Goal: Transaction & Acquisition: Purchase product/service

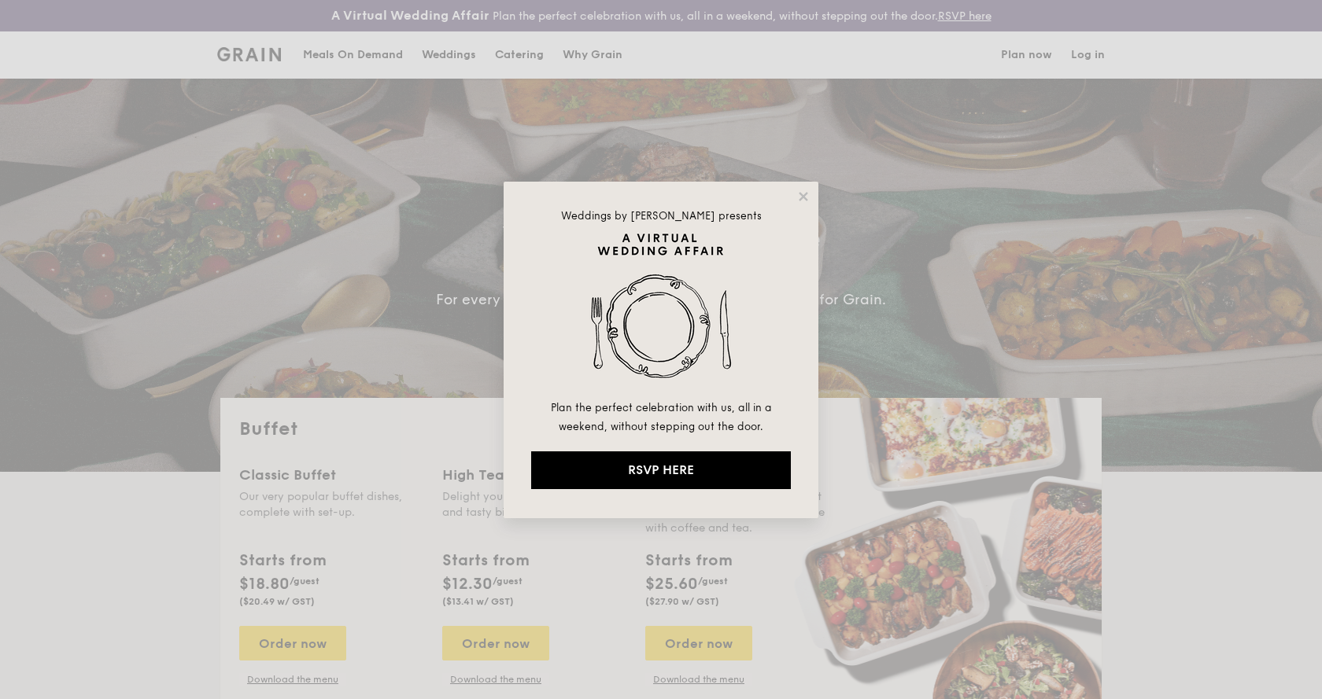
select select
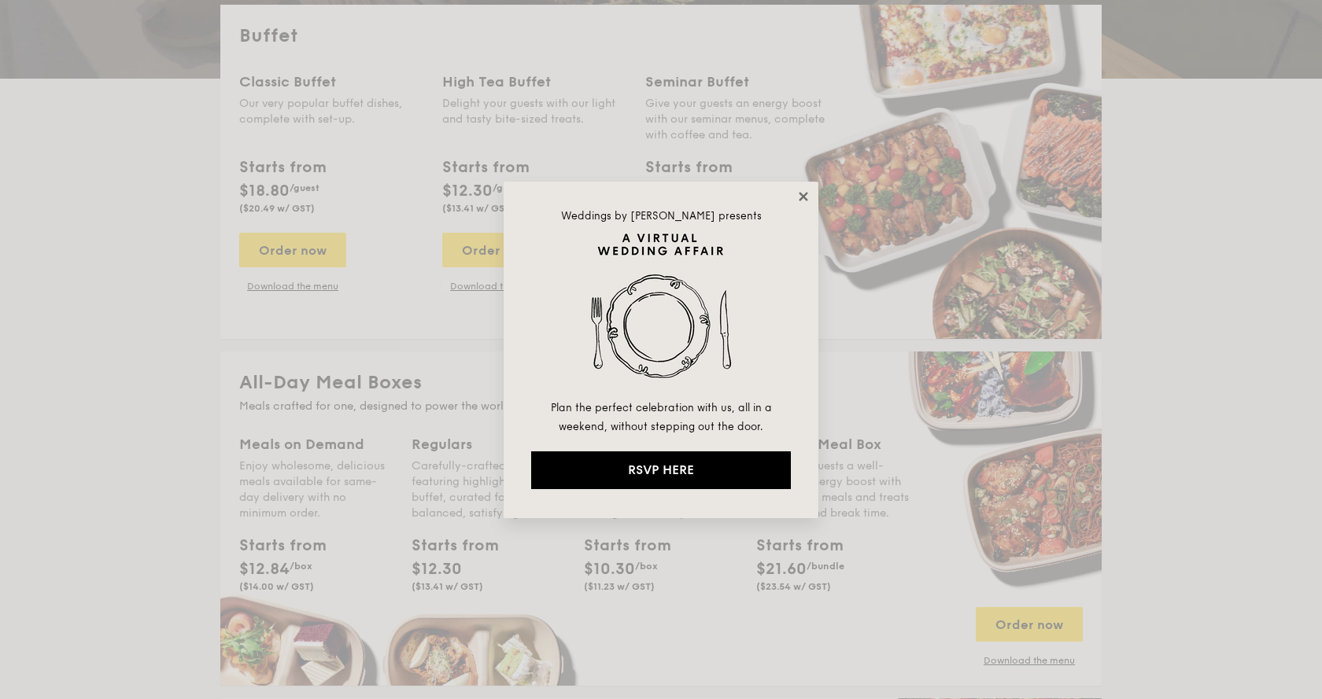
click at [808, 197] on icon at bounding box center [803, 197] width 14 height 14
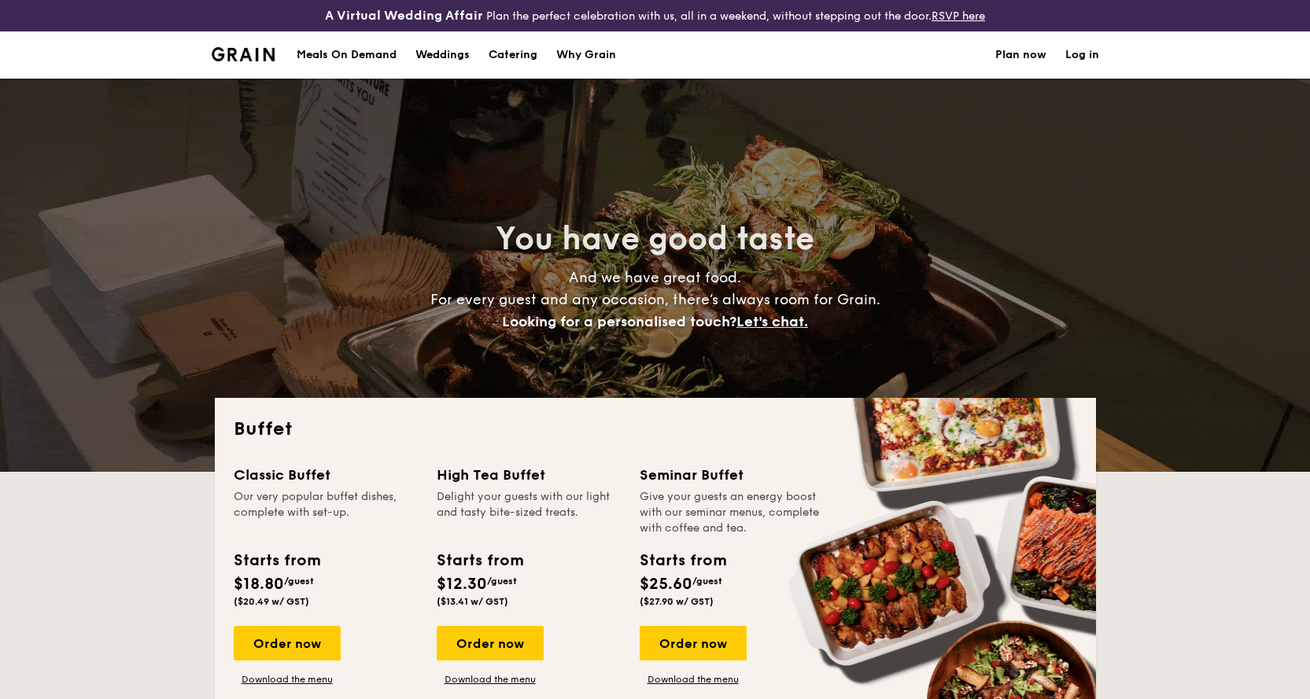
click at [530, 59] on h1 "Catering" at bounding box center [513, 54] width 49 height 47
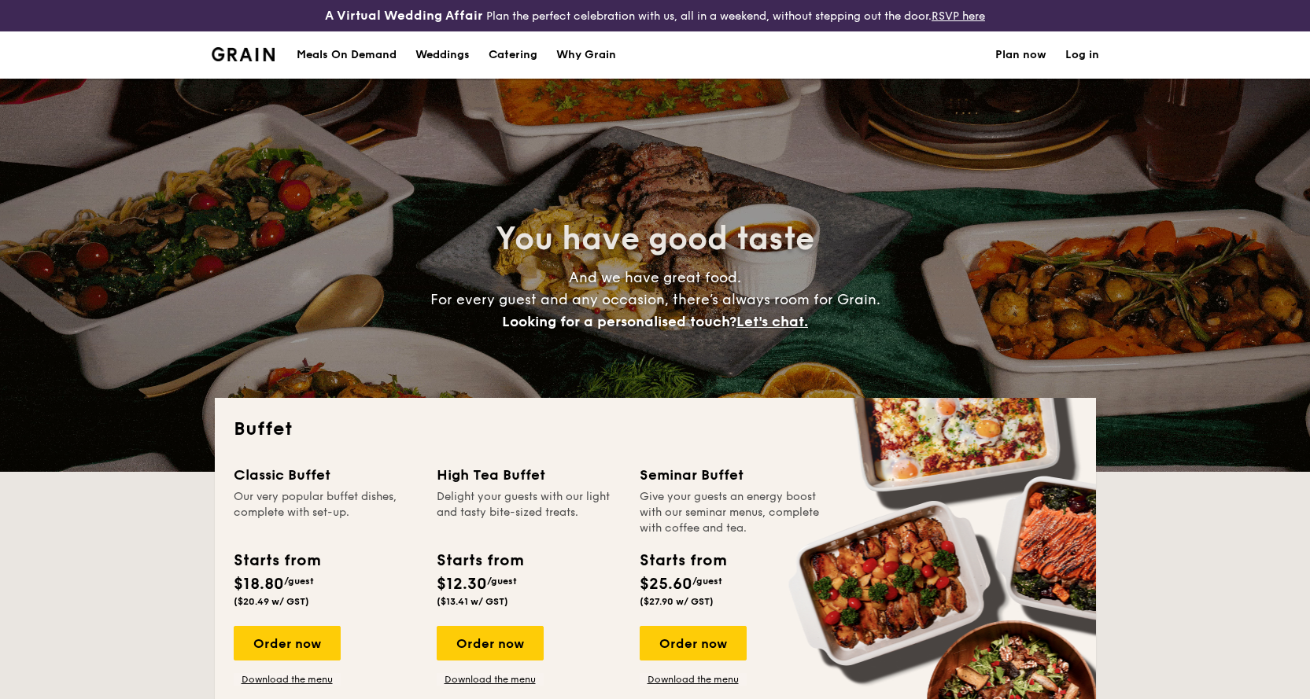
click at [512, 56] on h1 "Catering" at bounding box center [513, 54] width 49 height 47
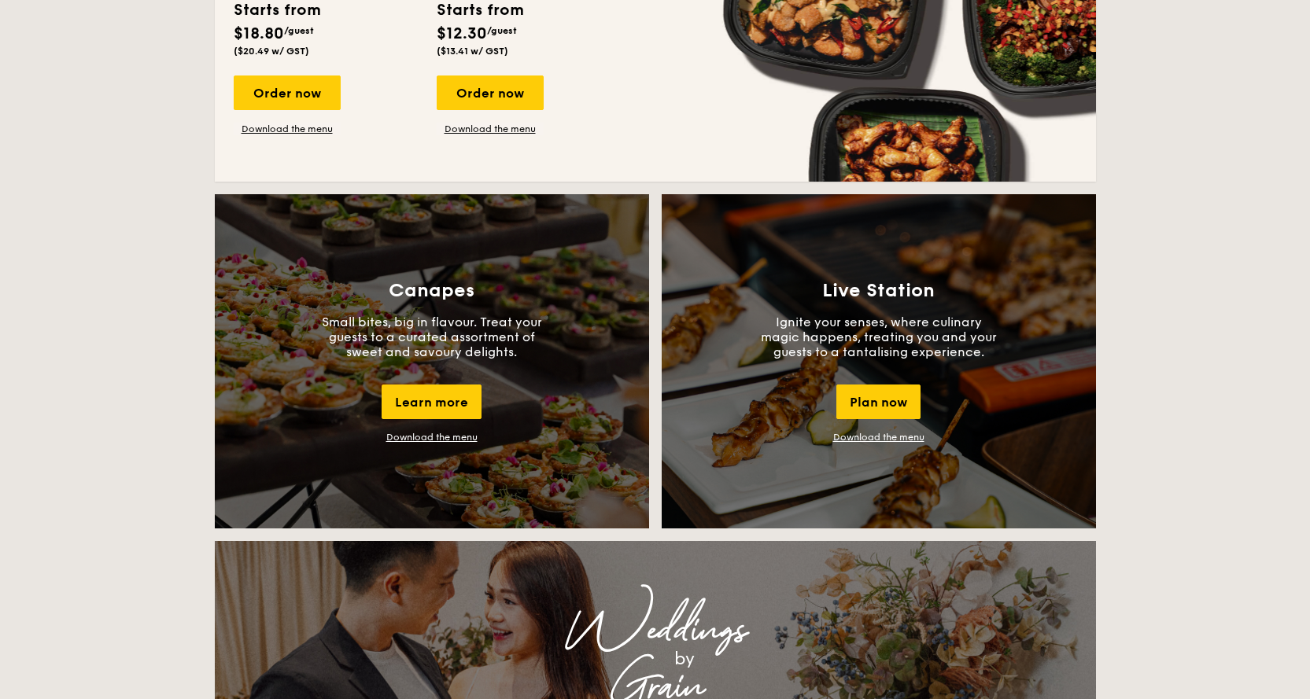
scroll to position [1101, 0]
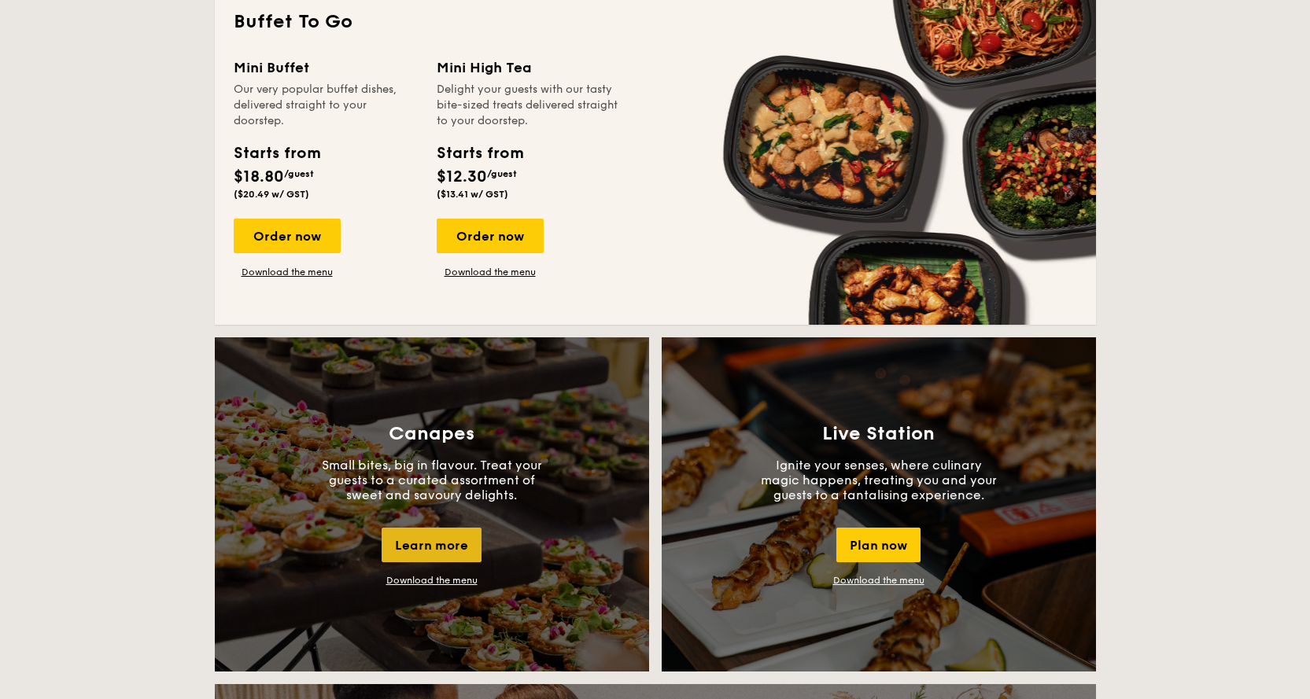
click at [441, 546] on div "Learn more" at bounding box center [432, 545] width 100 height 35
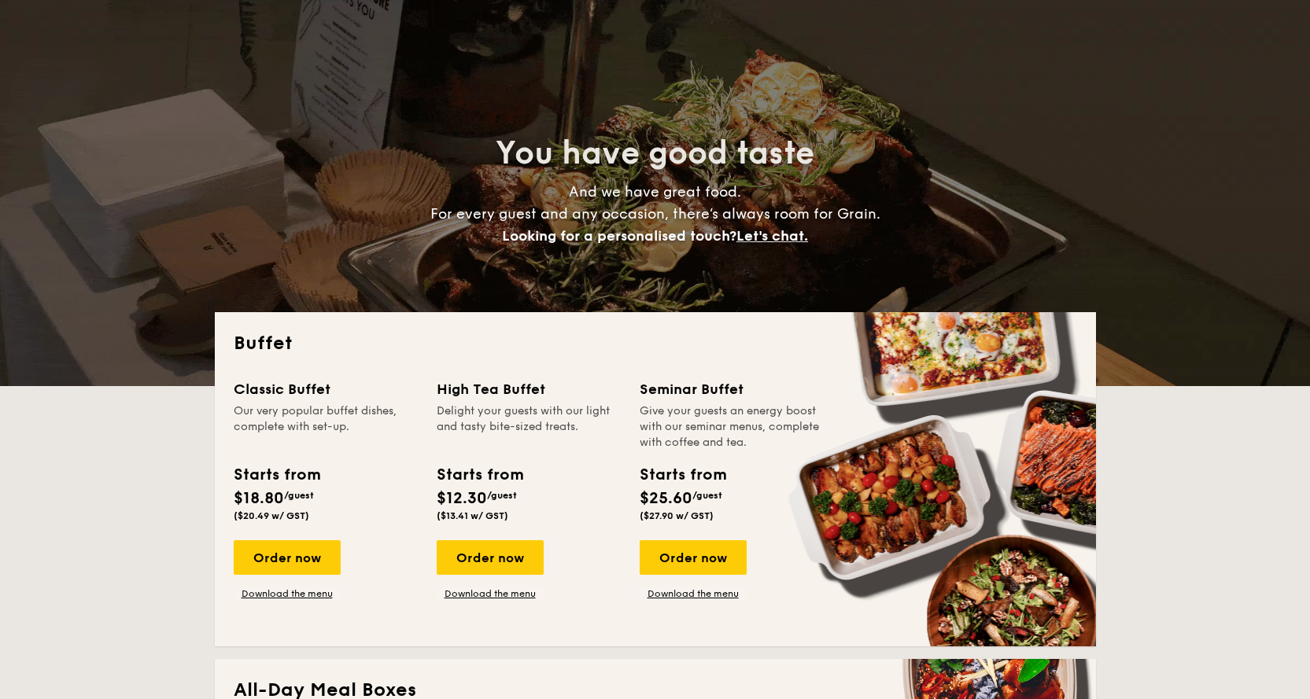
scroll to position [76, 0]
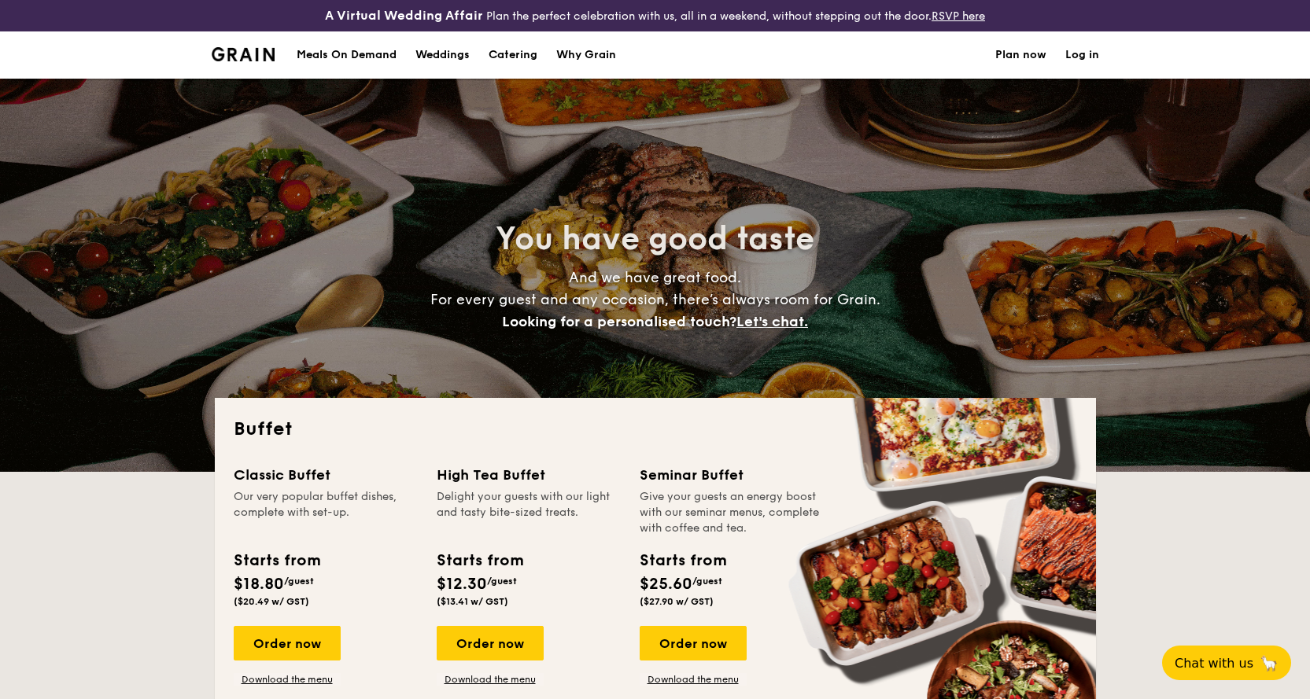
select select
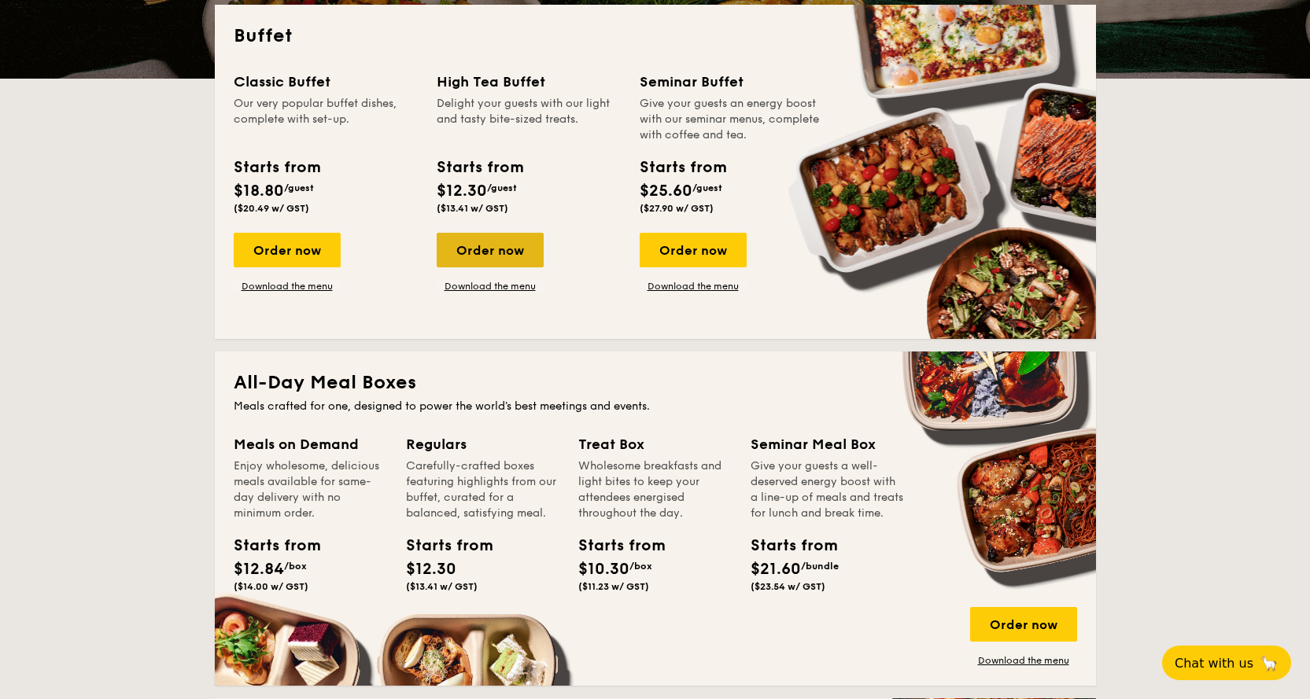
click at [492, 264] on div "Order now" at bounding box center [490, 250] width 107 height 35
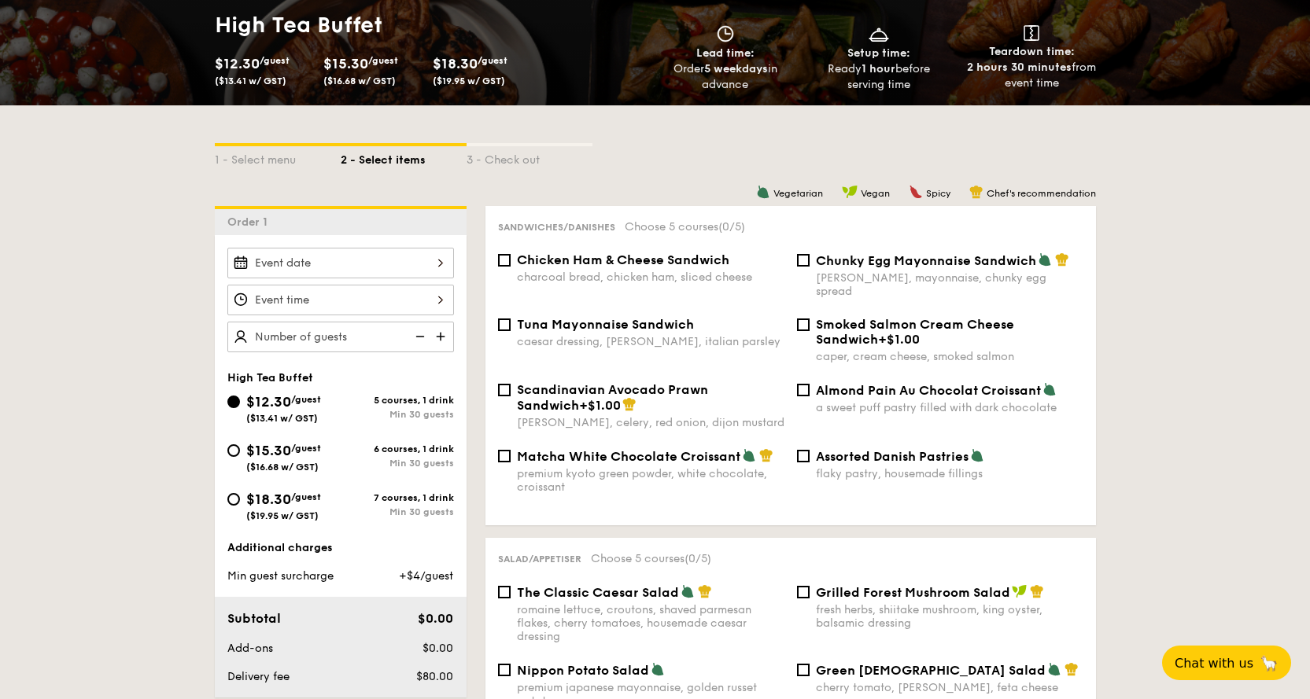
scroll to position [315, 0]
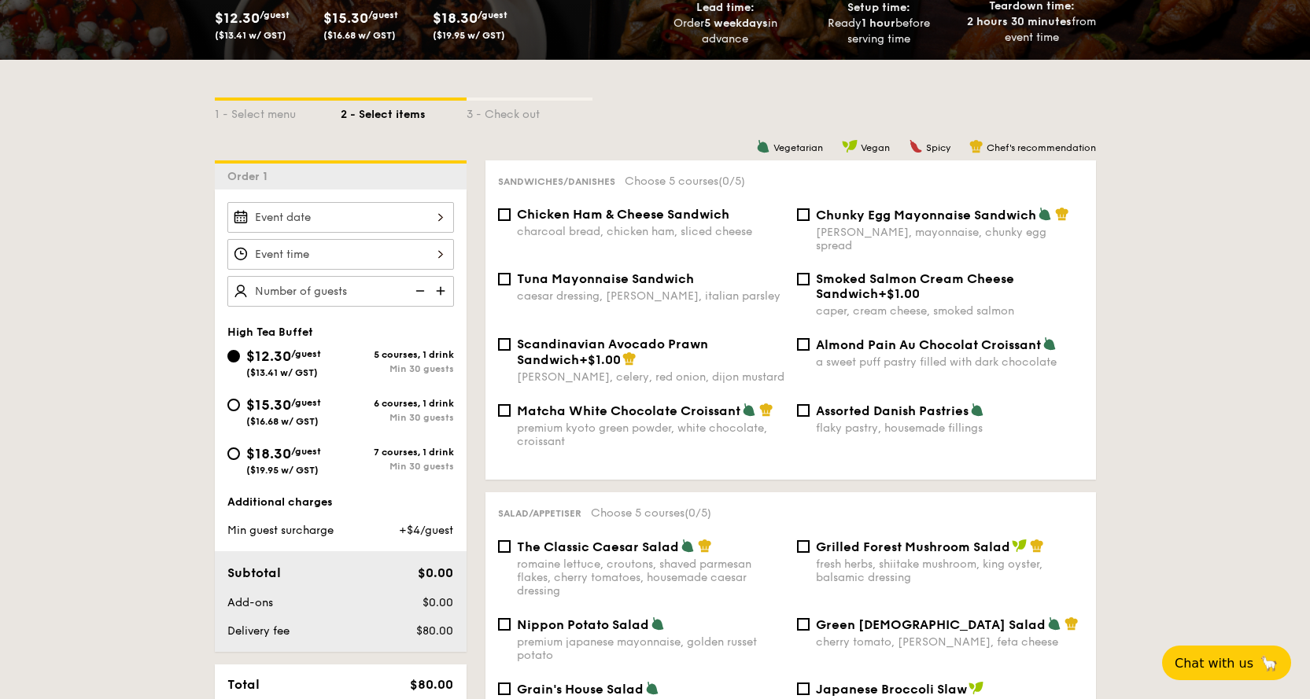
click at [378, 457] on div "7 courses, 1 drink" at bounding box center [397, 452] width 113 height 11
click at [240, 457] on input "$18.30 /guest ($19.95 w/ GST) 7 courses, 1 drink Min 30 guests" at bounding box center [233, 454] width 13 height 13
radio input "true"
click at [422, 205] on div at bounding box center [340, 217] width 227 height 31
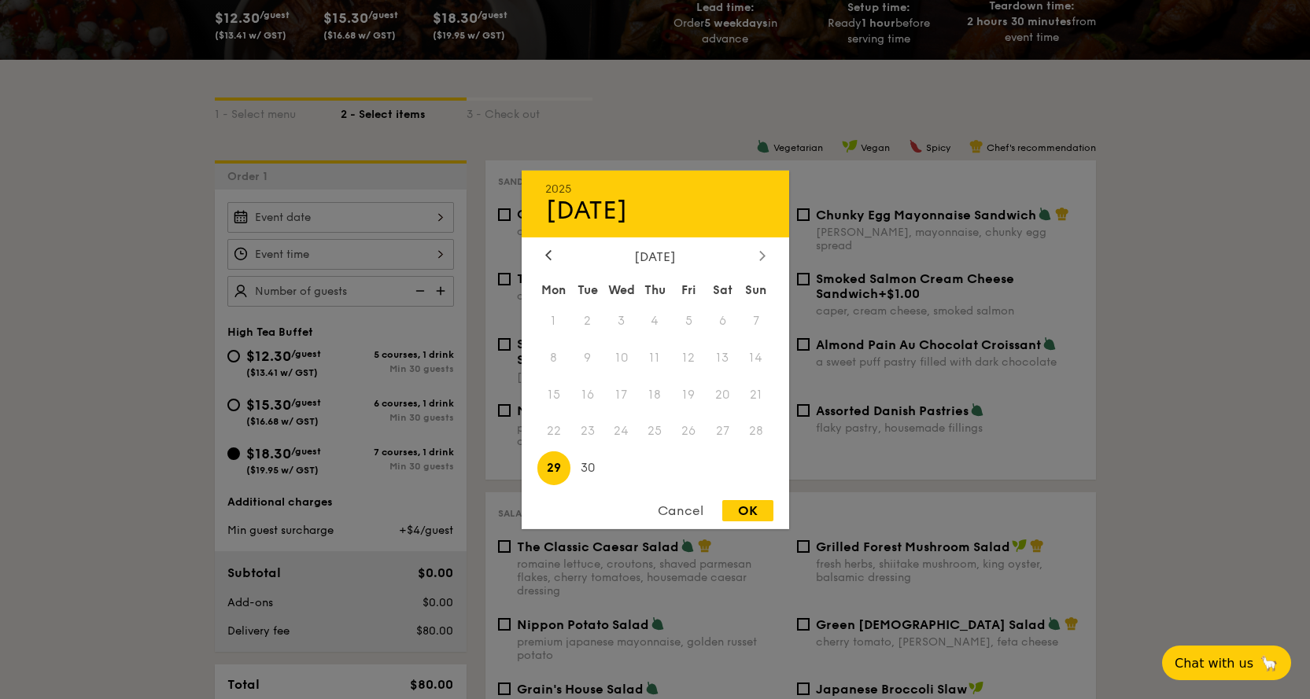
click at [758, 254] on div at bounding box center [762, 256] width 14 height 15
click at [686, 394] on span "17" at bounding box center [689, 395] width 34 height 34
click at [716, 393] on span "18" at bounding box center [723, 395] width 34 height 34
click at [659, 400] on span "16" at bounding box center [655, 395] width 34 height 34
click at [688, 395] on span "17" at bounding box center [689, 395] width 34 height 34
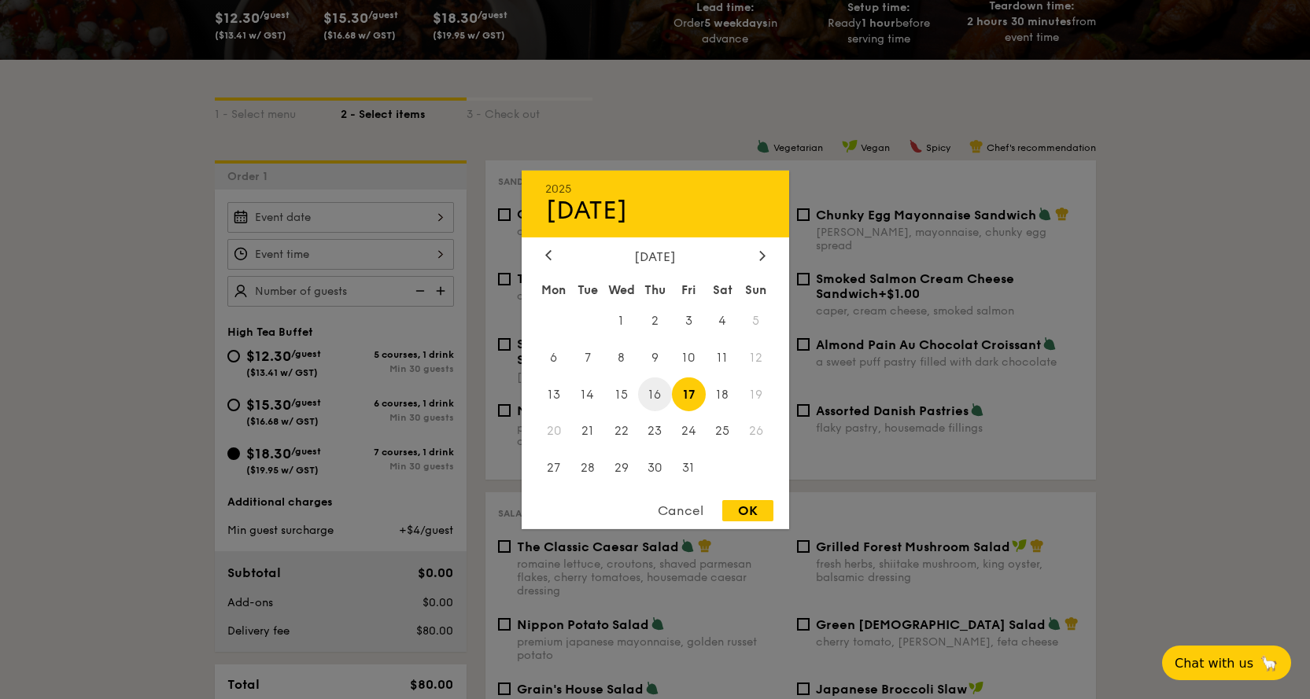
click at [659, 394] on span "16" at bounding box center [655, 395] width 34 height 34
click at [747, 505] on div "OK" at bounding box center [747, 510] width 51 height 21
type input "Oct 16, 2025"
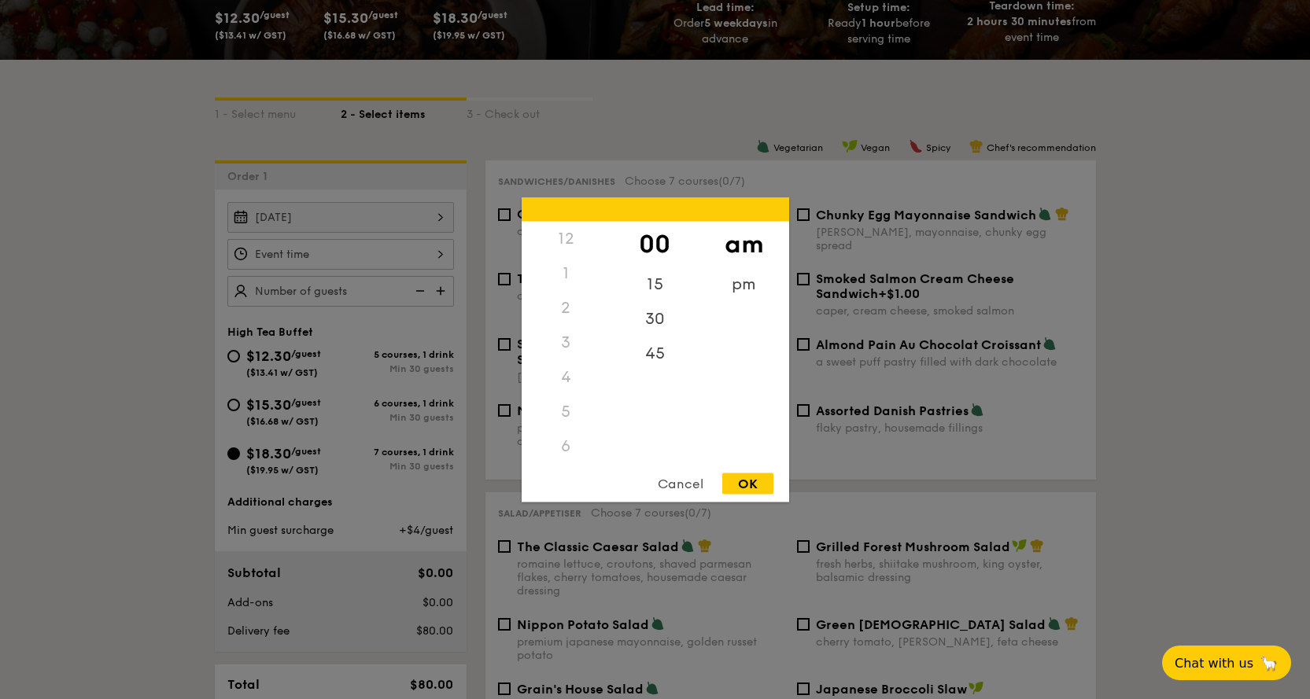
click at [415, 260] on div "12 1 2 3 4 5 6 7 8 9 10 11 00 15 30 45 am pm Cancel OK" at bounding box center [340, 254] width 227 height 31
click at [566, 439] on div "11" at bounding box center [566, 449] width 89 height 46
click at [654, 327] on div "30" at bounding box center [655, 324] width 89 height 46
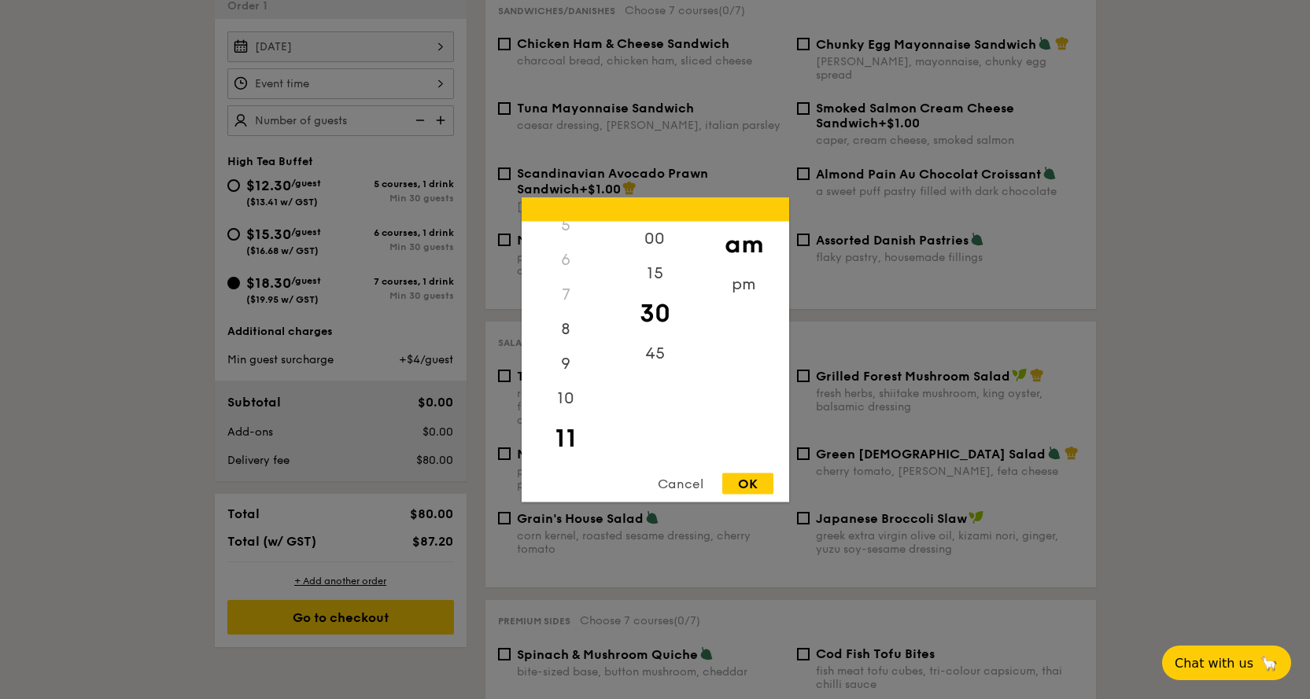
scroll to position [708, 0]
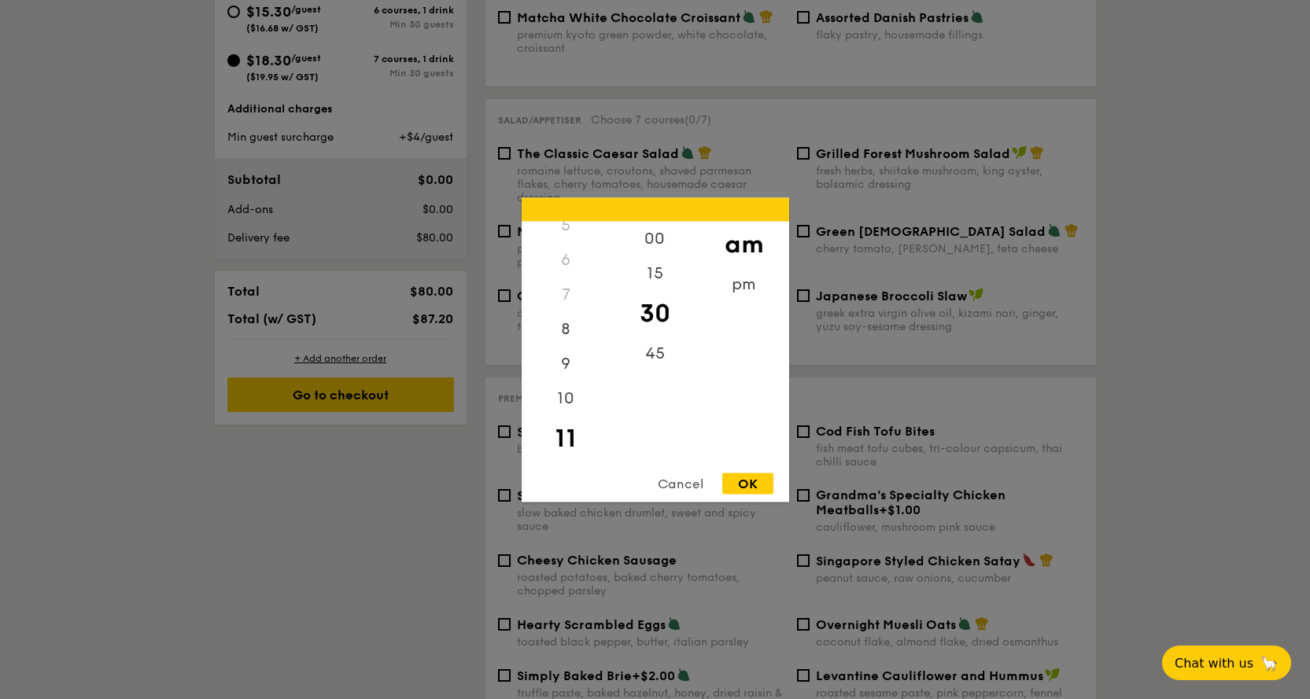
click at [747, 482] on div "OK" at bounding box center [747, 483] width 51 height 21
type input "11:30AM"
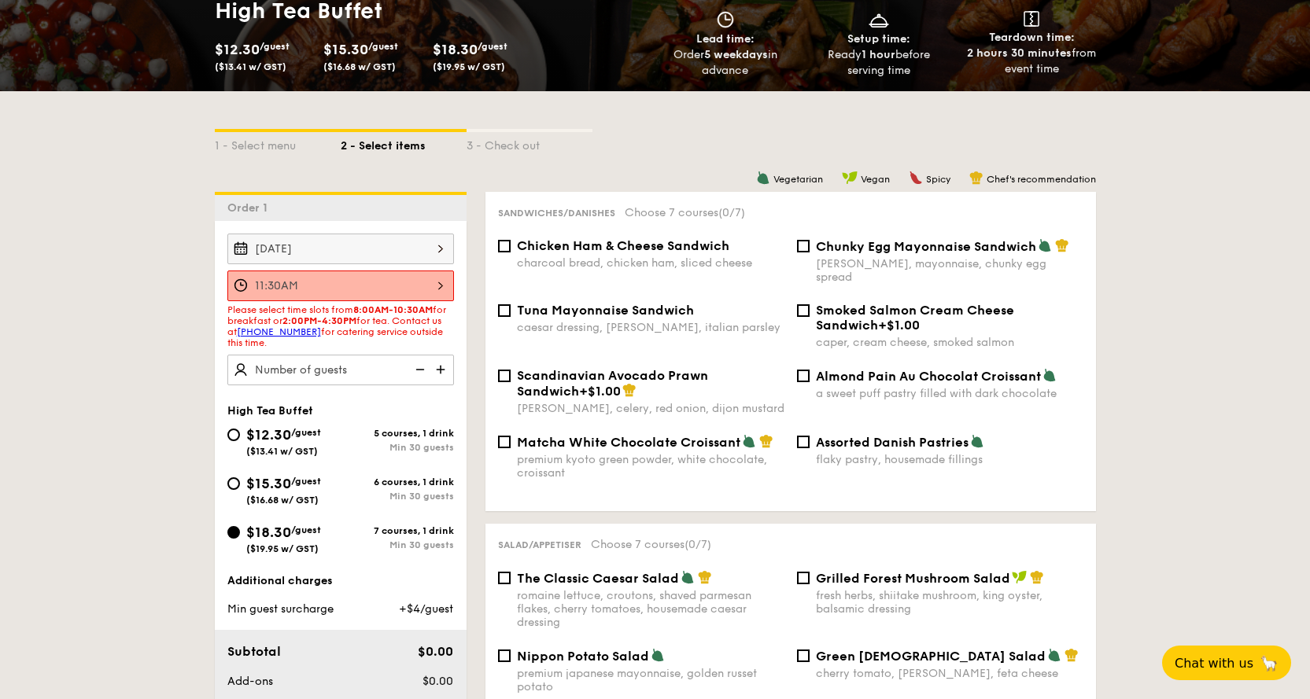
scroll to position [0, 0]
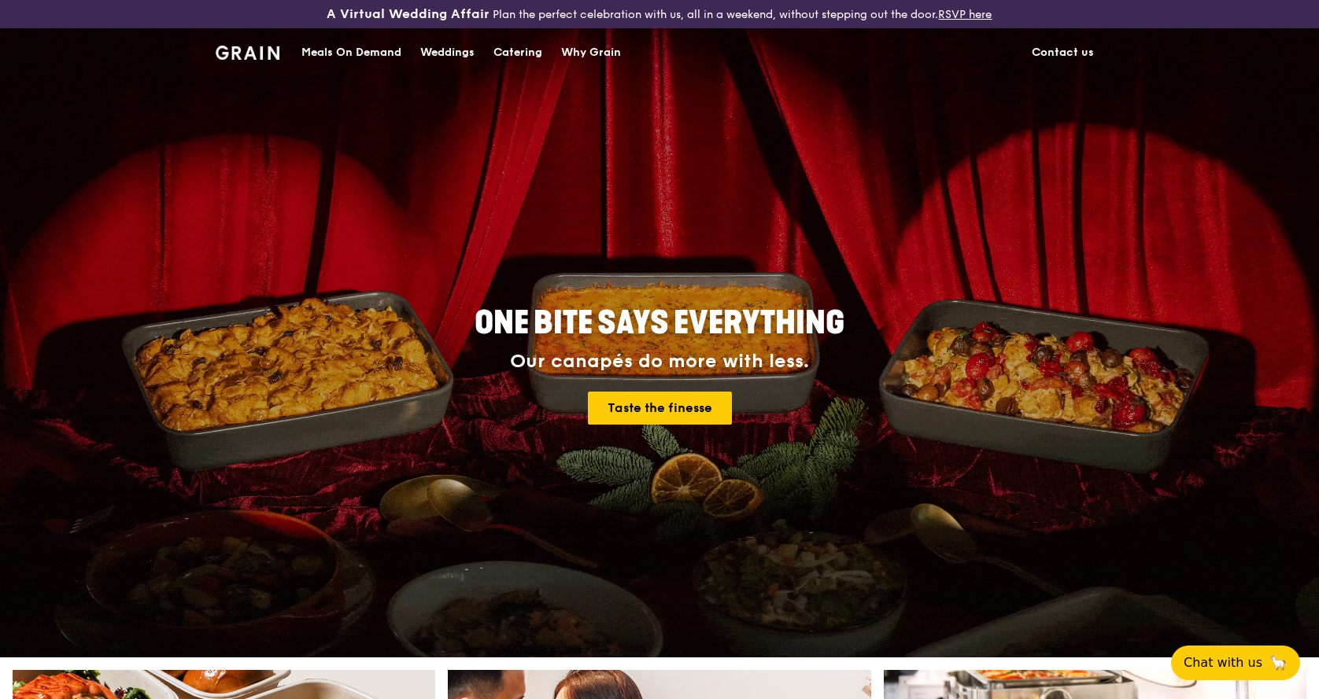
click at [514, 50] on div "Catering" at bounding box center [517, 52] width 49 height 47
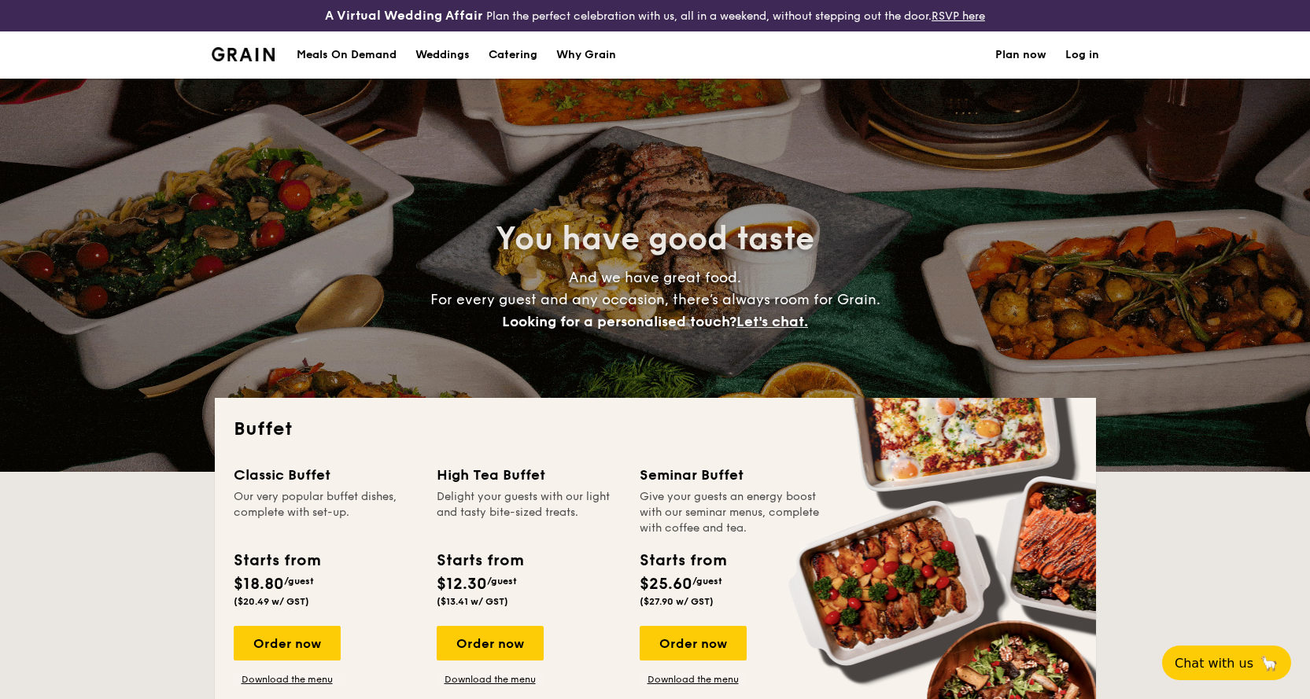
select select
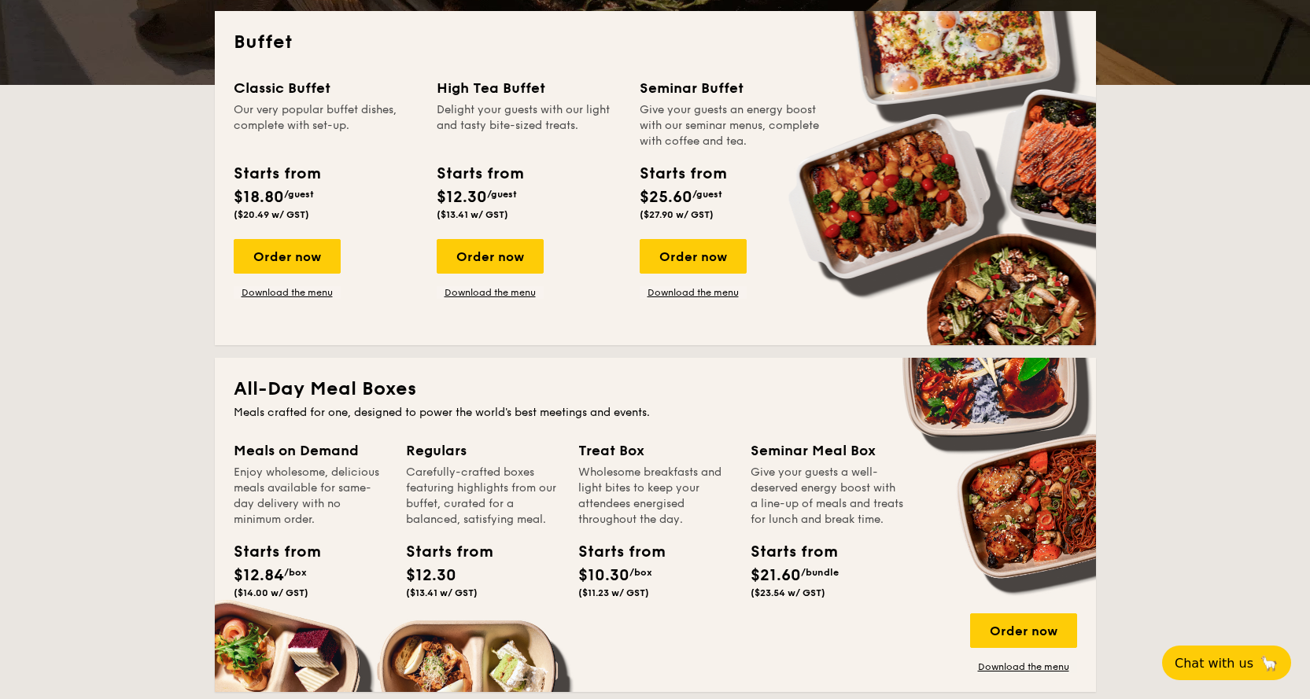
scroll to position [393, 0]
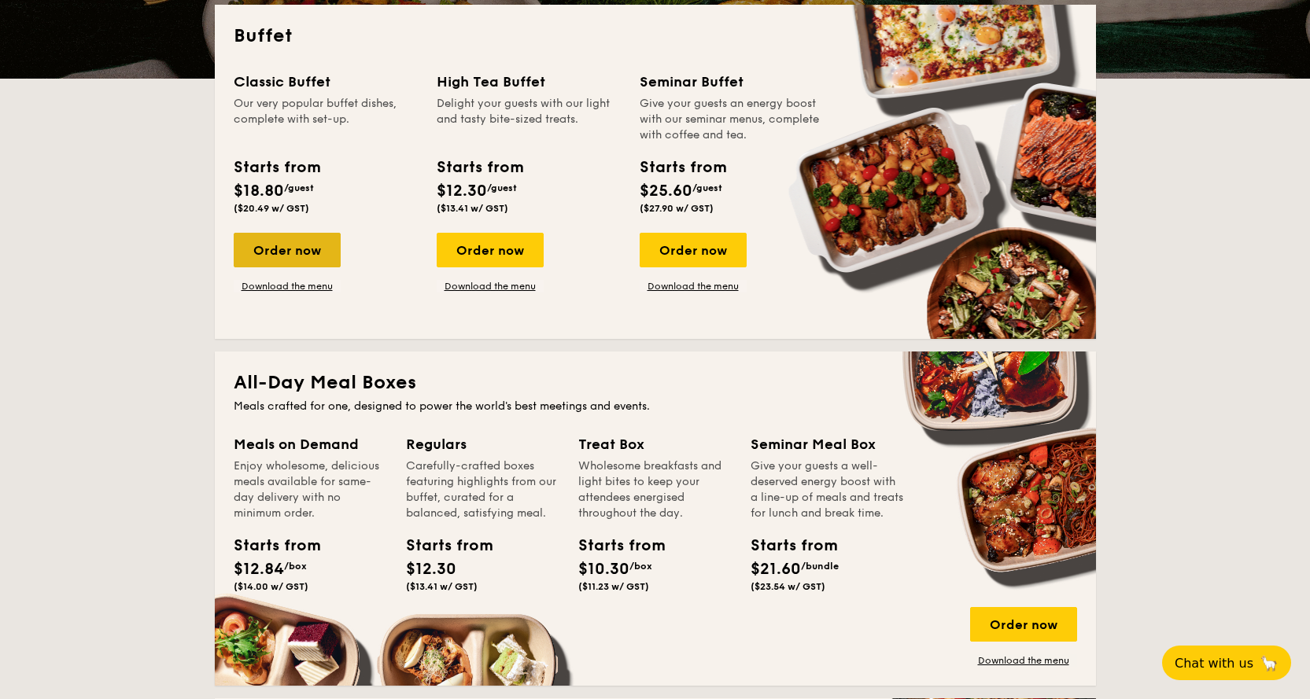
click at [300, 253] on div "Order now" at bounding box center [287, 250] width 107 height 35
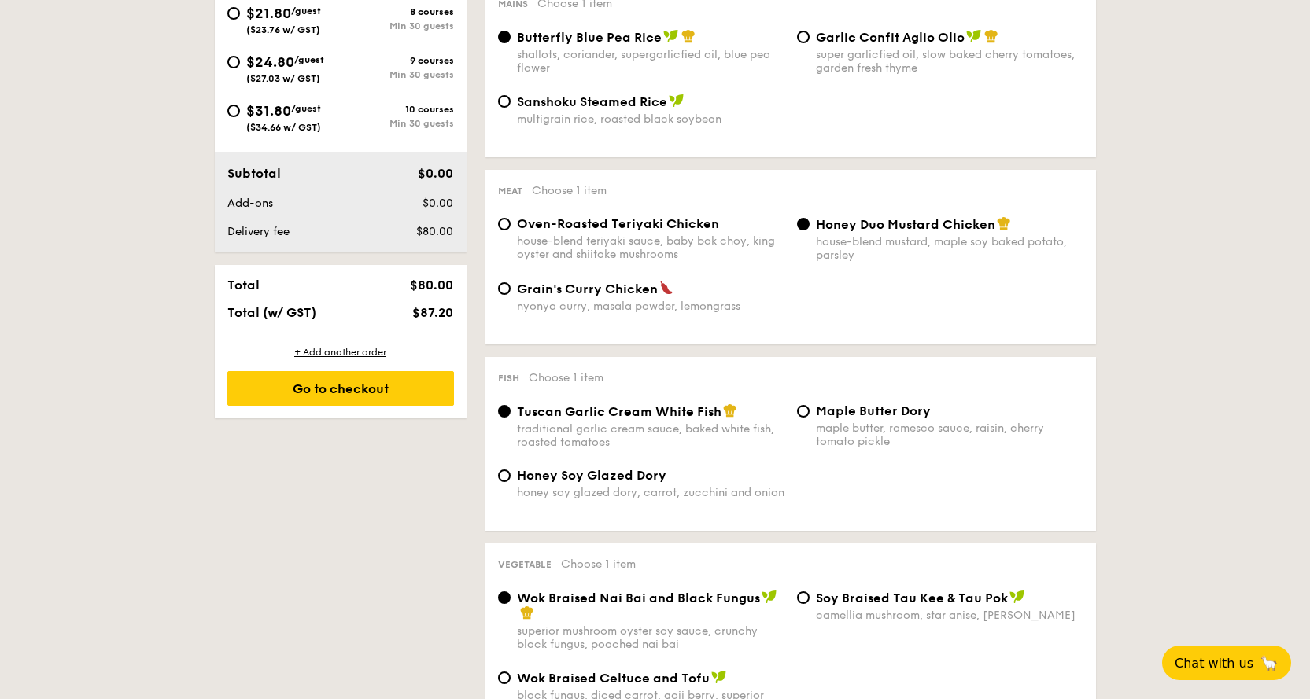
scroll to position [787, 0]
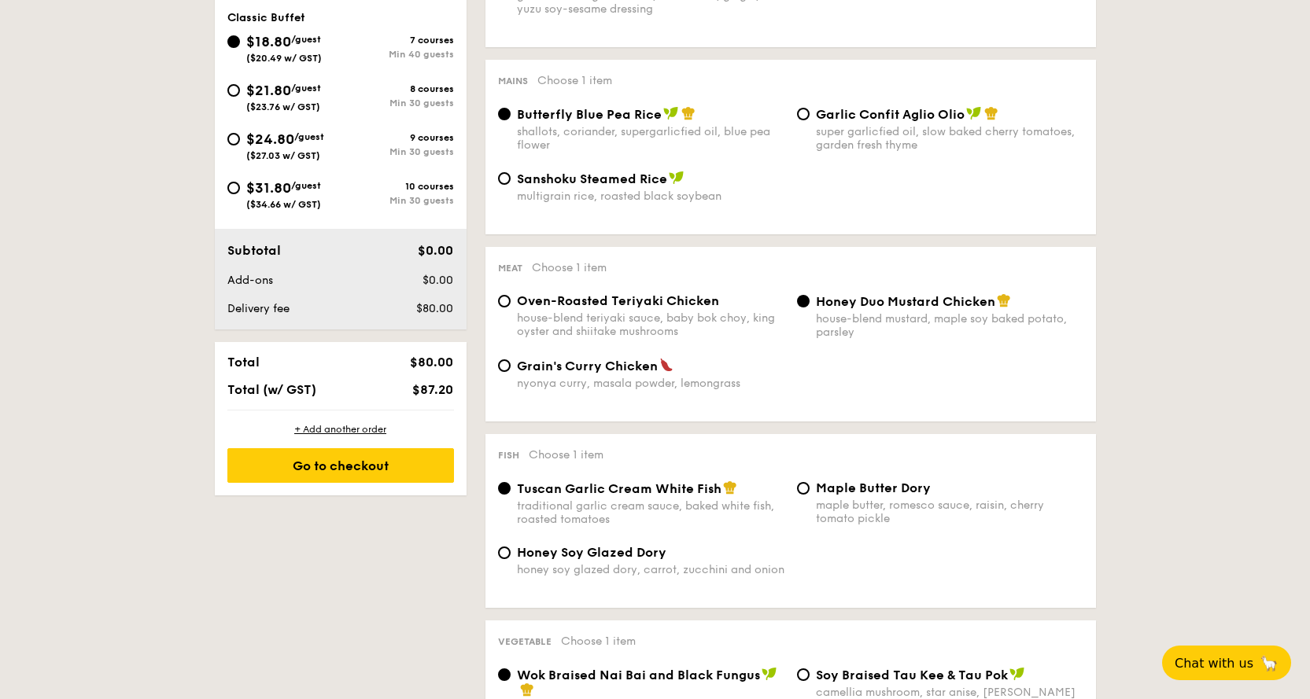
select select
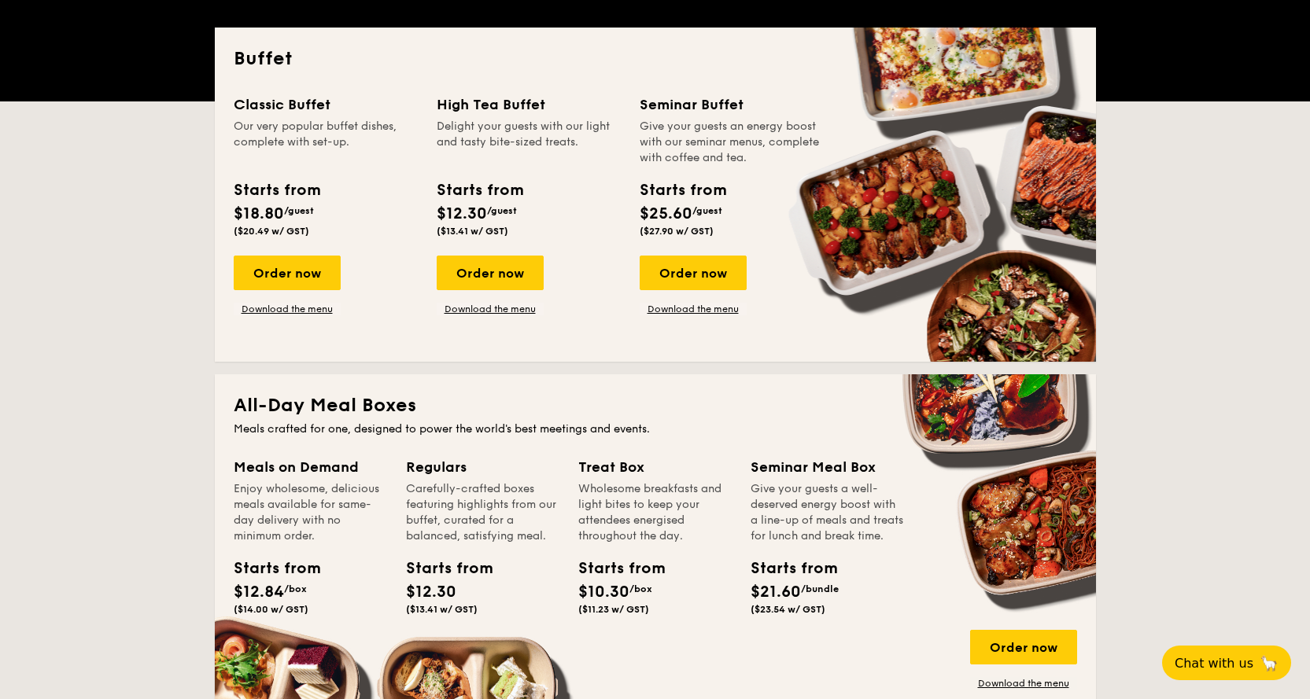
scroll to position [346, 0]
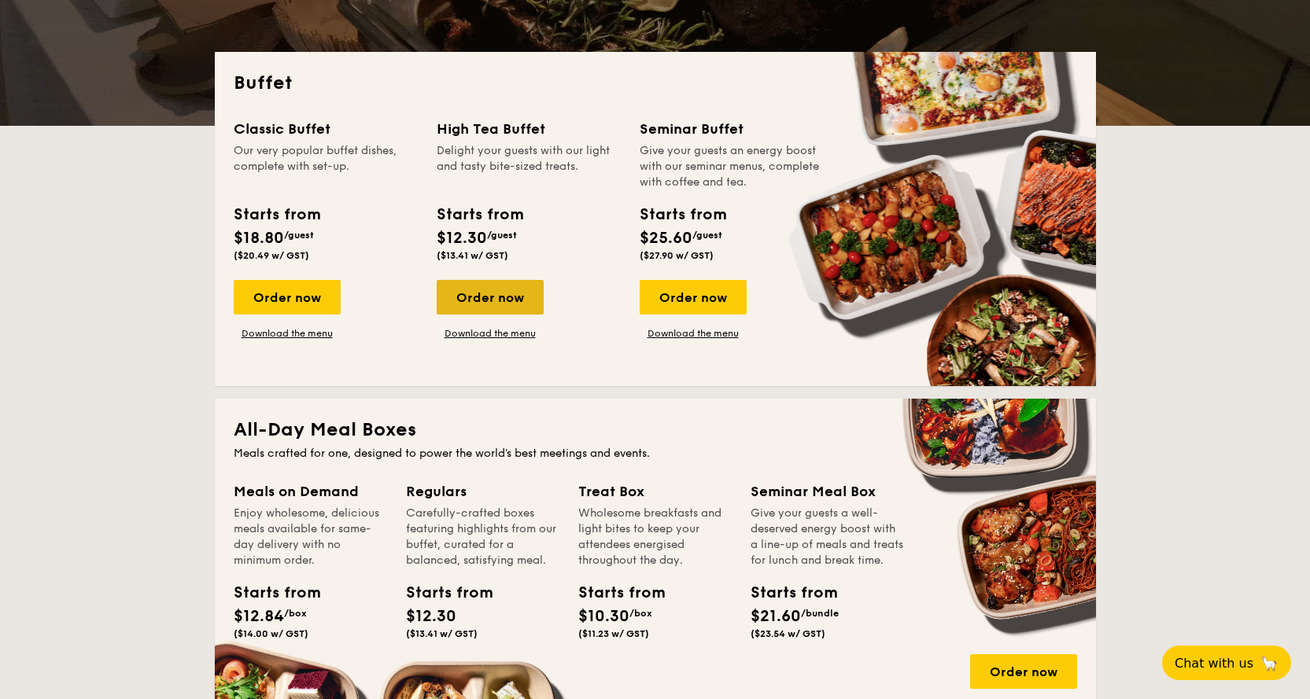
click at [511, 293] on div "Order now" at bounding box center [490, 297] width 107 height 35
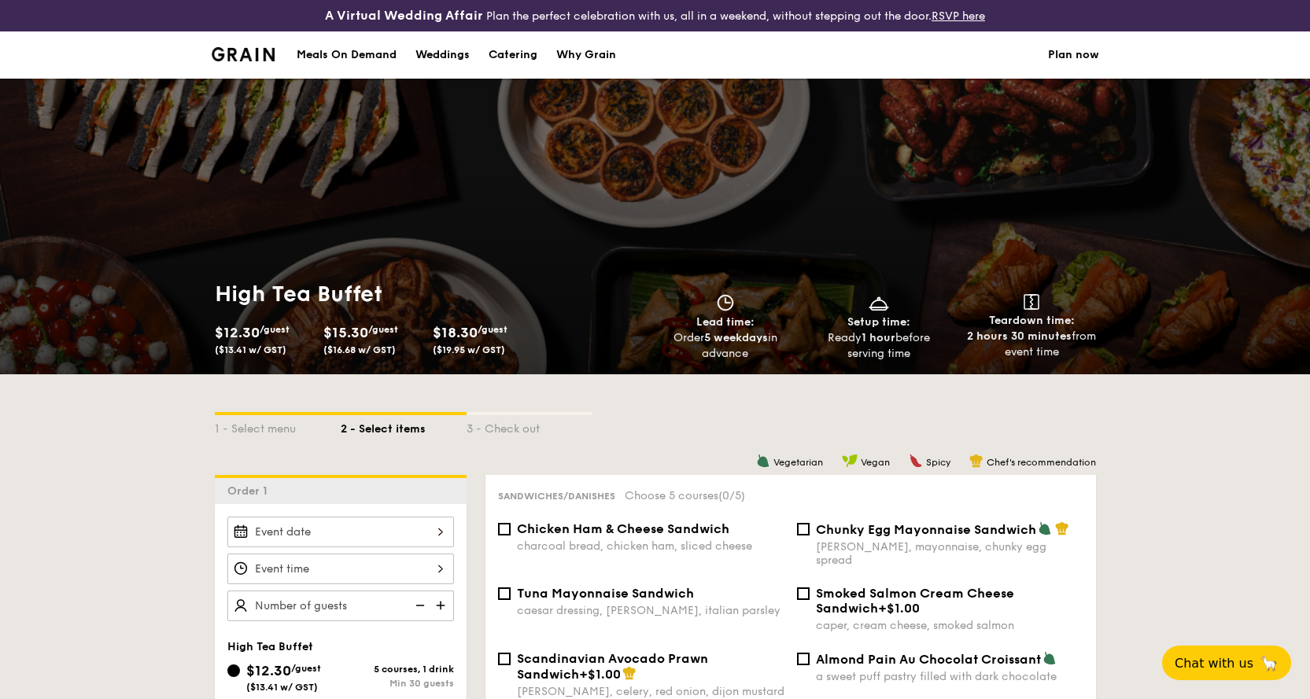
scroll to position [315, 0]
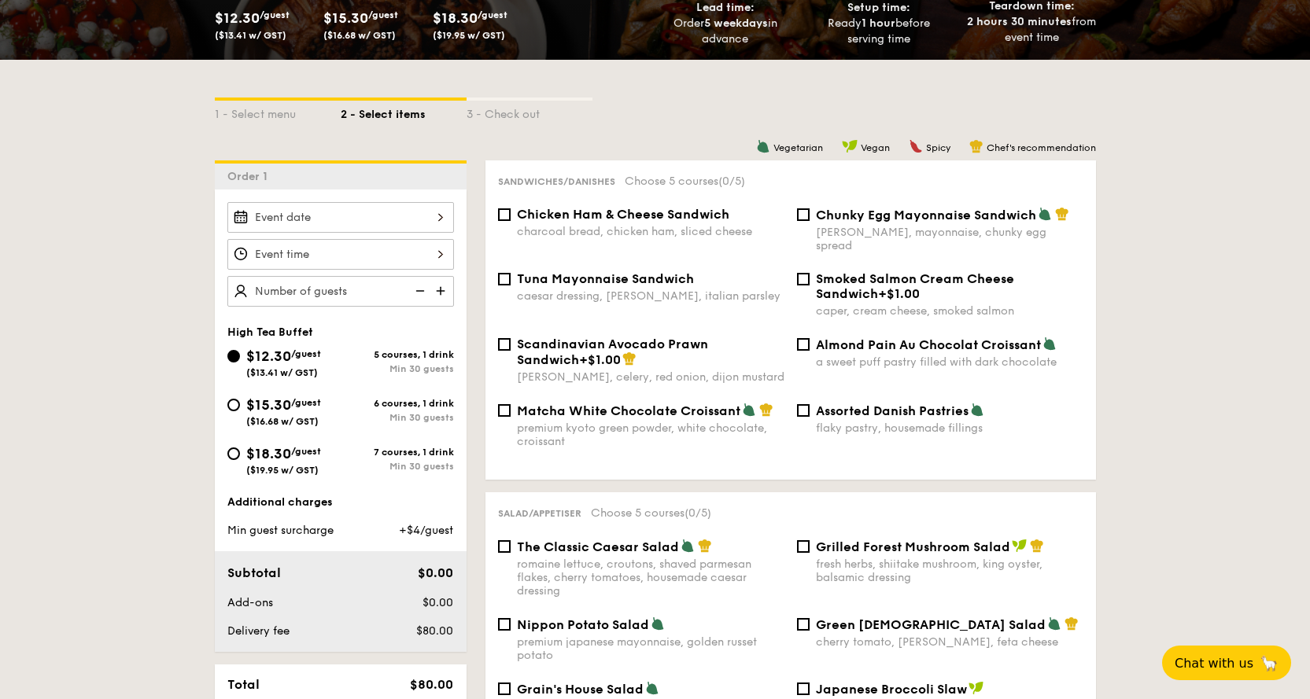
click at [382, 463] on div "Min 30 guests" at bounding box center [397, 466] width 113 height 11
click at [240, 460] on input "$18.30 /guest ($19.95 w/ GST) 7 courses, 1 drink Min 30 guests" at bounding box center [233, 454] width 13 height 13
radio input "true"
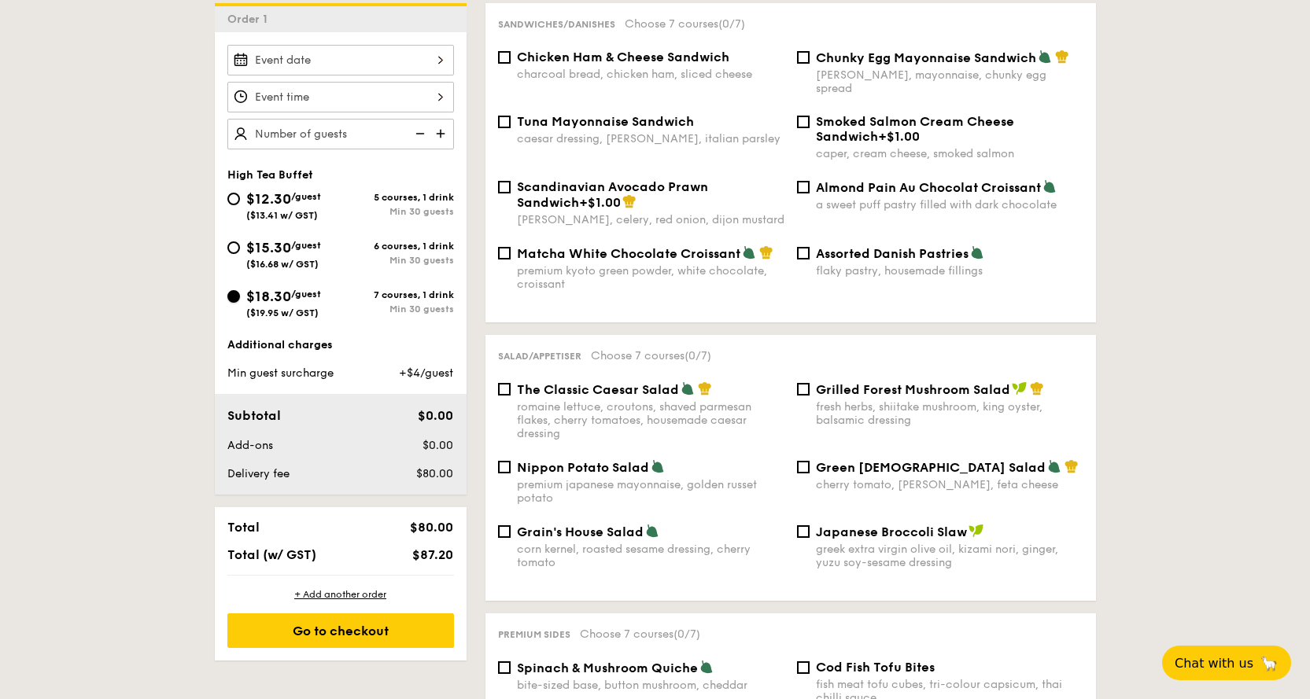
scroll to position [393, 0]
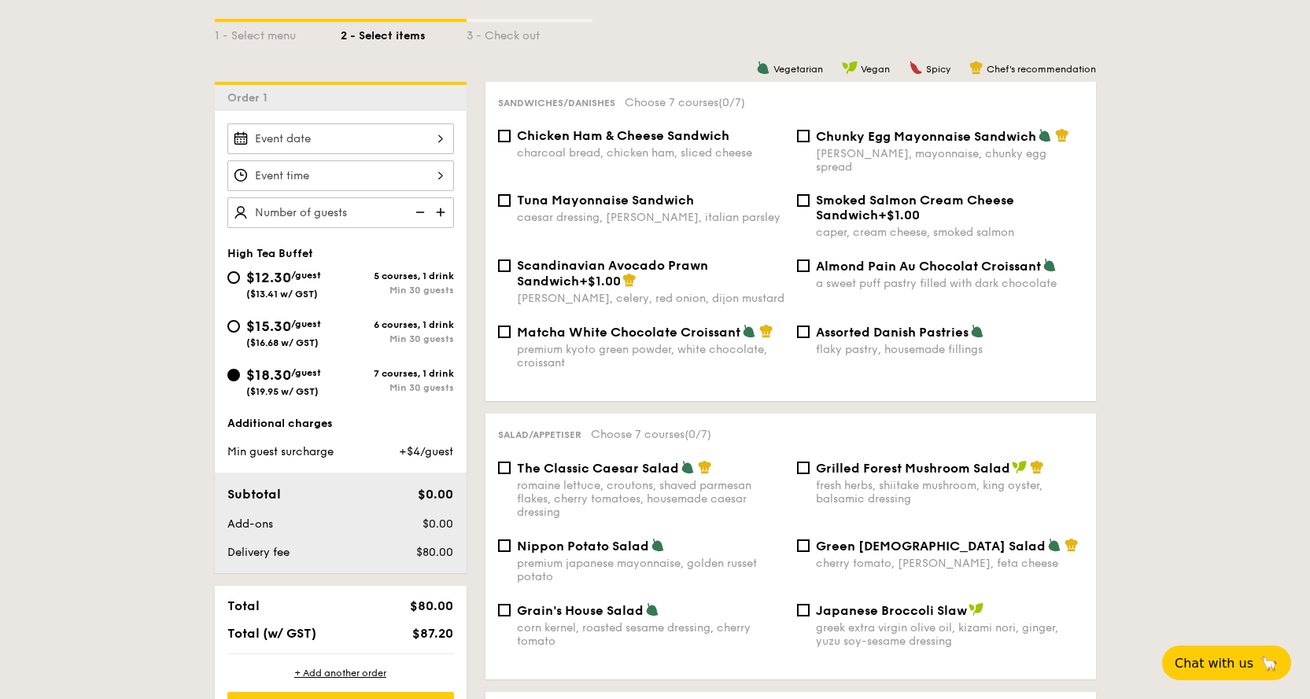
click at [672, 137] on span "Chicken Ham & Cheese Sandwich" at bounding box center [623, 135] width 212 height 15
click at [511, 137] on input "Chicken Ham & Cheese Sandwich charcoal bread, chicken ham, sliced cheese" at bounding box center [504, 136] width 13 height 13
checkbox input "true"
click at [884, 144] on div "Chunky Egg Mayonnaise Sandwich dijon mustard, mayonnaise, chunky egg spread" at bounding box center [950, 151] width 268 height 46
click at [810, 142] on input "Chunky Egg Mayonnaise Sandwich dijon mustard, mayonnaise, chunky egg spread" at bounding box center [803, 136] width 13 height 13
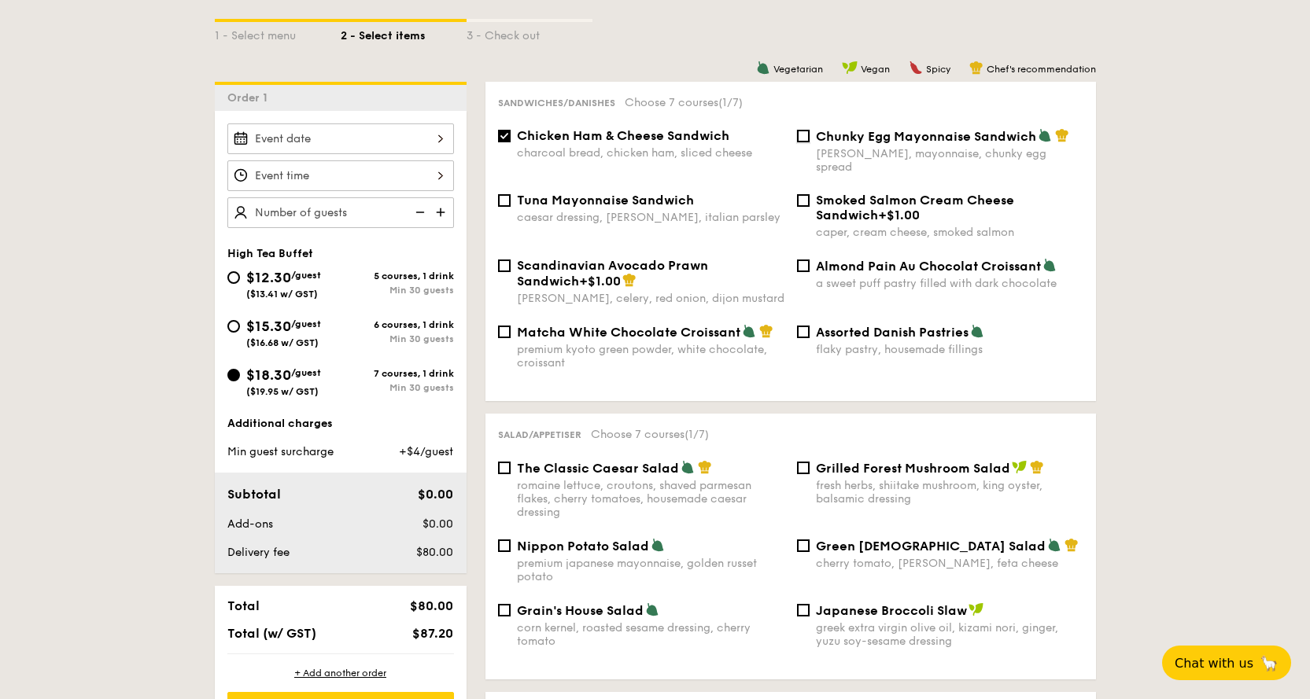
checkbox input "true"
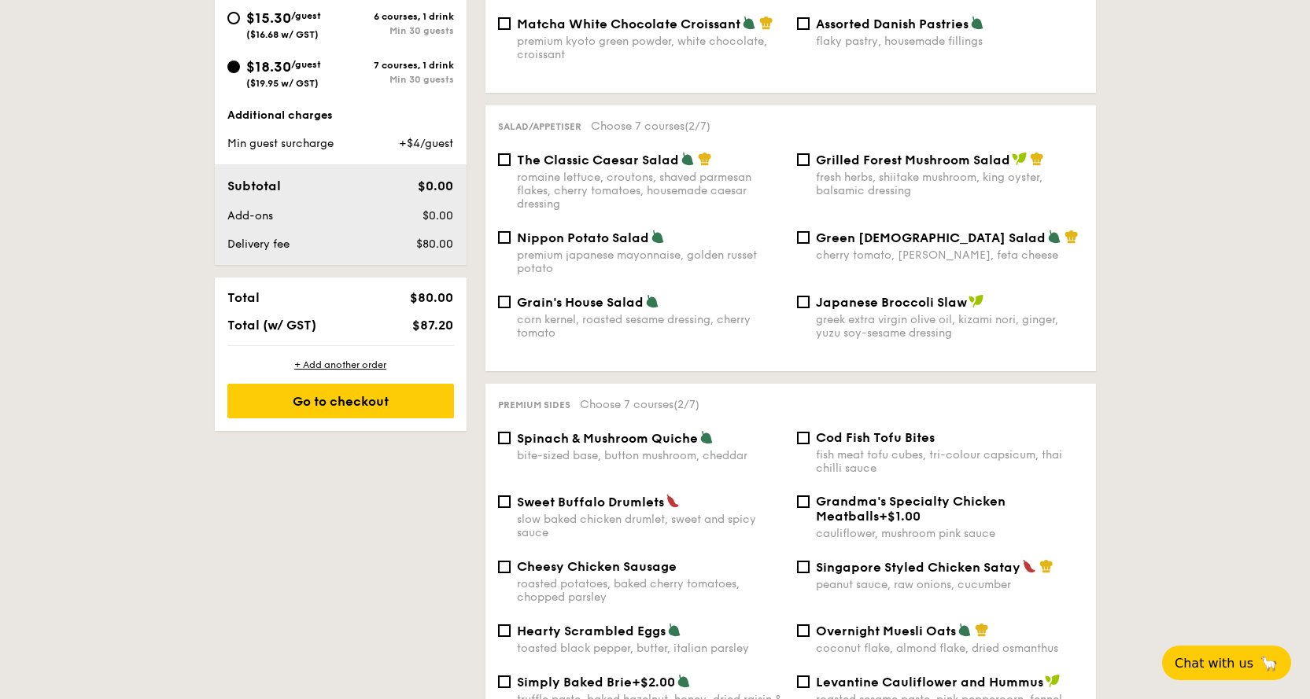
scroll to position [708, 0]
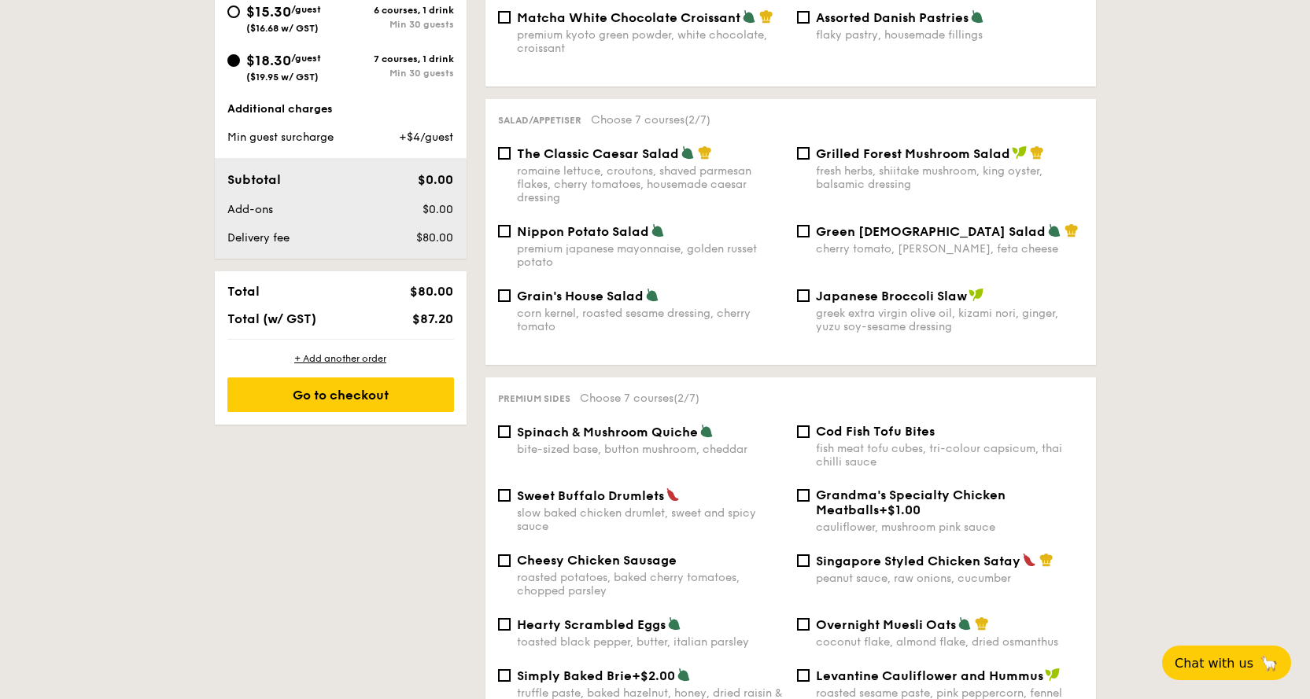
click at [664, 165] on div "romaine lettuce, croutons, shaved parmesan flakes, cherry tomatoes, housemade c…" at bounding box center [651, 184] width 268 height 40
click at [511, 160] on input "The Classic Caesar Salad romaine lettuce, croutons, shaved parmesan flakes, che…" at bounding box center [504, 153] width 13 height 13
checkbox input "true"
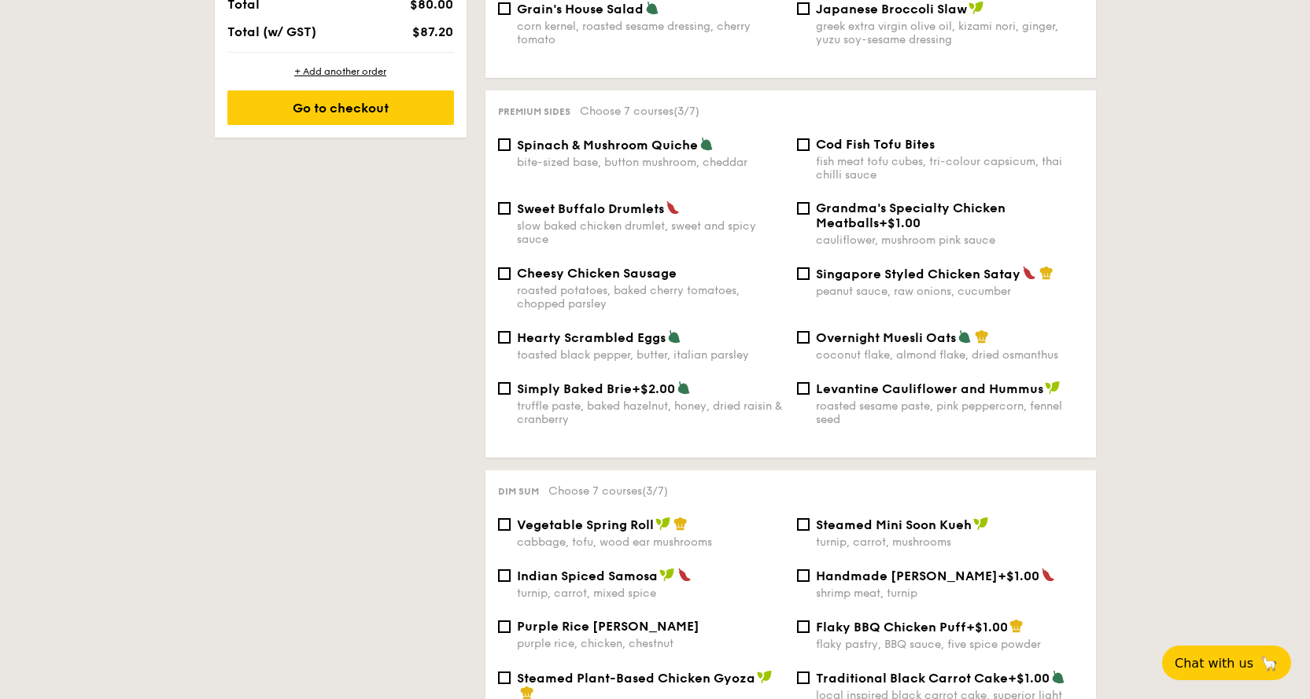
scroll to position [1023, 0]
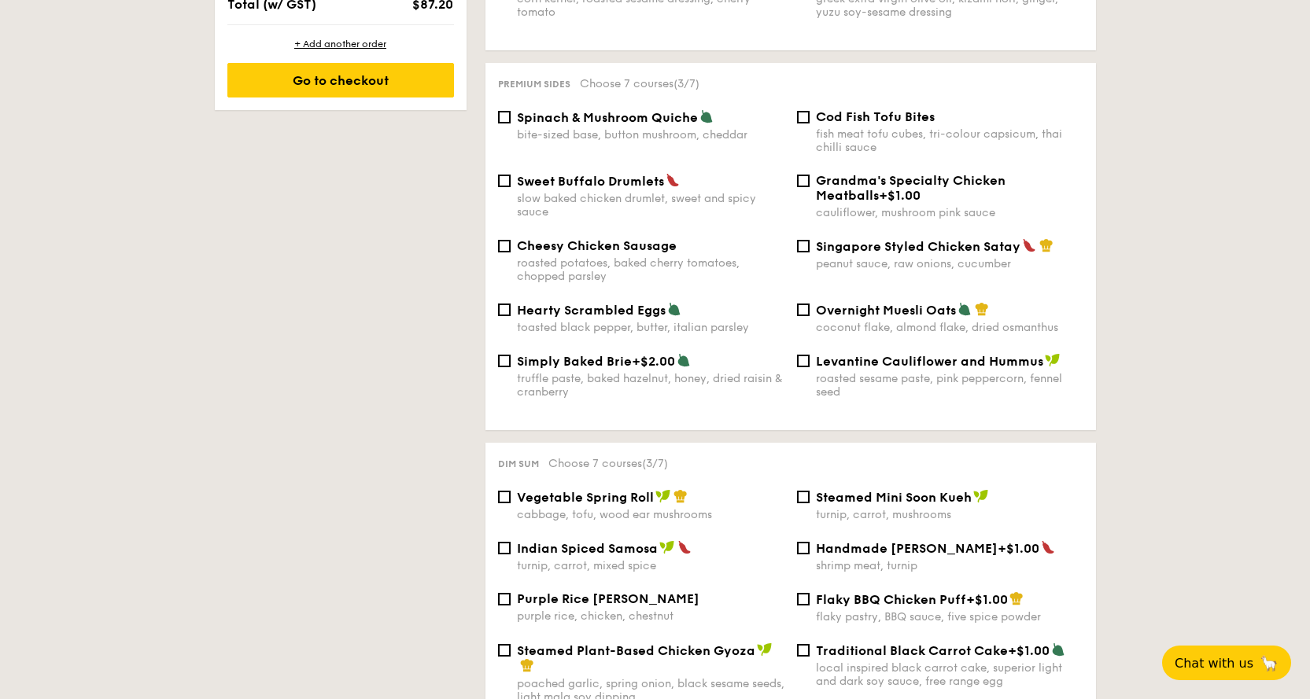
click at [671, 192] on div "slow baked chicken drumlet, sweet and spicy sauce" at bounding box center [651, 205] width 268 height 27
click at [511, 184] on input "Sweet Buffalo Drumlets slow baked chicken drumlet, sweet and spicy sauce" at bounding box center [504, 181] width 13 height 13
checkbox input "true"
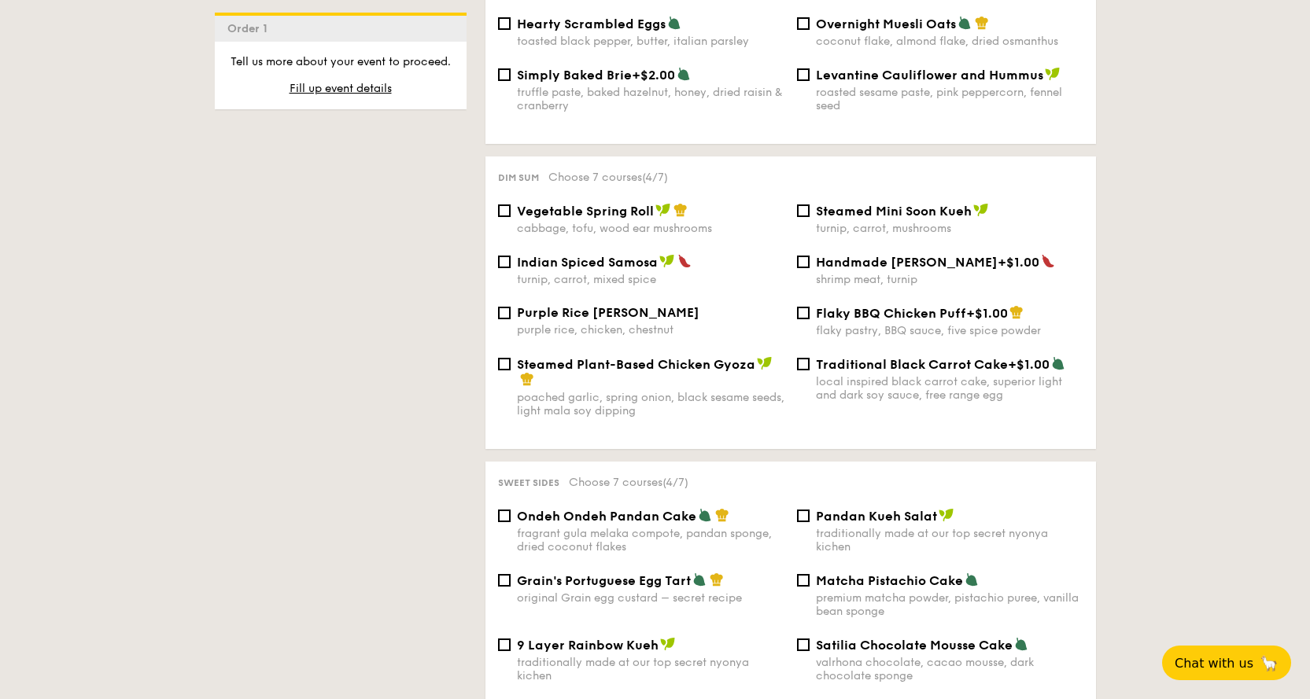
scroll to position [1338, 0]
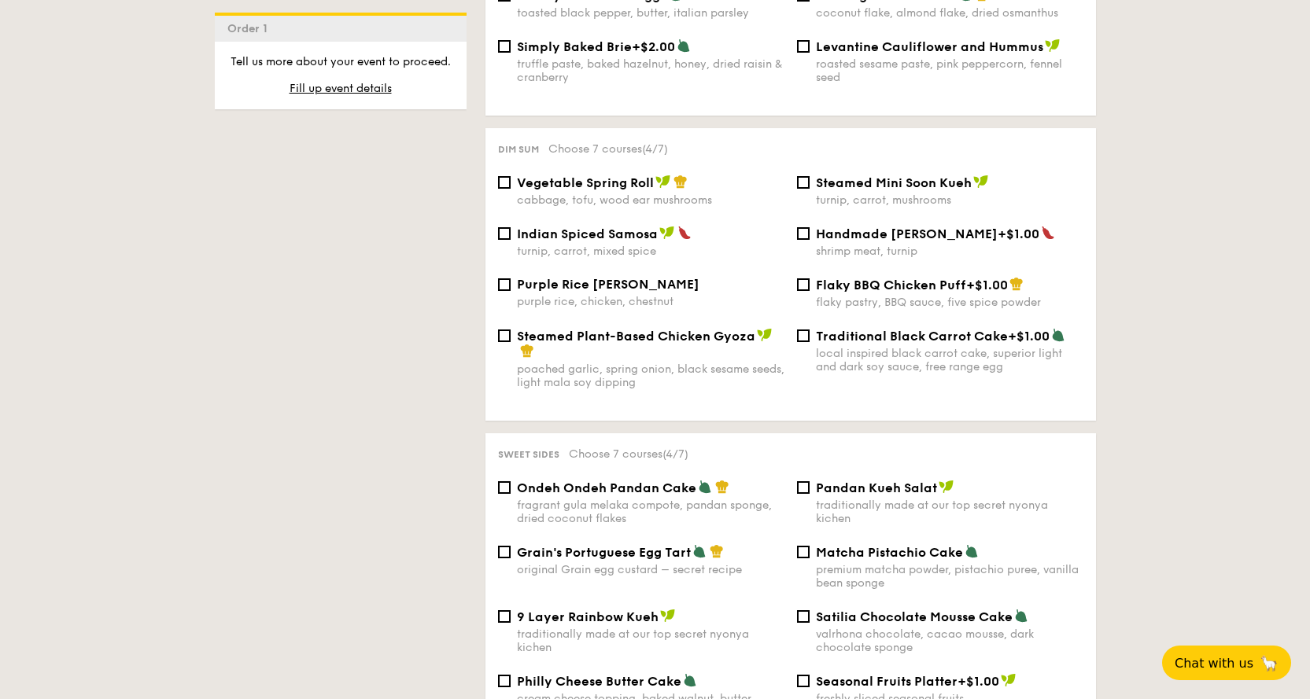
click at [633, 175] on span "Vegetable Spring Roll" at bounding box center [585, 182] width 137 height 15
click at [511, 176] on input "Vegetable Spring Roll cabbage, tofu, wood ear mushrooms" at bounding box center [504, 182] width 13 height 13
checkbox input "true"
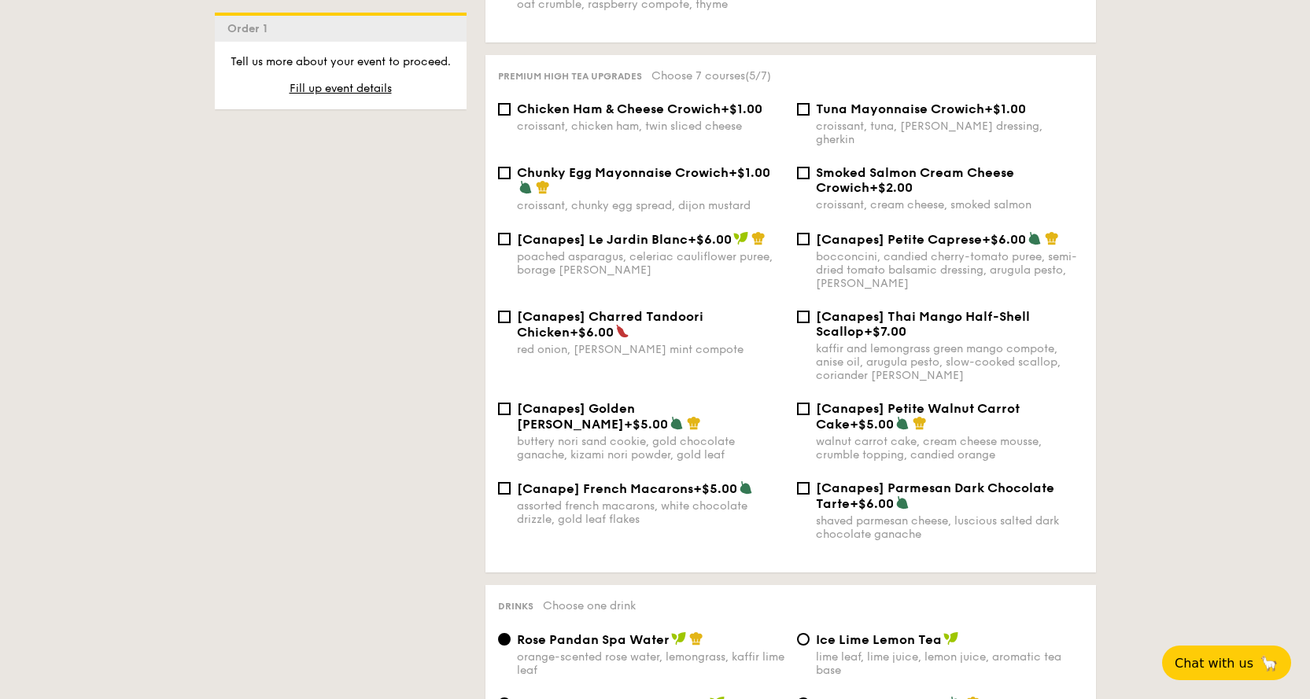
scroll to position [2124, 0]
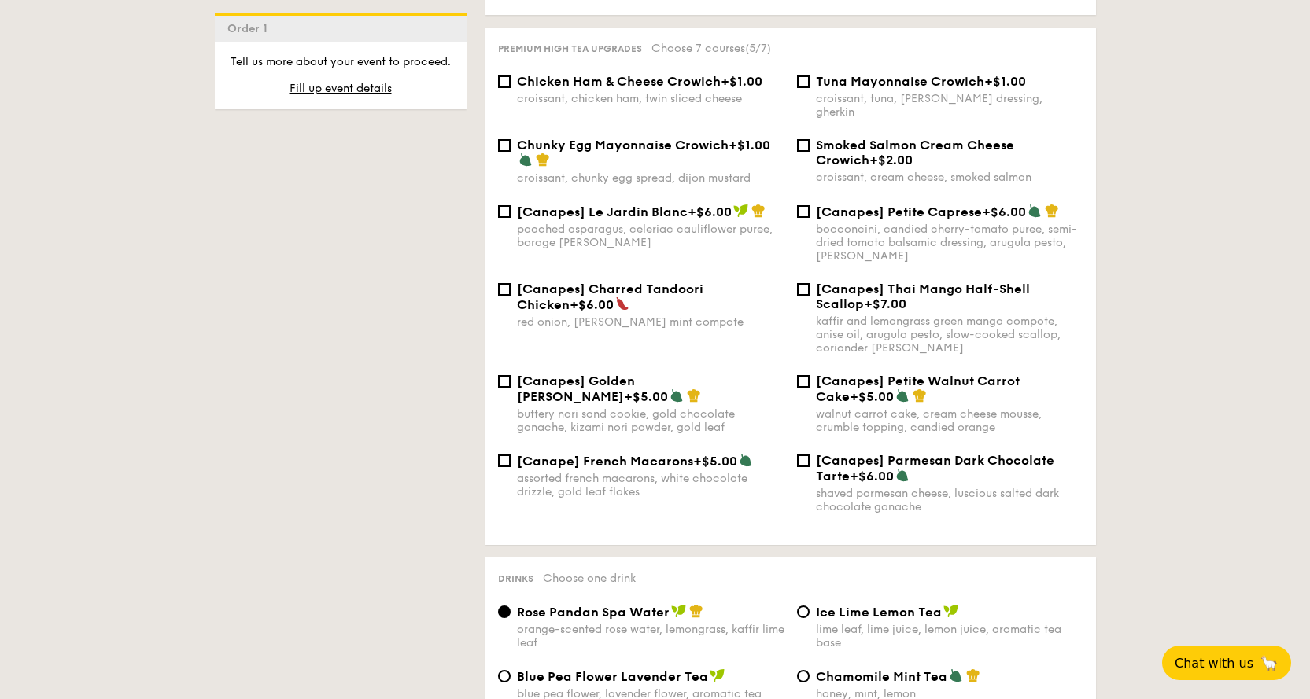
click at [935, 453] on div "[Canapes] Parmesan Dark Chocolate Tarte +$6.00" at bounding box center [950, 468] width 268 height 31
click at [810, 455] on input "[Canapes] Parmesan Dark Chocolate Tarte +$6.00 shaved parmesan cheese, luscious…" at bounding box center [803, 461] width 13 height 13
checkbox input "true"
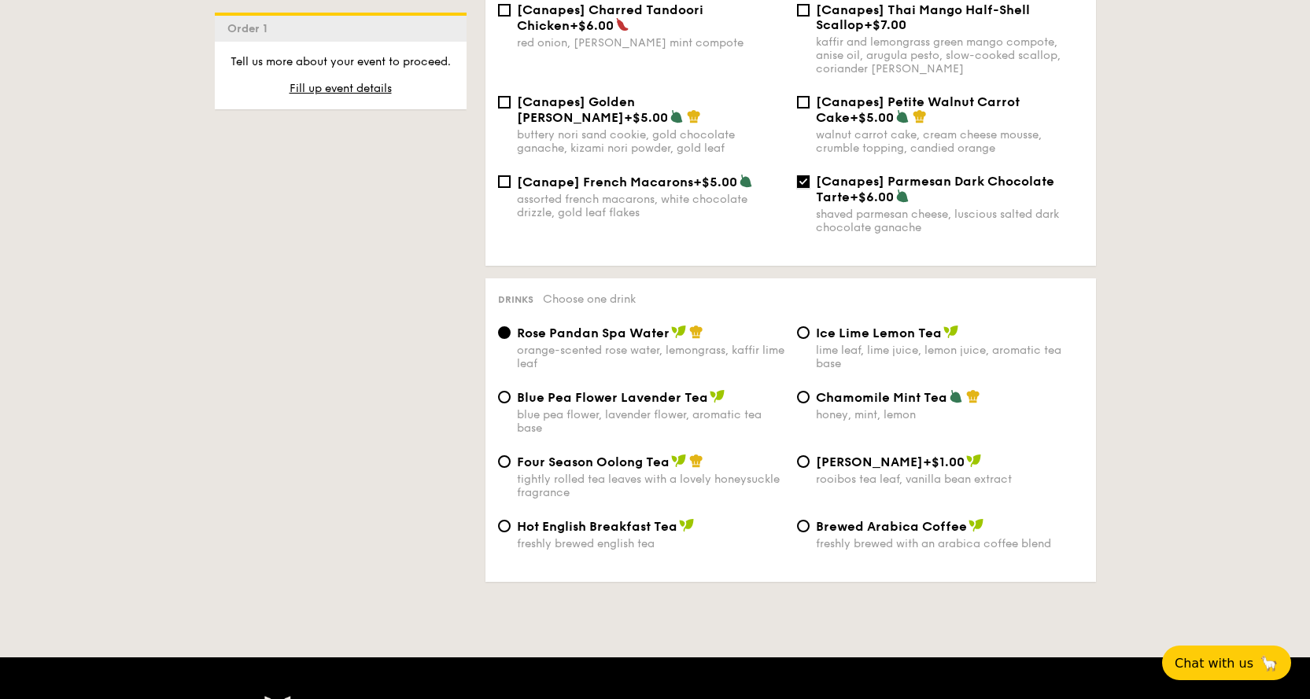
scroll to position [2439, 0]
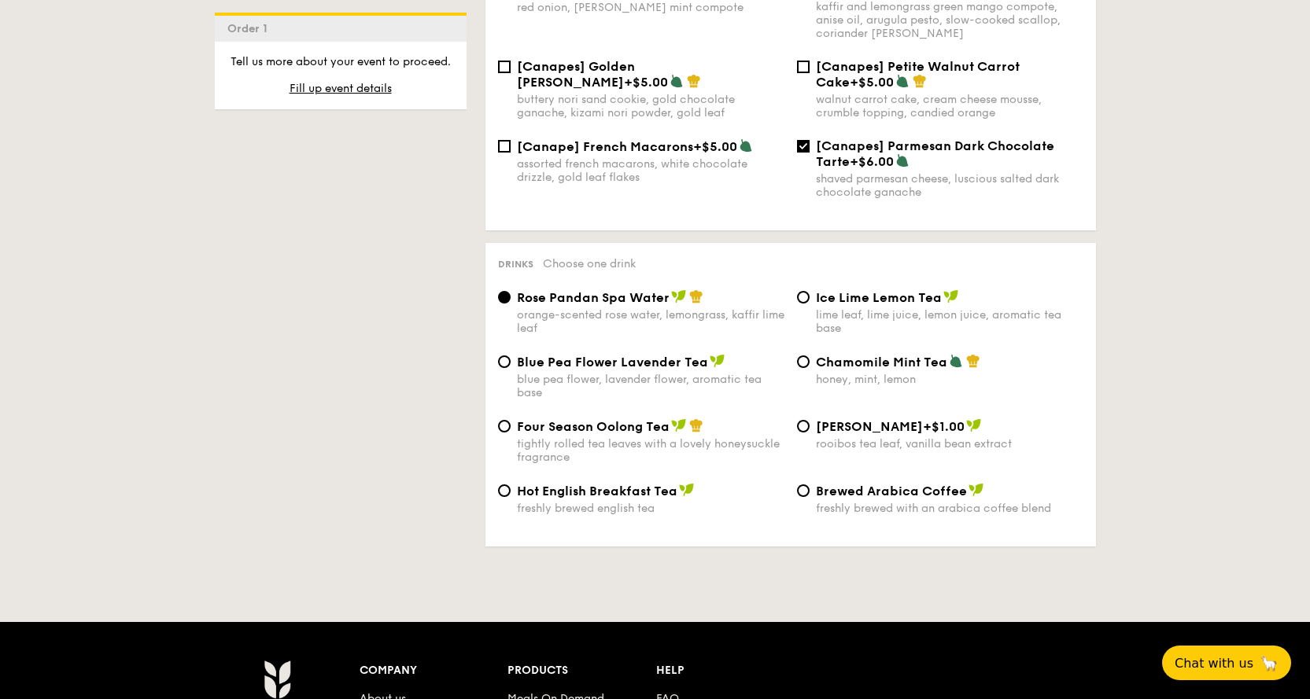
click at [904, 308] on div "lime leaf, lime juice, lemon juice, aromatic tea base" at bounding box center [950, 321] width 268 height 27
click at [810, 291] on input "Ice Lime Lemon Tea lime leaf, lime juice, lemon juice, aromatic tea base" at bounding box center [803, 297] width 13 height 13
radio input "true"
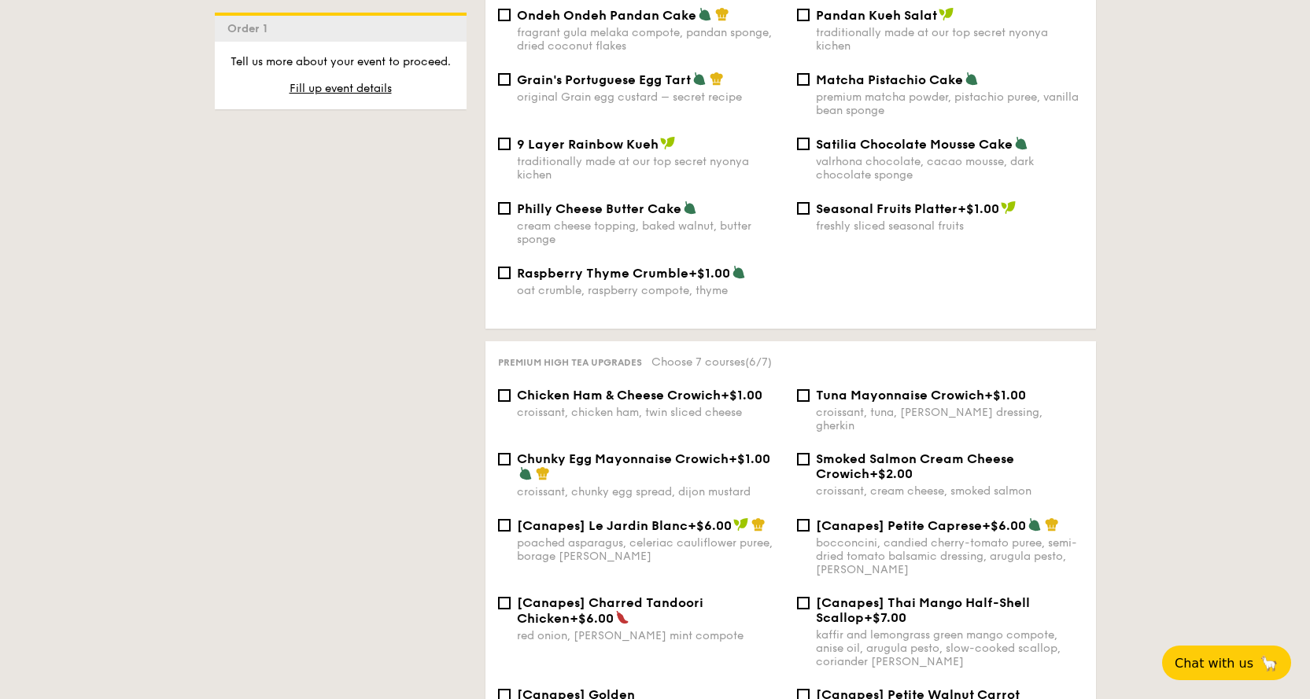
scroll to position [1652, 0]
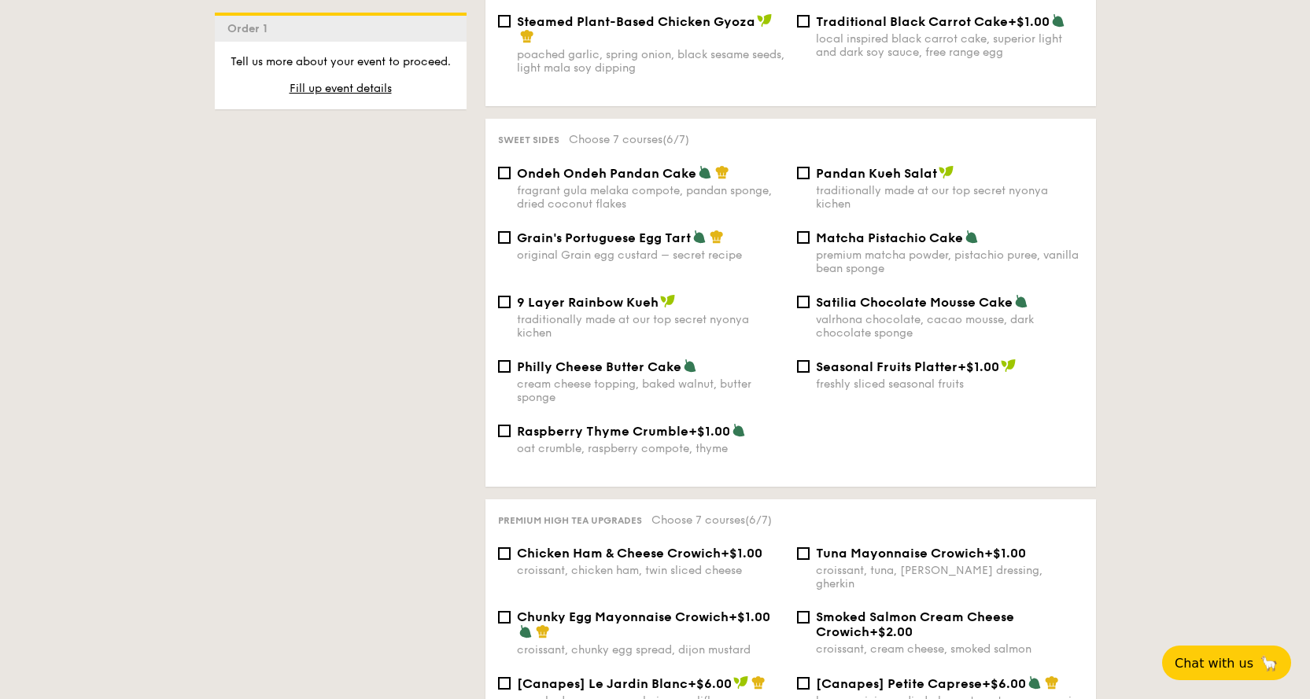
click at [906, 249] on div "premium matcha powder, pistachio puree, vanilla bean sponge" at bounding box center [950, 262] width 268 height 27
click at [810, 244] on input "Matcha Pistachio Cake premium matcha powder, pistachio puree, vanilla bean spon…" at bounding box center [803, 237] width 13 height 13
checkbox input "true"
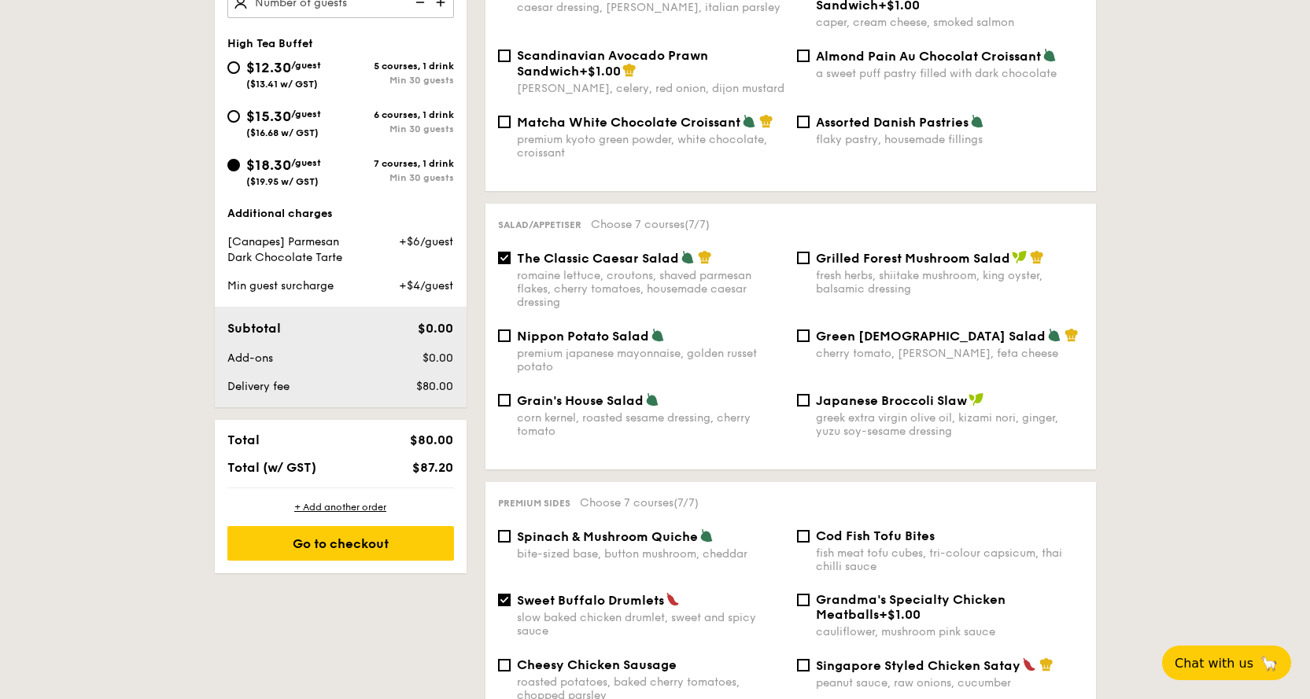
scroll to position [393, 0]
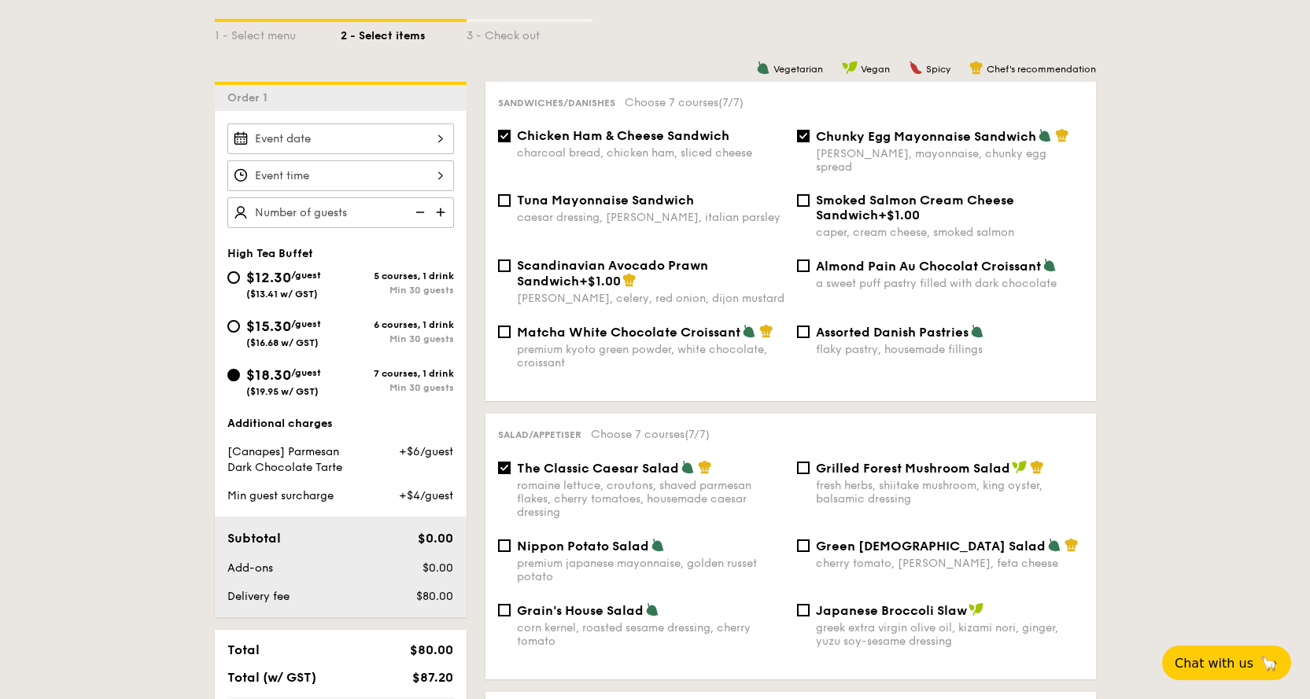
click at [392, 120] on div "High Tea Buffet $12.30 /guest ($13.41 w/ GST) 5 courses, 1 drink Min 30 guests …" at bounding box center [341, 364] width 252 height 507
click at [380, 136] on div at bounding box center [340, 139] width 227 height 31
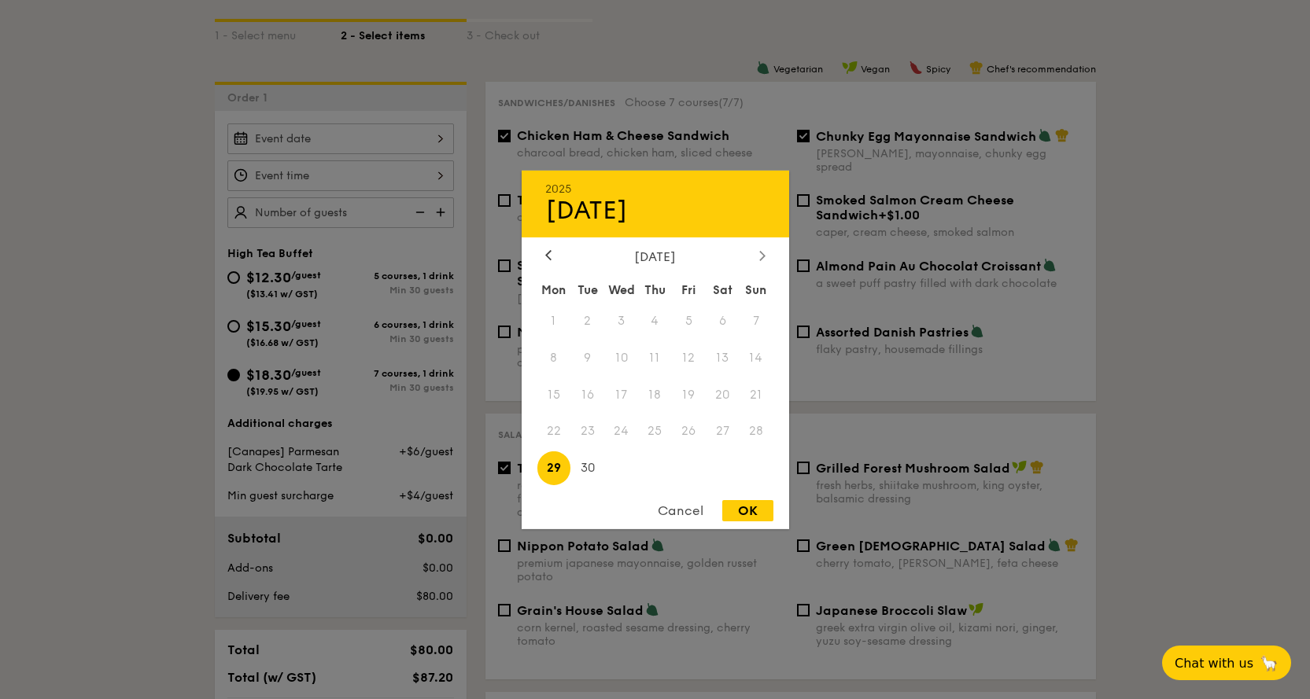
click at [762, 257] on icon at bounding box center [762, 255] width 6 height 10
click at [651, 392] on span "16" at bounding box center [655, 395] width 34 height 34
click at [747, 506] on div "OK" at bounding box center [747, 510] width 51 height 21
type input "Oct 16, 2025"
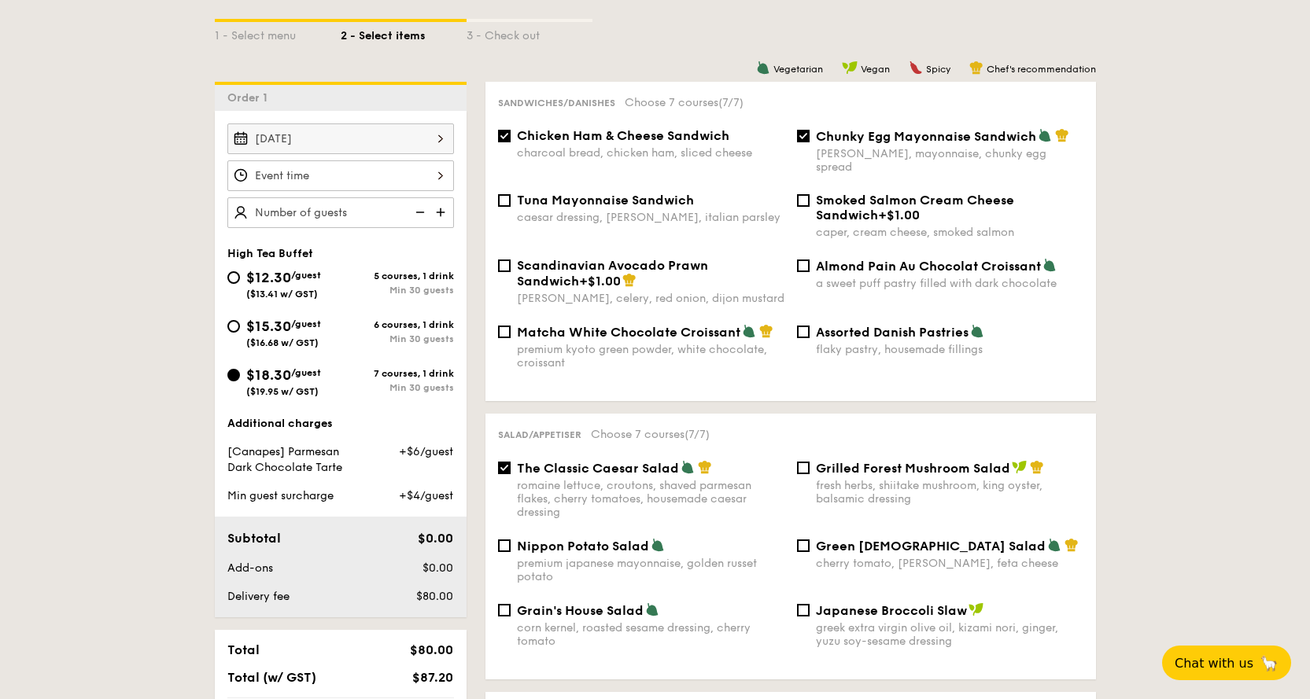
click at [295, 175] on div at bounding box center [655, 349] width 1310 height 699
click at [326, 182] on div at bounding box center [340, 176] width 227 height 31
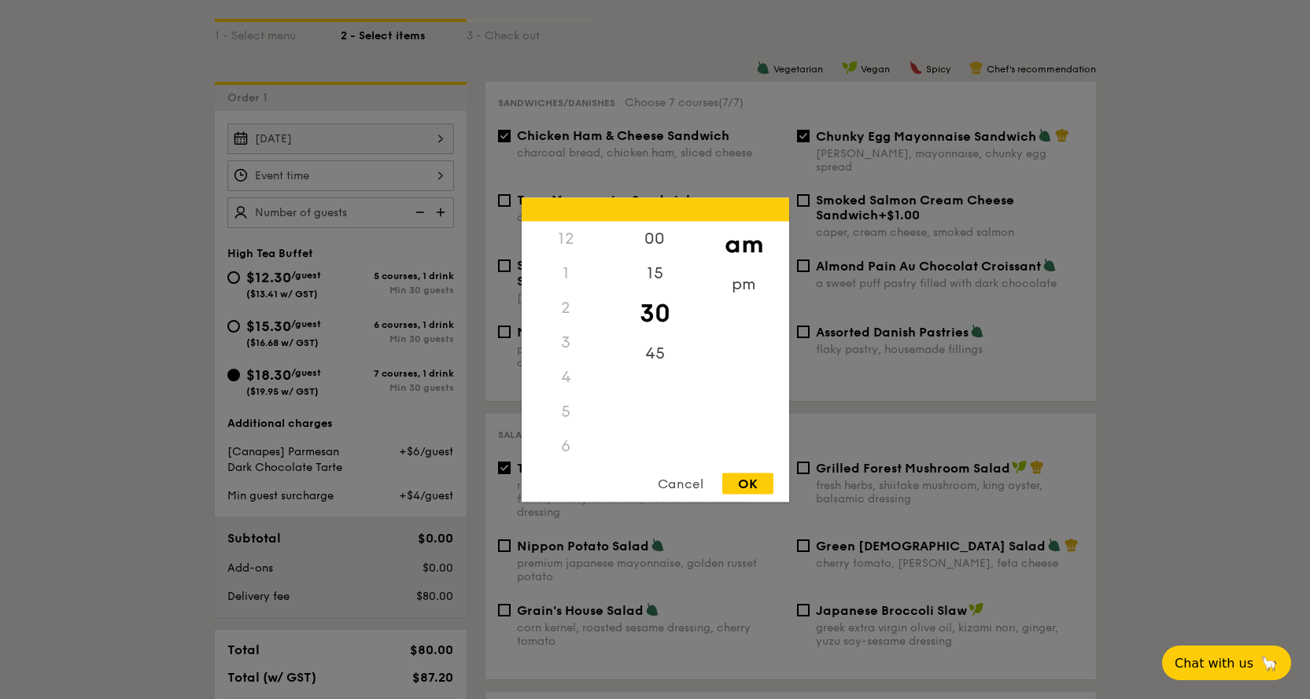
scroll to position [138, 0]
drag, startPoint x: 580, startPoint y: 430, endPoint x: 570, endPoint y: 326, distance: 105.1
click at [570, 326] on div "12 1 2 3 4 5 6 7 8 9 10 11" at bounding box center [566, 341] width 89 height 240
click at [560, 450] on div "11" at bounding box center [566, 449] width 89 height 46
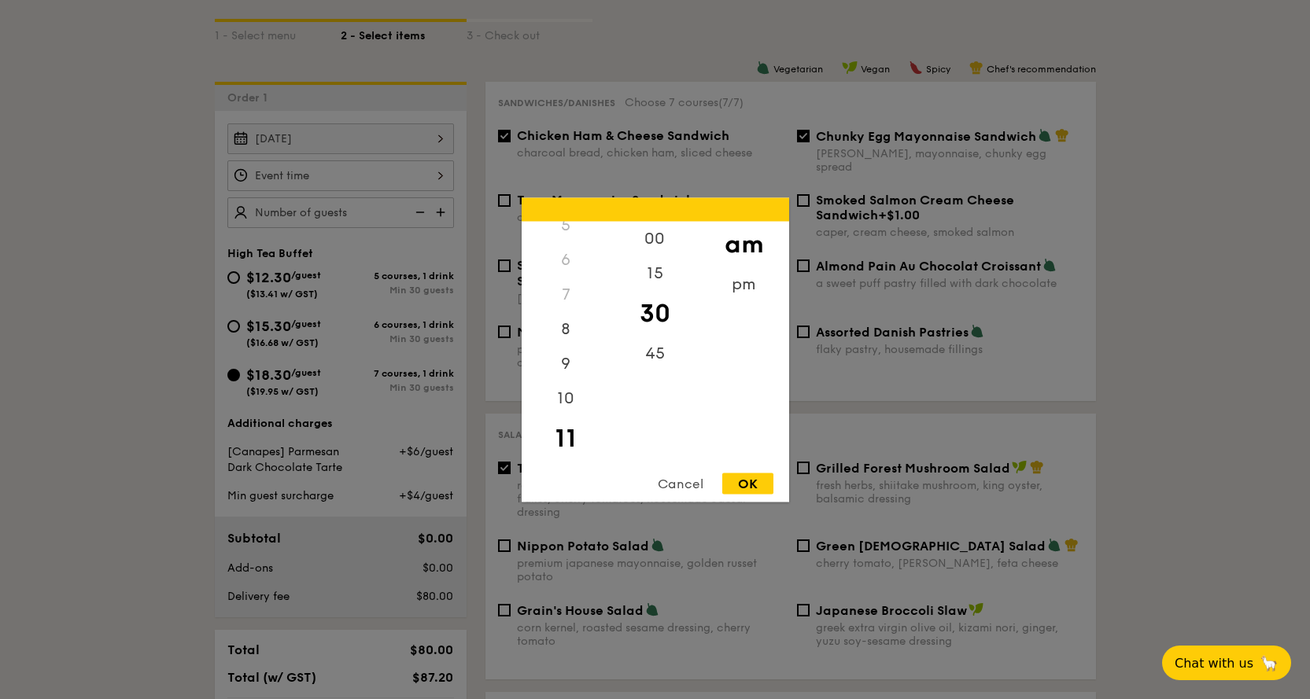
click at [752, 483] on div "OK" at bounding box center [747, 483] width 51 height 21
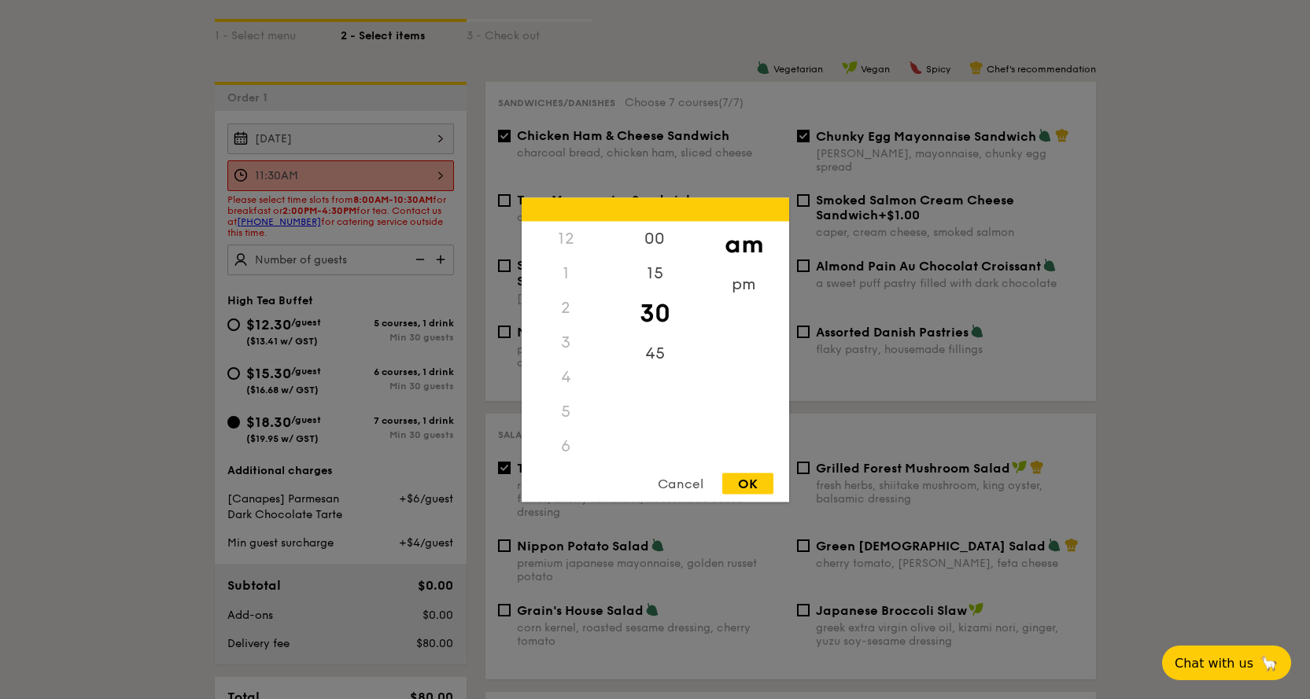
click at [441, 175] on div "11:30AM 12 1 2 3 4 5 6 7 8 9 10 11 00 15 30 45 am pm Cancel OK" at bounding box center [340, 176] width 227 height 31
click at [571, 395] on div "10" at bounding box center [566, 404] width 89 height 46
click at [746, 490] on div "OK" at bounding box center [747, 483] width 51 height 21
type input "10:30AM"
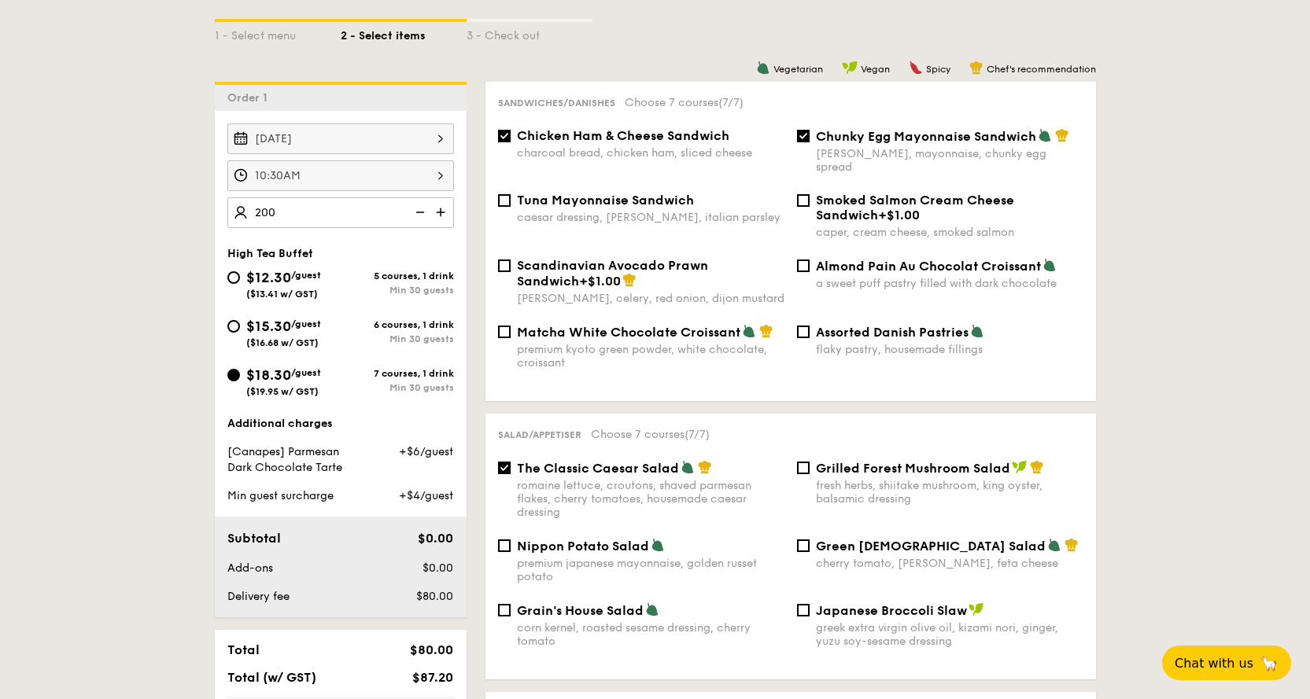
type input "200 guests"
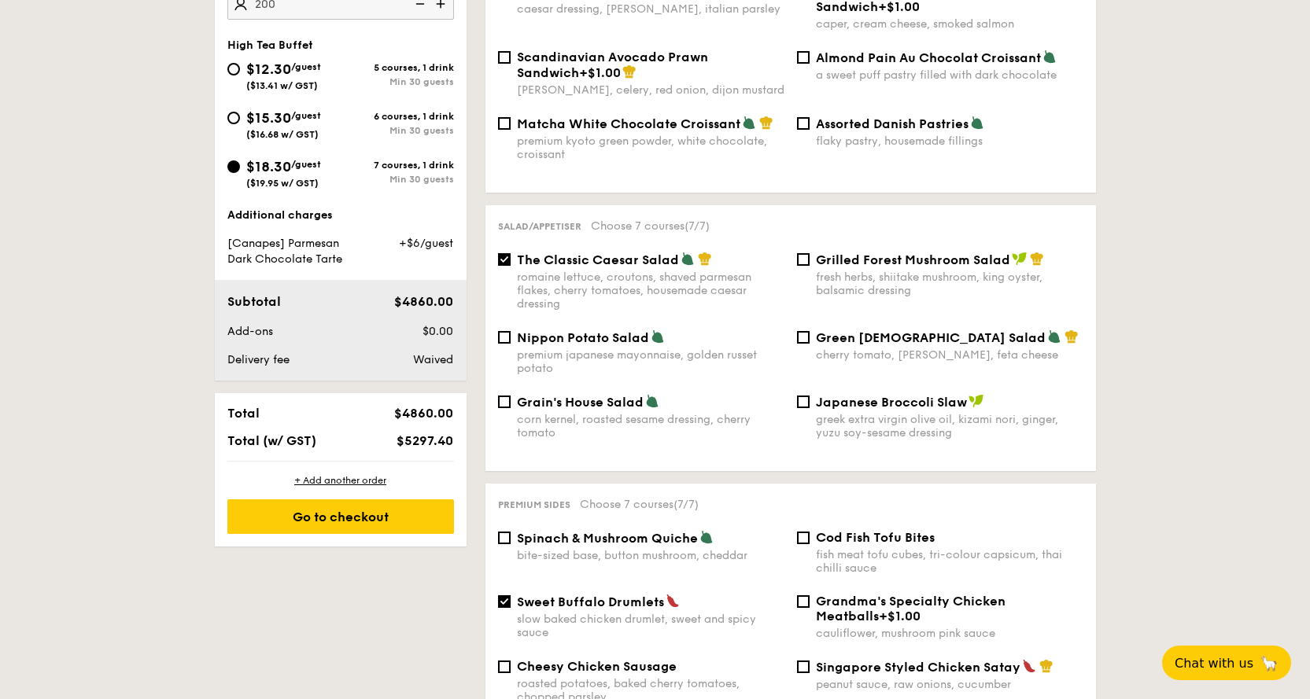
scroll to position [629, 0]
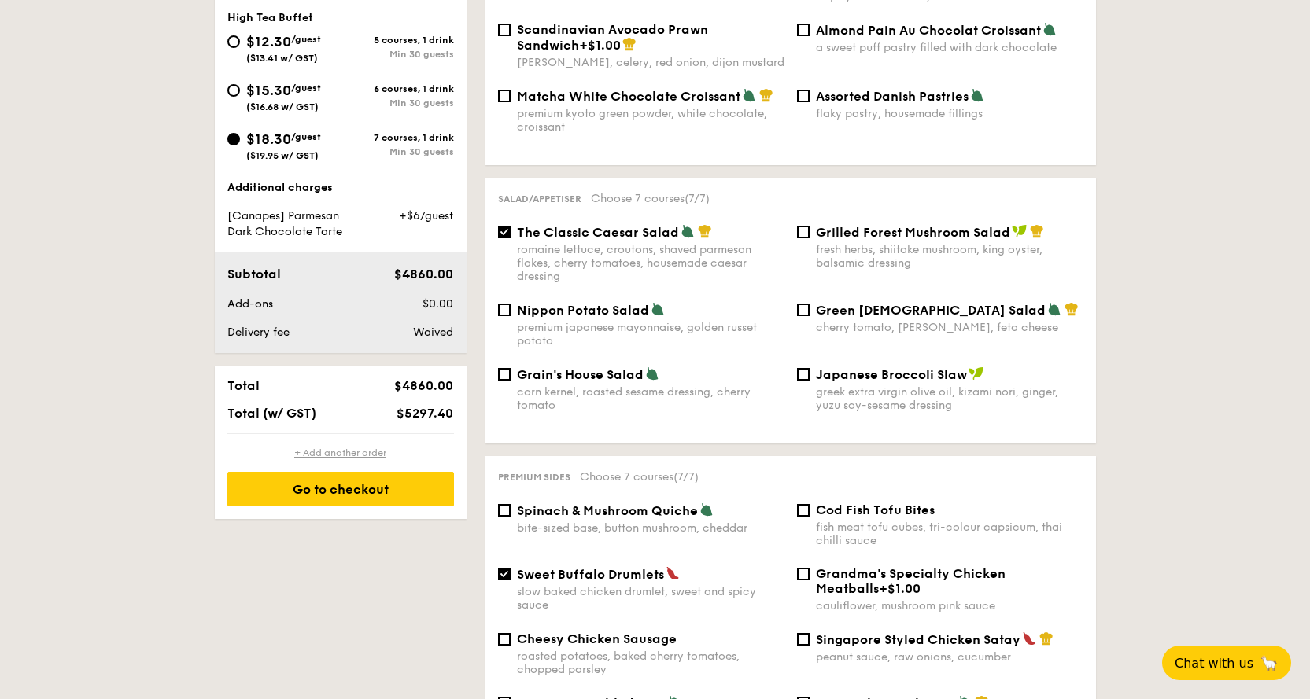
click at [348, 453] on div "+ Add another order" at bounding box center [340, 453] width 227 height 13
checkbox input "false"
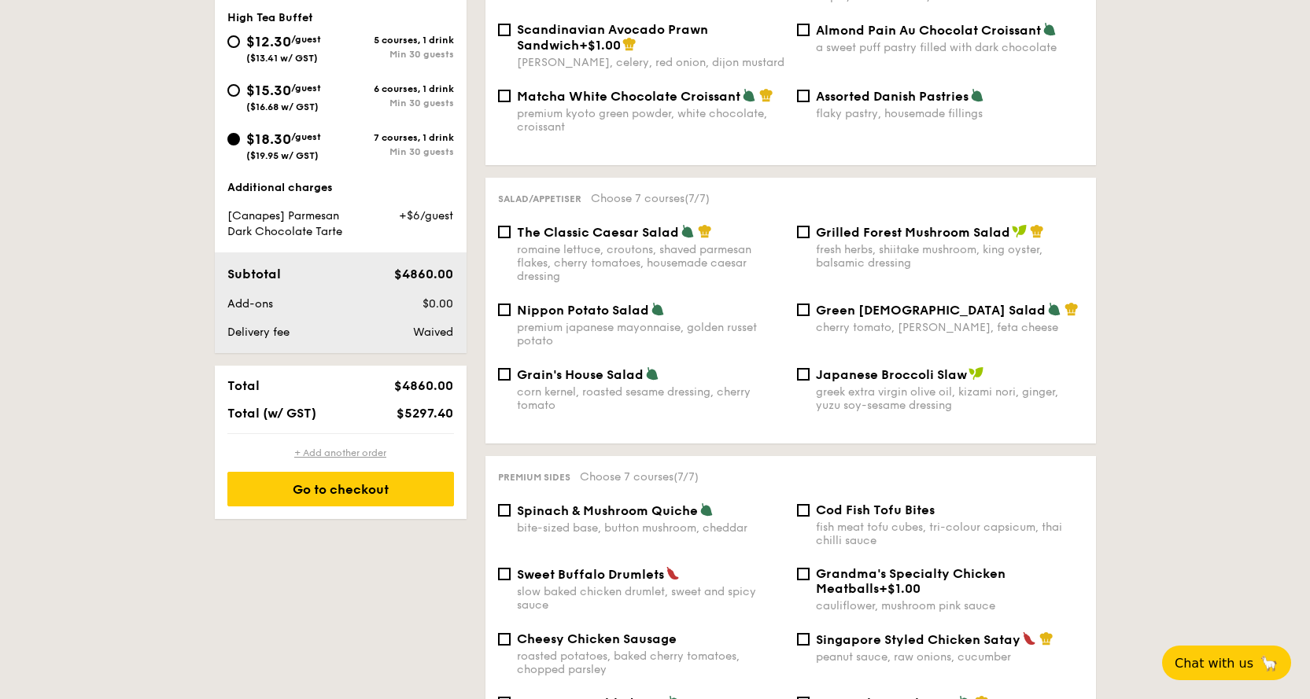
checkbox input "false"
radio input "true"
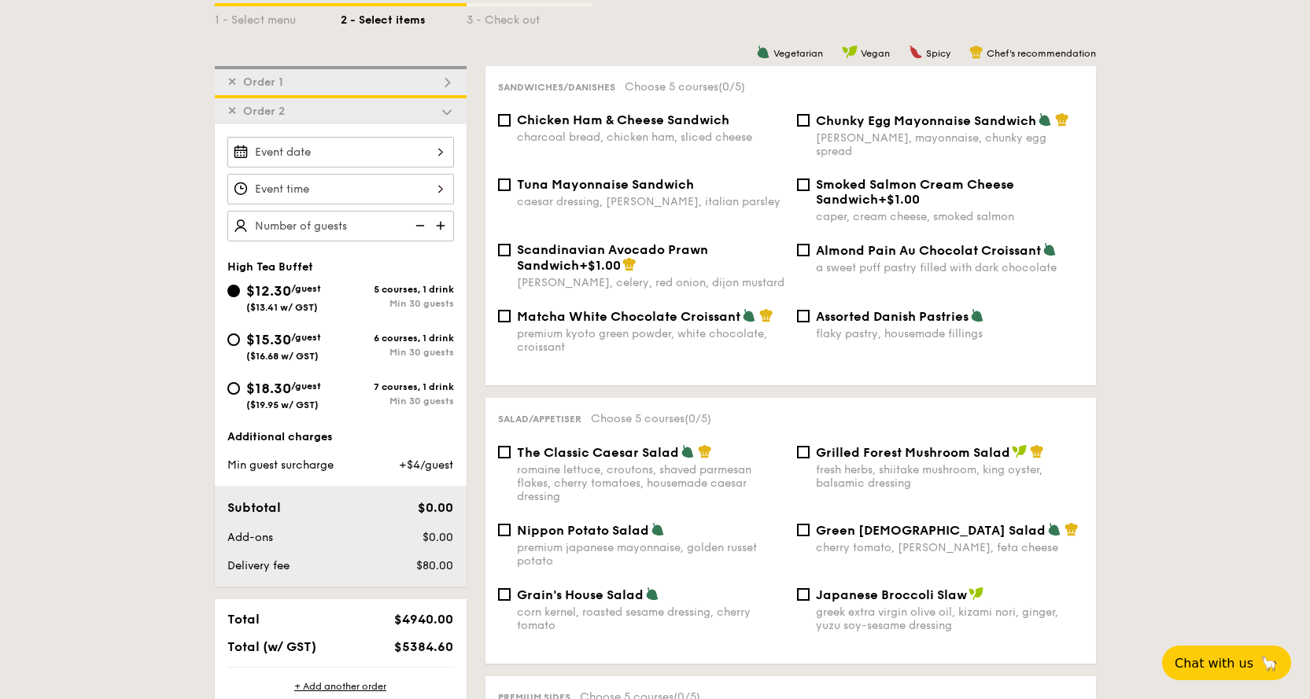
scroll to position [402, 0]
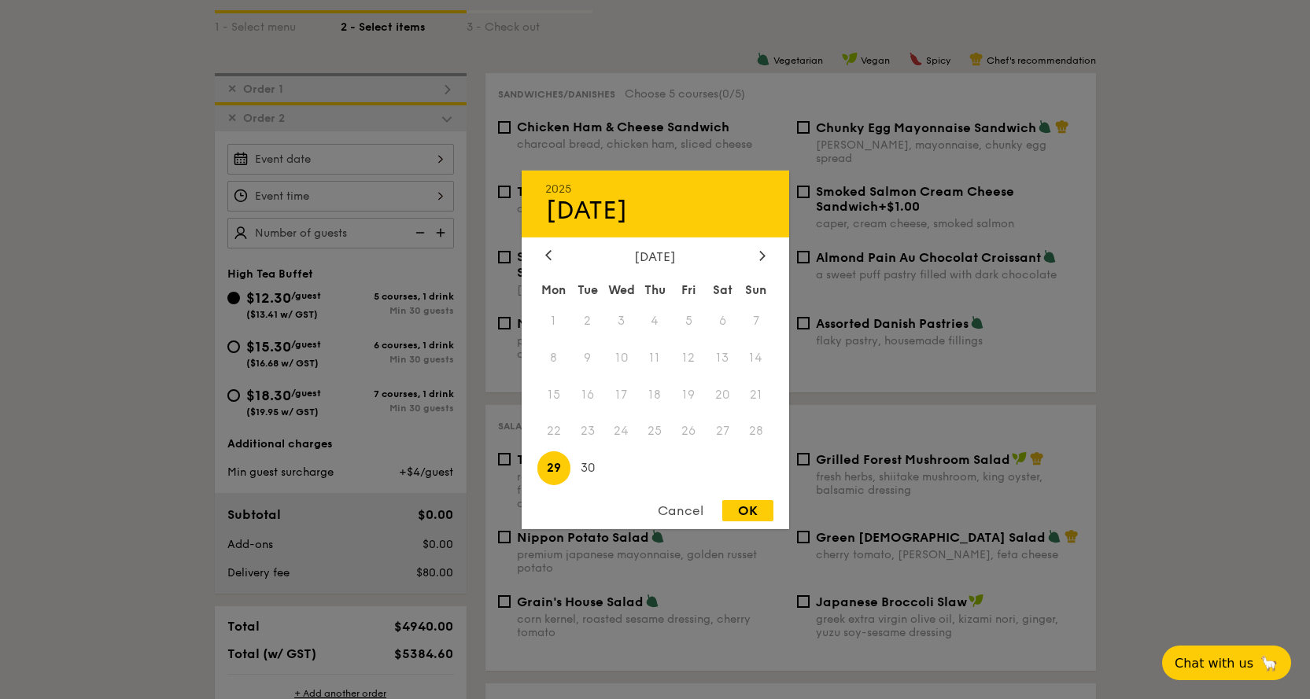
click at [390, 146] on div "2025 Sep 29 September 2025 Mon Tue Wed Thu Fri Sat Sun 1 2 3 4 5 6 7 8 9 10 11 …" at bounding box center [340, 159] width 227 height 31
click at [768, 264] on div at bounding box center [762, 256] width 14 height 15
click at [690, 406] on span "17" at bounding box center [689, 395] width 34 height 34
click at [747, 507] on div "OK" at bounding box center [747, 510] width 51 height 21
type input "Oct 17, 2025"
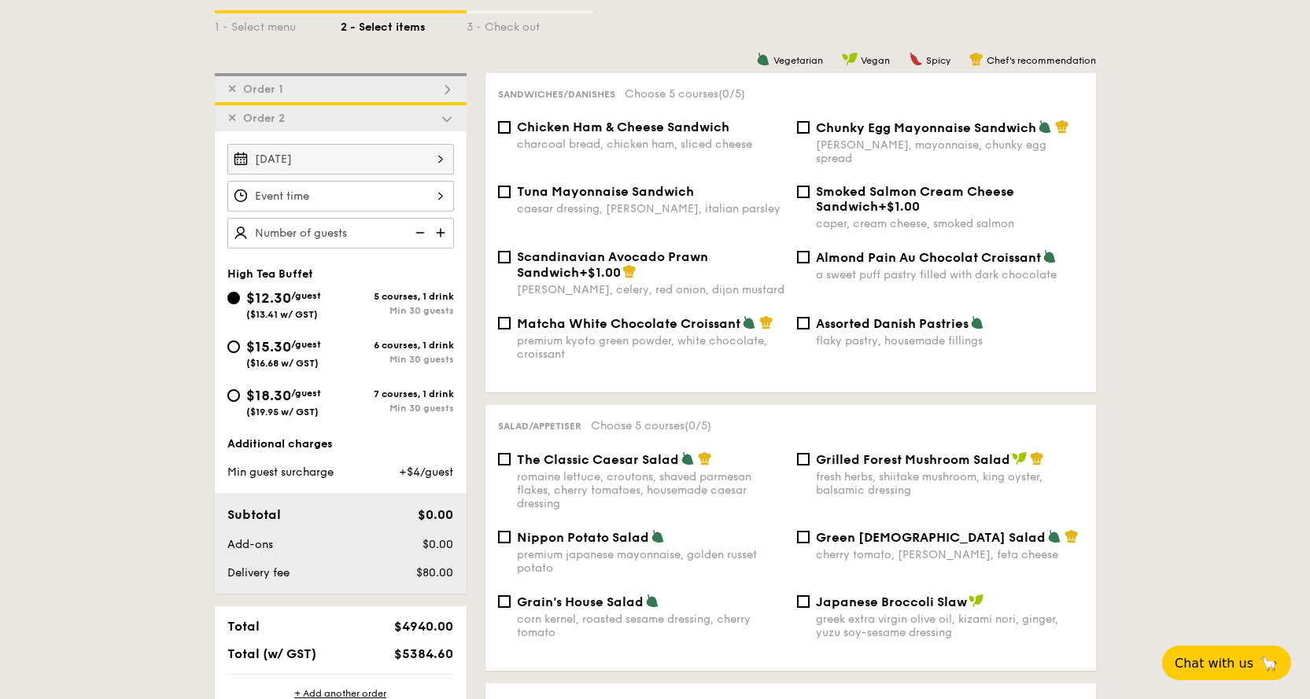
click at [364, 196] on div at bounding box center [340, 196] width 227 height 31
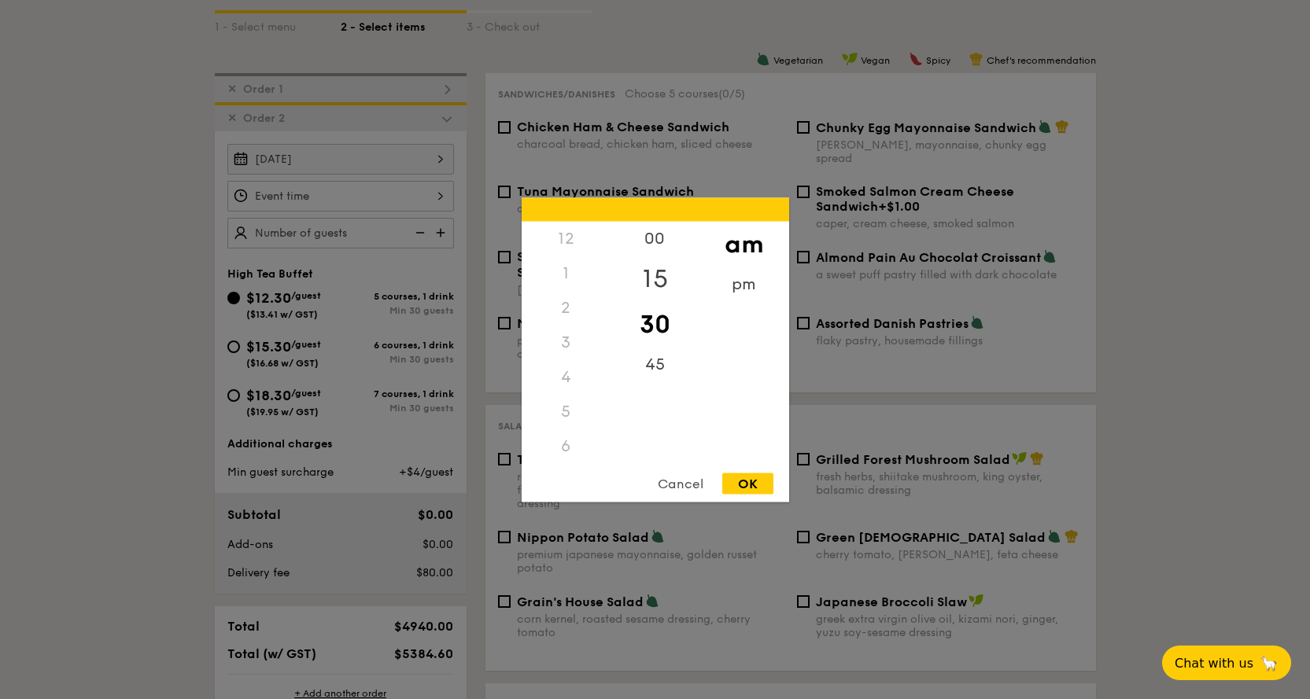
scroll to position [138, 0]
click at [566, 457] on div "10" at bounding box center [566, 463] width 89 height 46
click at [748, 482] on div "OK" at bounding box center [747, 483] width 51 height 21
type input "10:30AM"
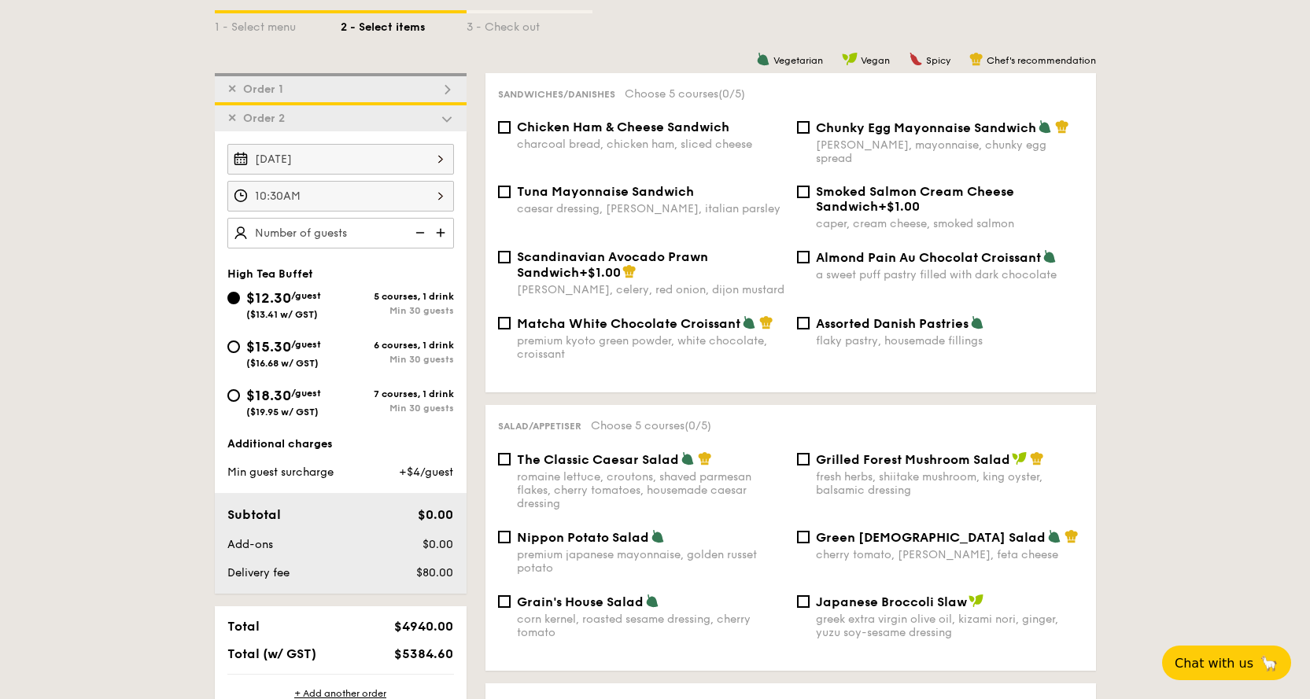
click at [320, 401] on div "$18.30 /guest ($19.95 w/ GST)" at bounding box center [283, 401] width 75 height 33
click at [240, 401] on input "$18.30 /guest ($19.95 w/ GST) 7 courses, 1 drink Min 30 guests" at bounding box center [233, 395] width 13 height 13
radio input "true"
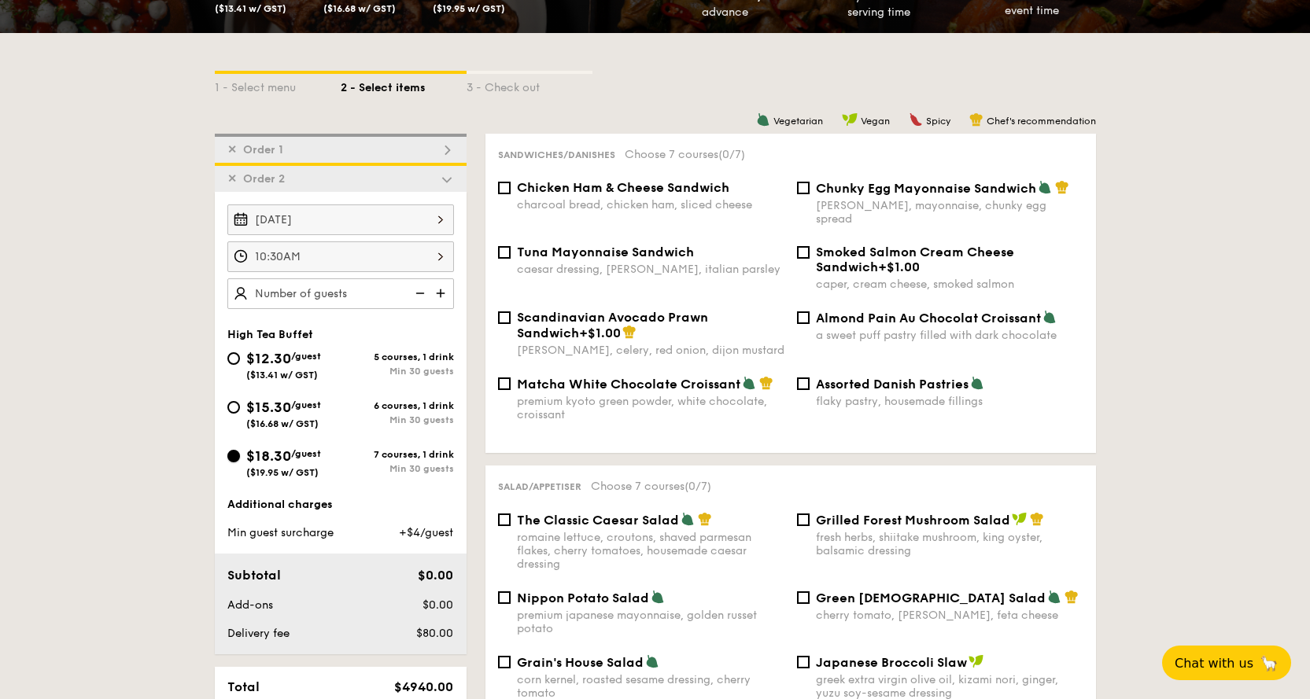
scroll to position [323, 0]
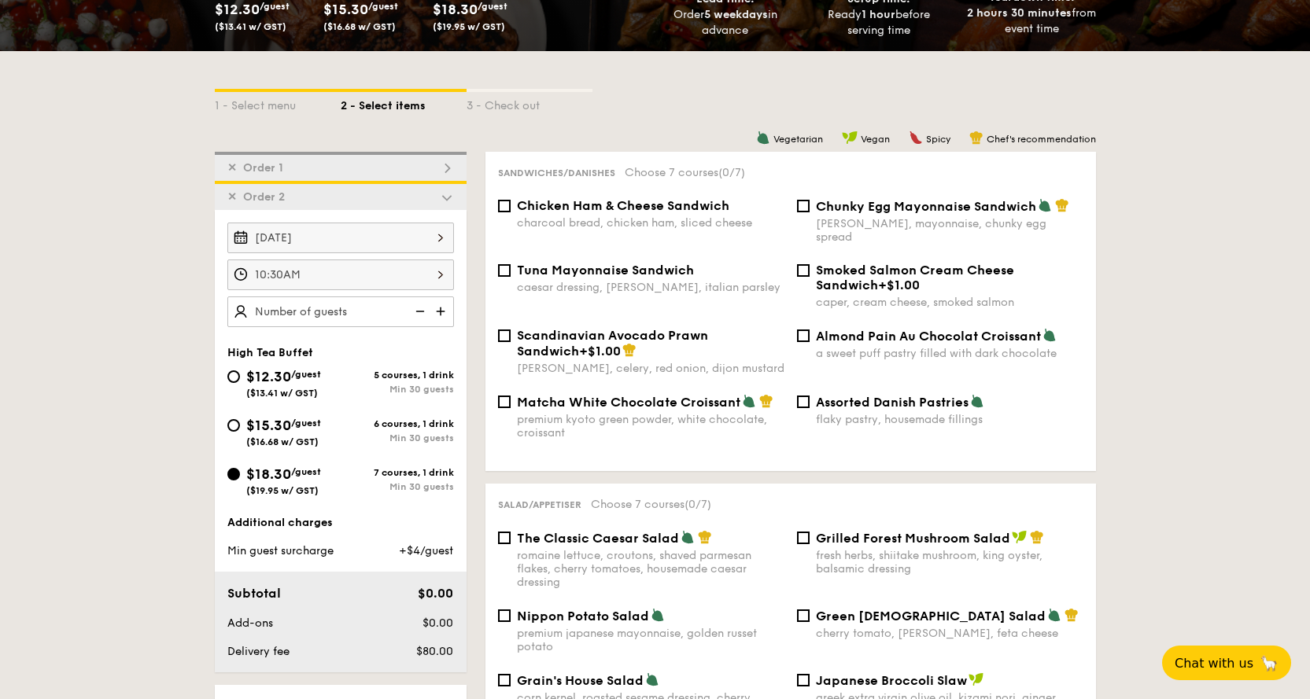
click at [379, 168] on div "✕ Order 1" at bounding box center [341, 166] width 252 height 29
checkbox input "true"
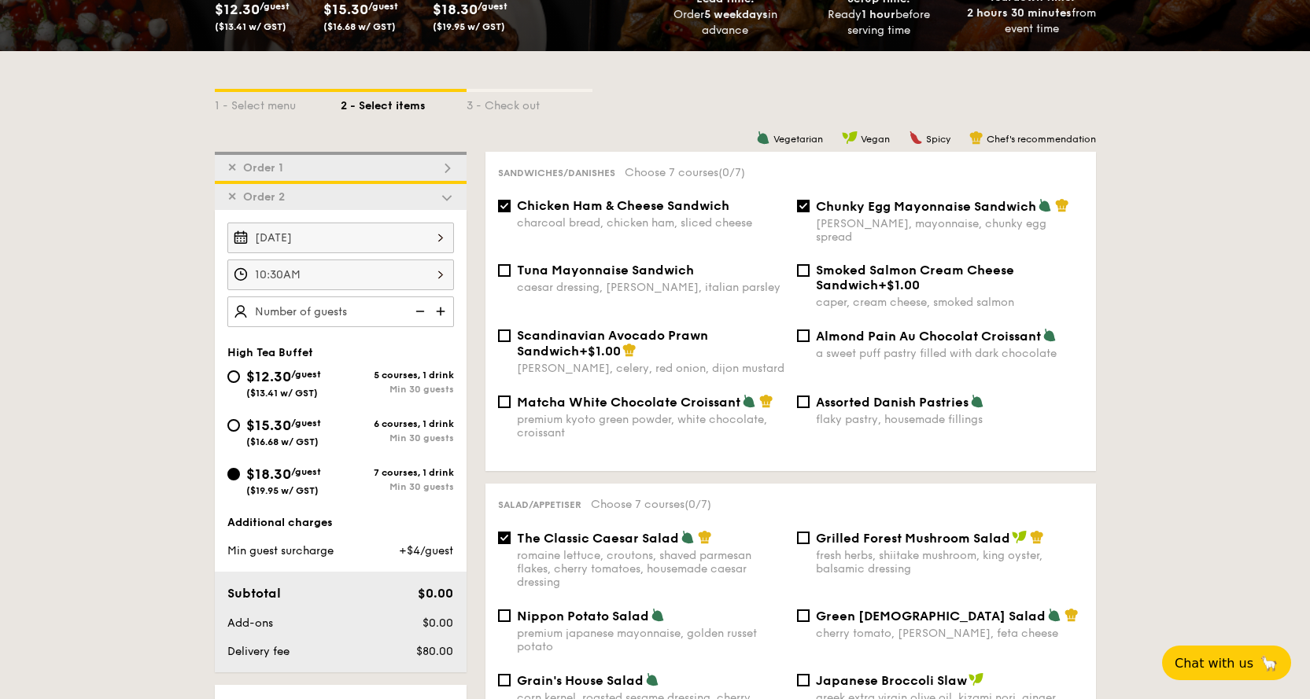
checkbox input "true"
radio input "false"
radio input "true"
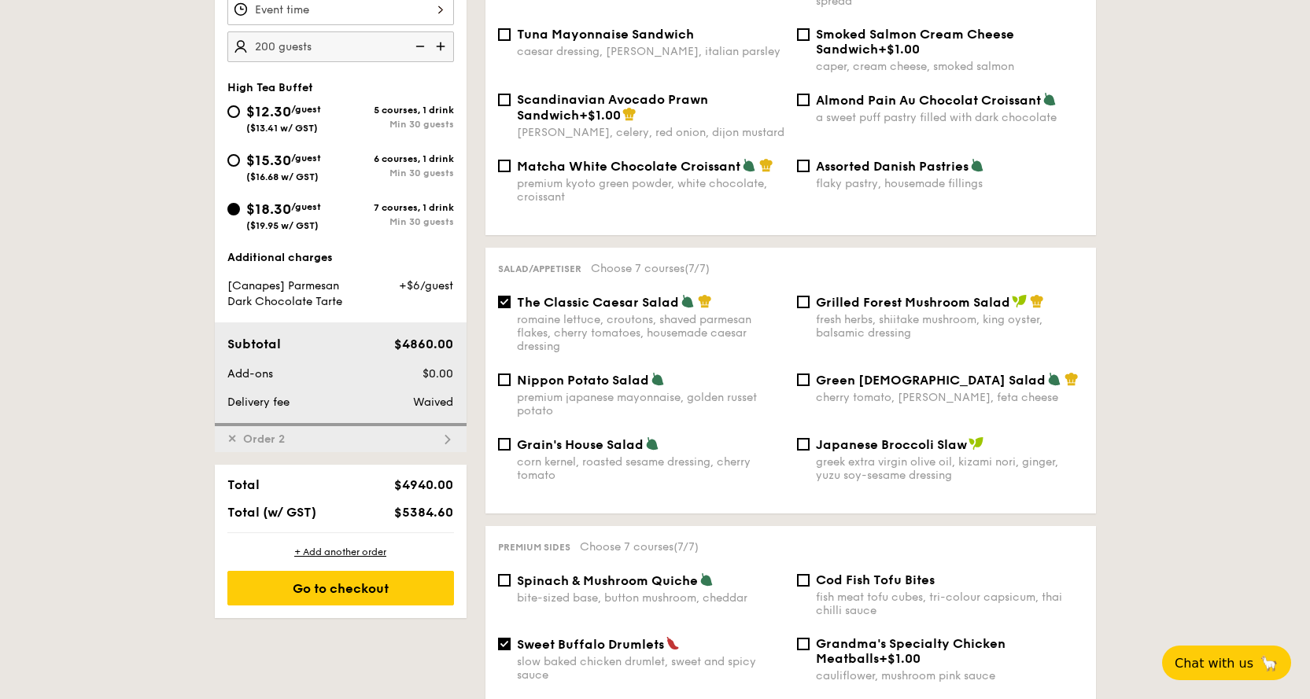
scroll to position [373, 0]
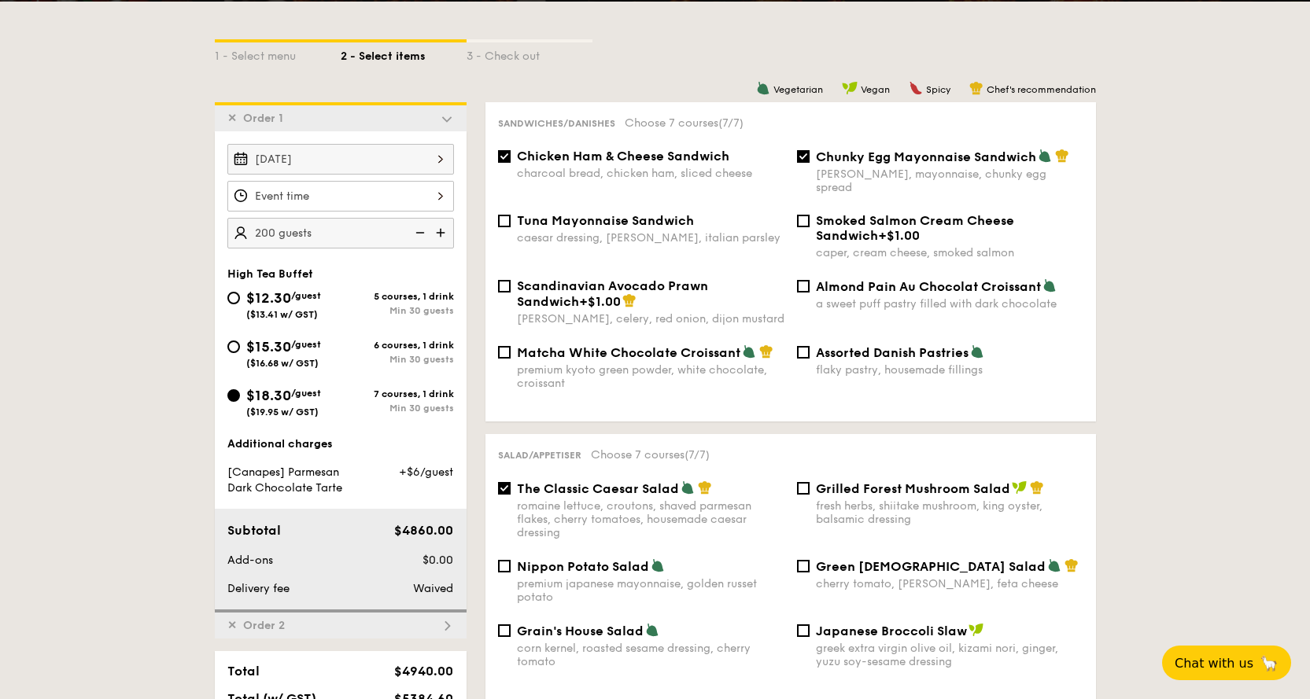
click at [405, 199] on div at bounding box center [340, 196] width 227 height 31
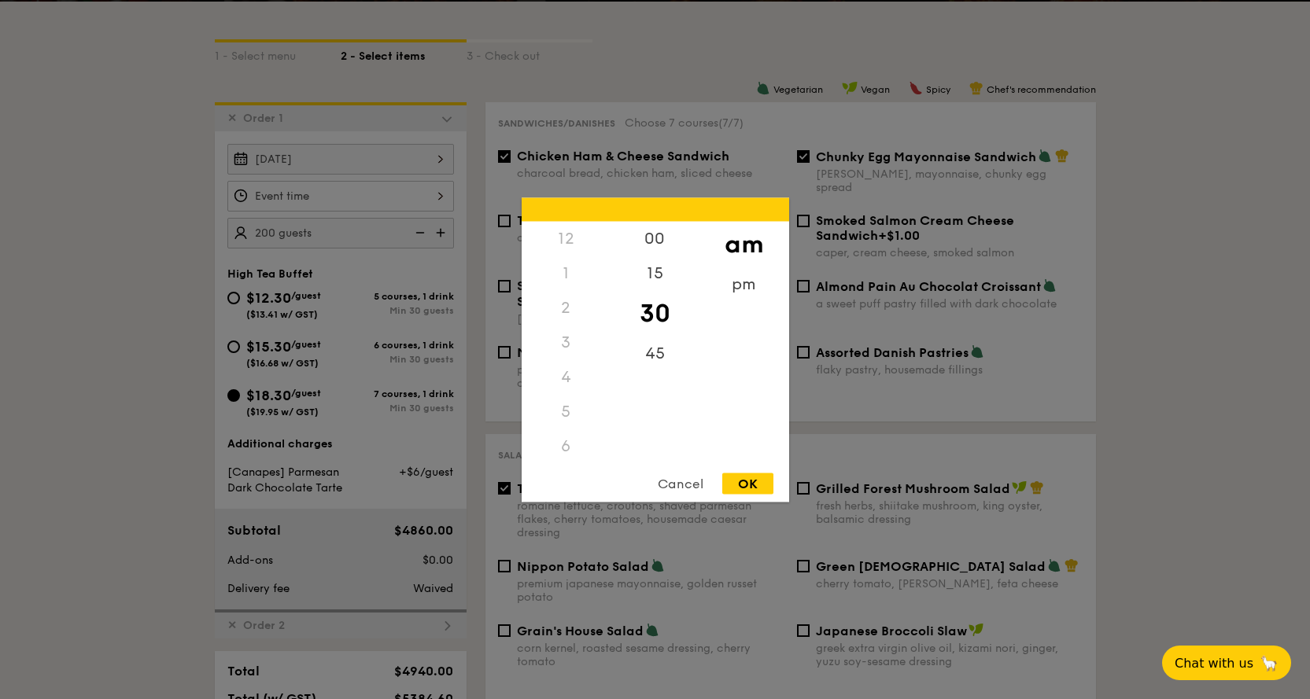
scroll to position [138, 0]
click at [555, 459] on div "10" at bounding box center [566, 463] width 89 height 46
click at [750, 482] on div "OK" at bounding box center [747, 483] width 51 height 21
type input "10:30AM"
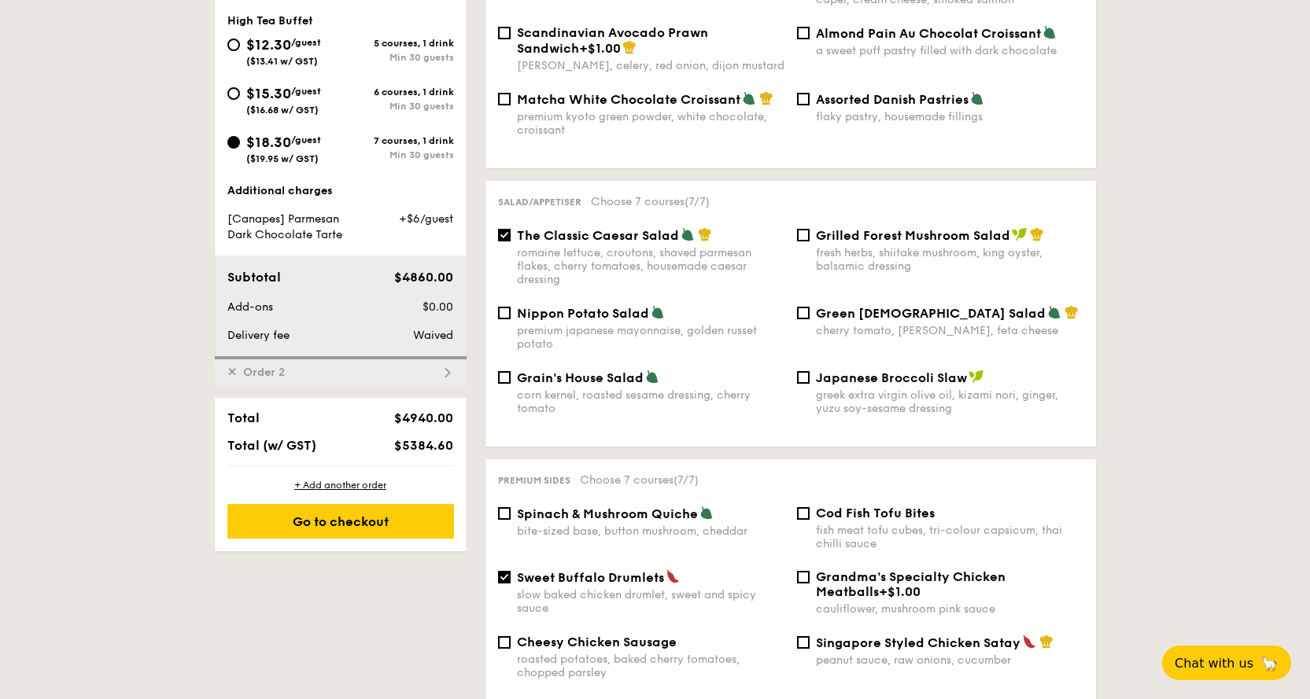
scroll to position [688, 0]
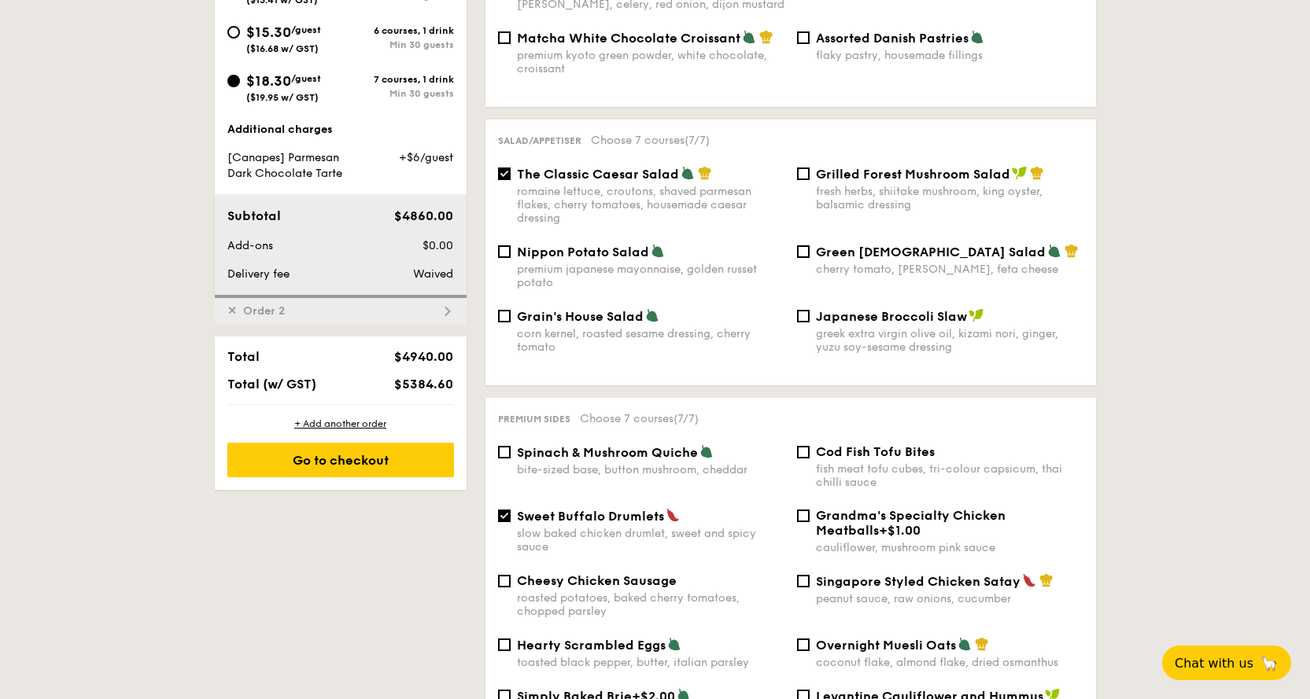
click at [404, 314] on div "✕ Order 2" at bounding box center [341, 309] width 252 height 29
checkbox input "false"
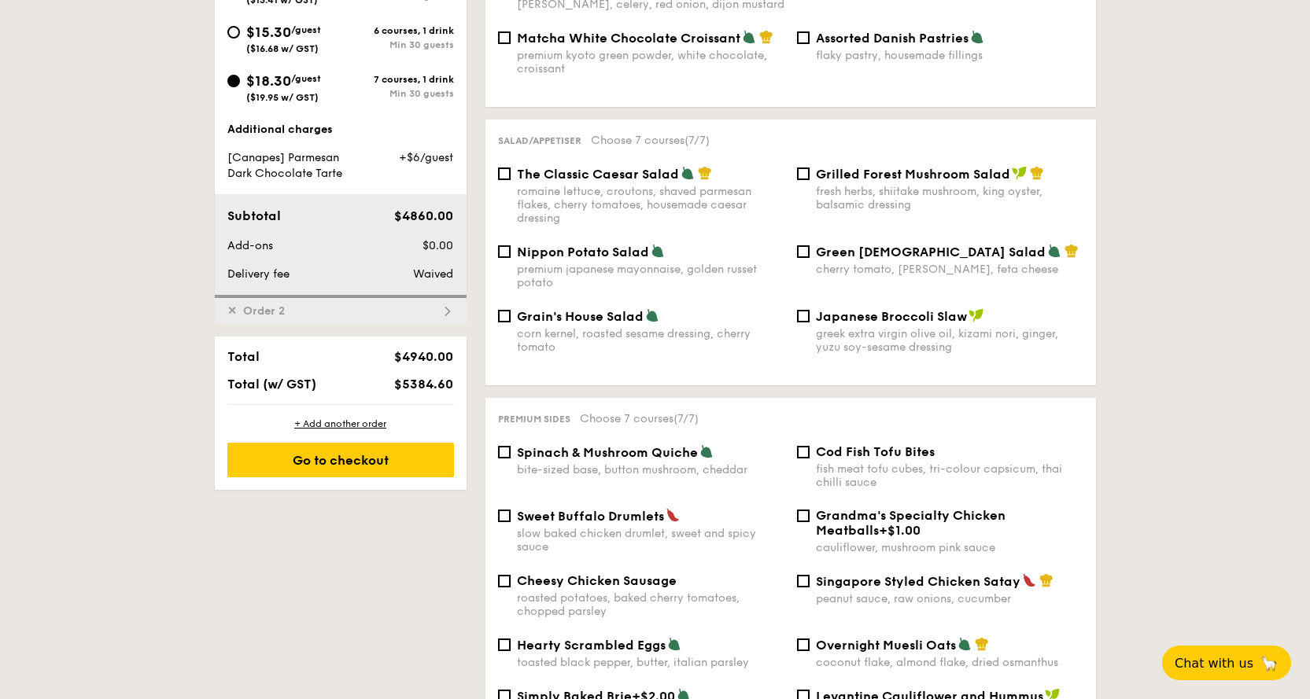
checkbox input "false"
radio input "true"
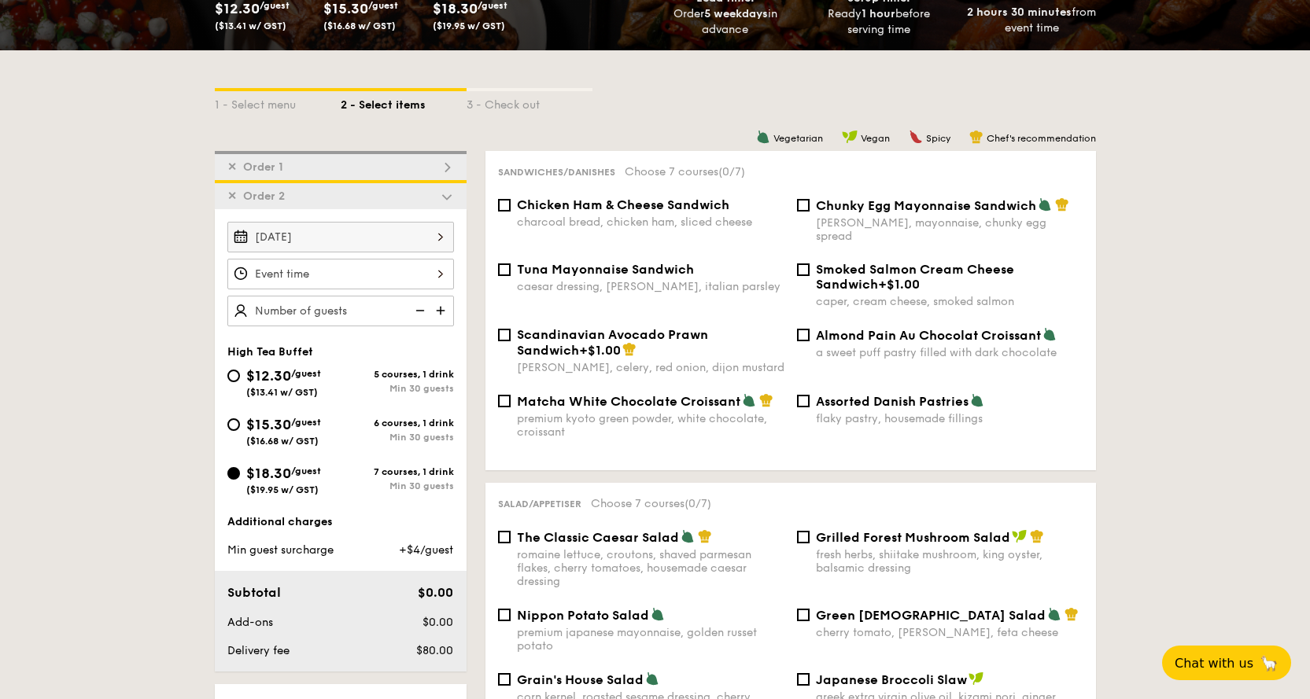
scroll to position [323, 0]
click at [694, 214] on div "Chicken Ham & Cheese Sandwich charcoal bread, chicken ham, sliced cheese" at bounding box center [651, 213] width 268 height 31
click at [511, 212] on input "Chicken Ham & Cheese Sandwich charcoal bread, chicken ham, sliced cheese" at bounding box center [504, 206] width 13 height 13
checkbox input "true"
click at [891, 217] on div "dijon mustard, mayonnaise, chunky egg spread" at bounding box center [950, 230] width 268 height 27
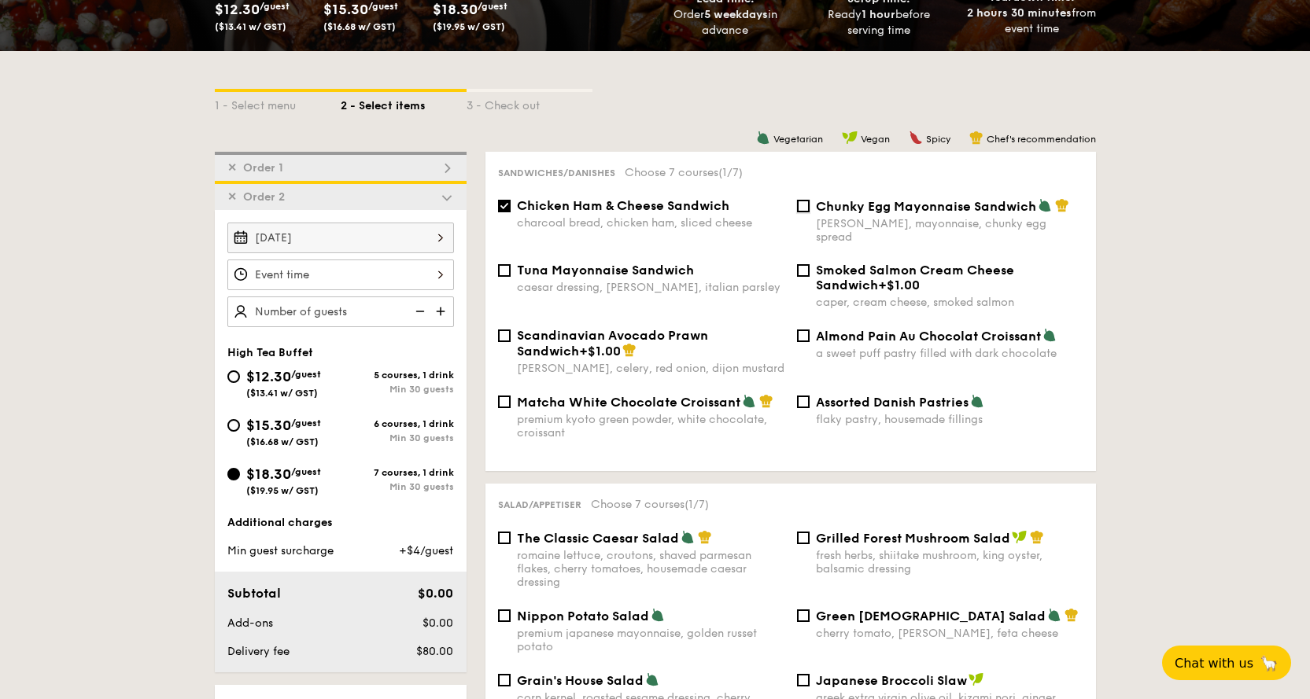
click at [810, 212] on input "Chunky Egg Mayonnaise Sandwich dijon mustard, mayonnaise, chunky egg spread" at bounding box center [803, 206] width 13 height 13
checkbox input "true"
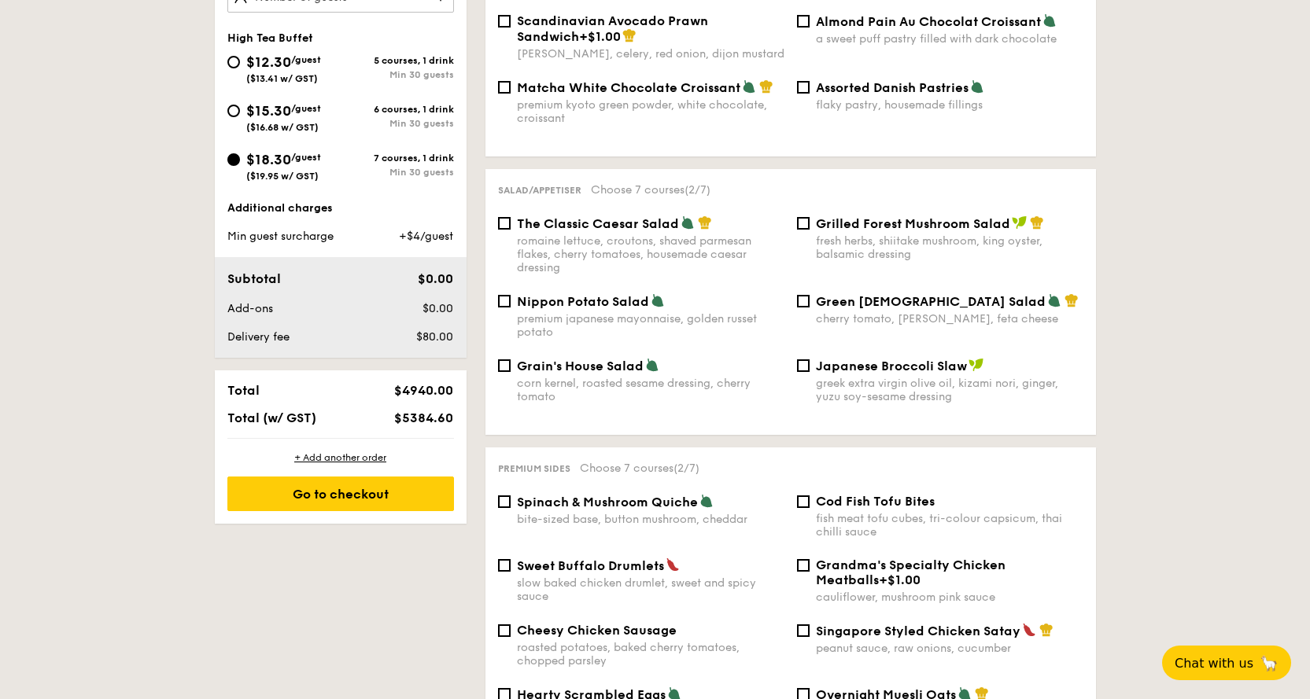
click at [602, 234] on div "romaine lettuce, croutons, shaved parmesan flakes, cherry tomatoes, housemade c…" at bounding box center [651, 254] width 268 height 40
click at [511, 230] on input "The Classic Caesar Salad romaine lettuce, croutons, shaved parmesan flakes, che…" at bounding box center [504, 223] width 13 height 13
checkbox input "true"
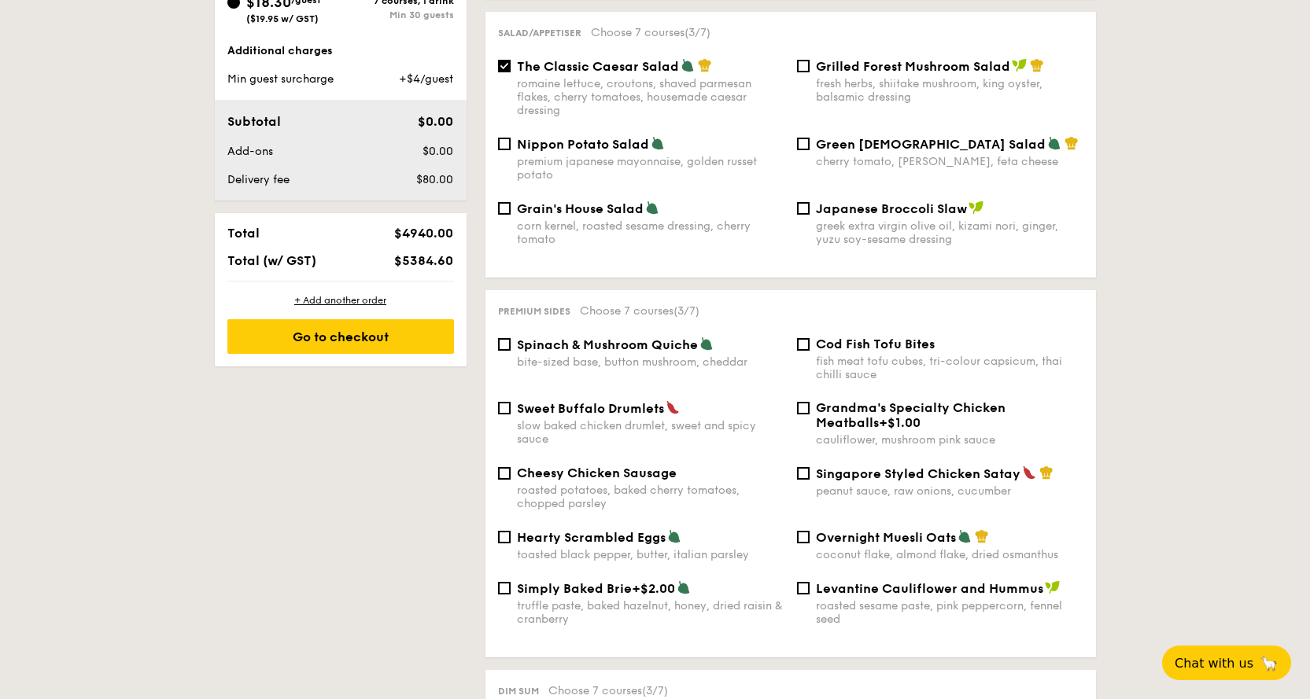
click at [637, 401] on span "Sweet Buffalo Drumlets" at bounding box center [590, 408] width 147 height 15
click at [511, 402] on input "Sweet Buffalo Drumlets slow baked chicken drumlet, sweet and spicy sauce" at bounding box center [504, 408] width 13 height 13
checkbox input "true"
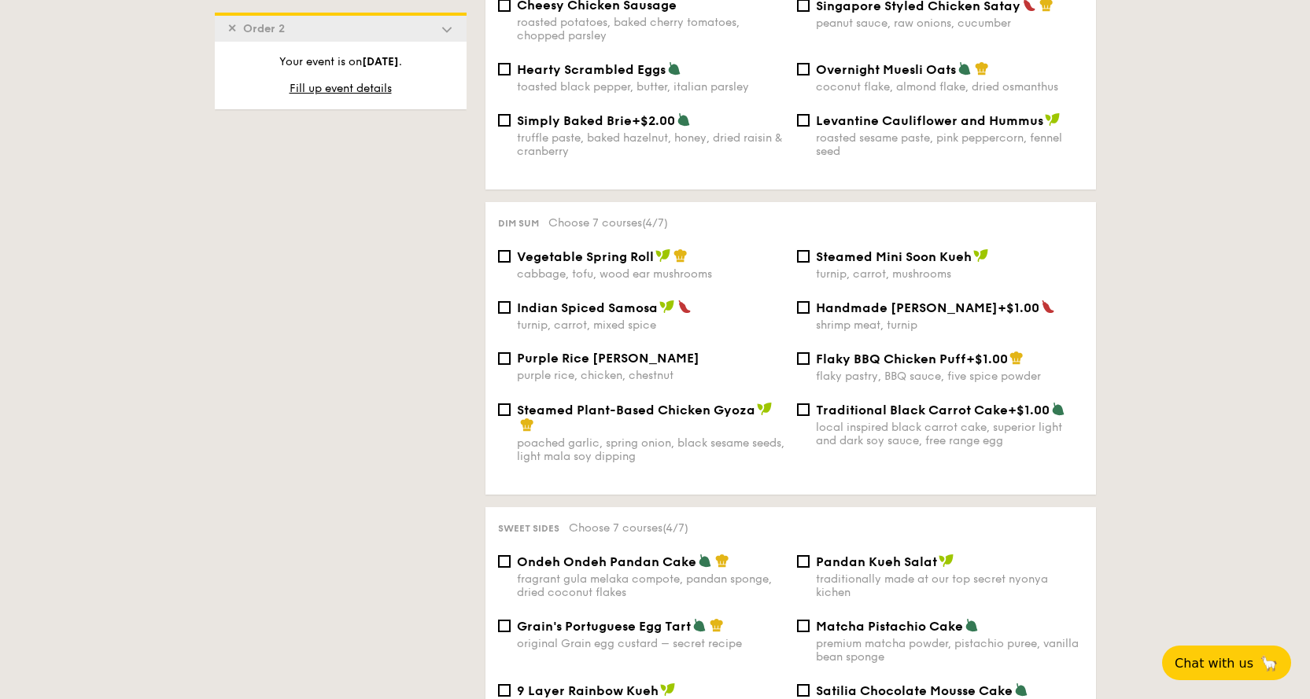
scroll to position [1267, 0]
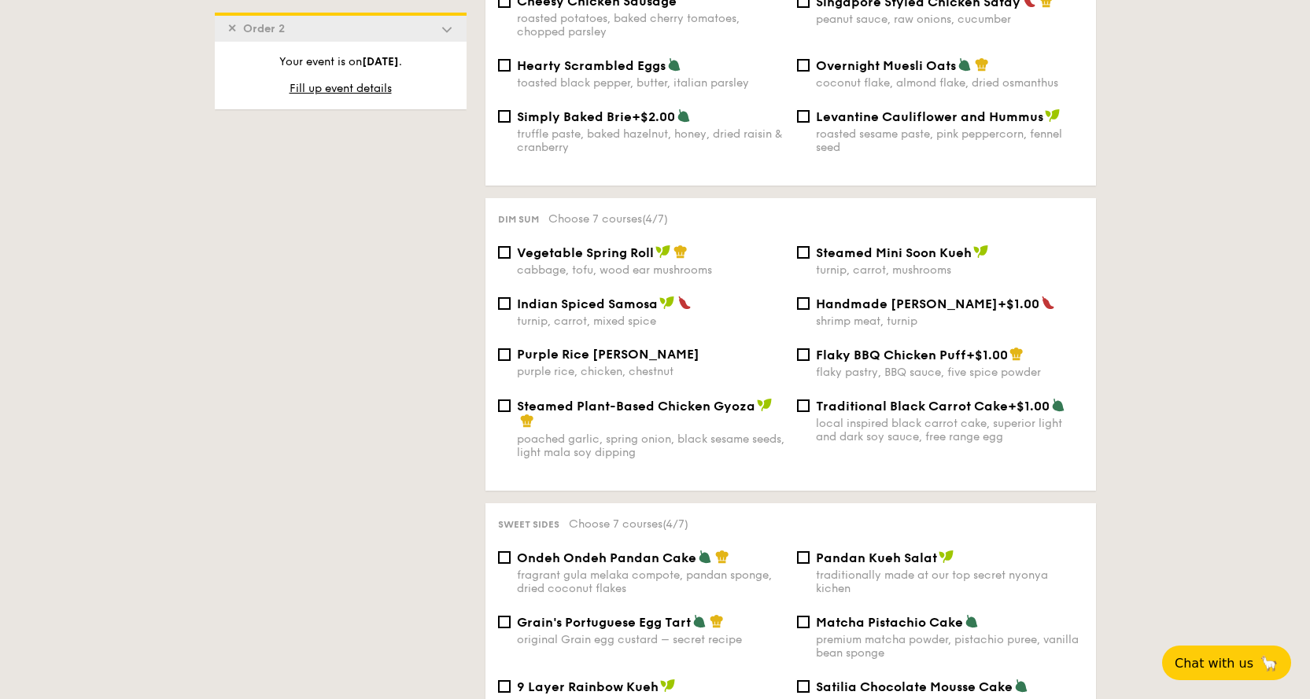
click at [638, 264] on div "cabbage, tofu, wood ear mushrooms" at bounding box center [651, 270] width 268 height 13
click at [511, 255] on input "Vegetable Spring Roll cabbage, tofu, wood ear mushrooms" at bounding box center [504, 252] width 13 height 13
checkbox input "true"
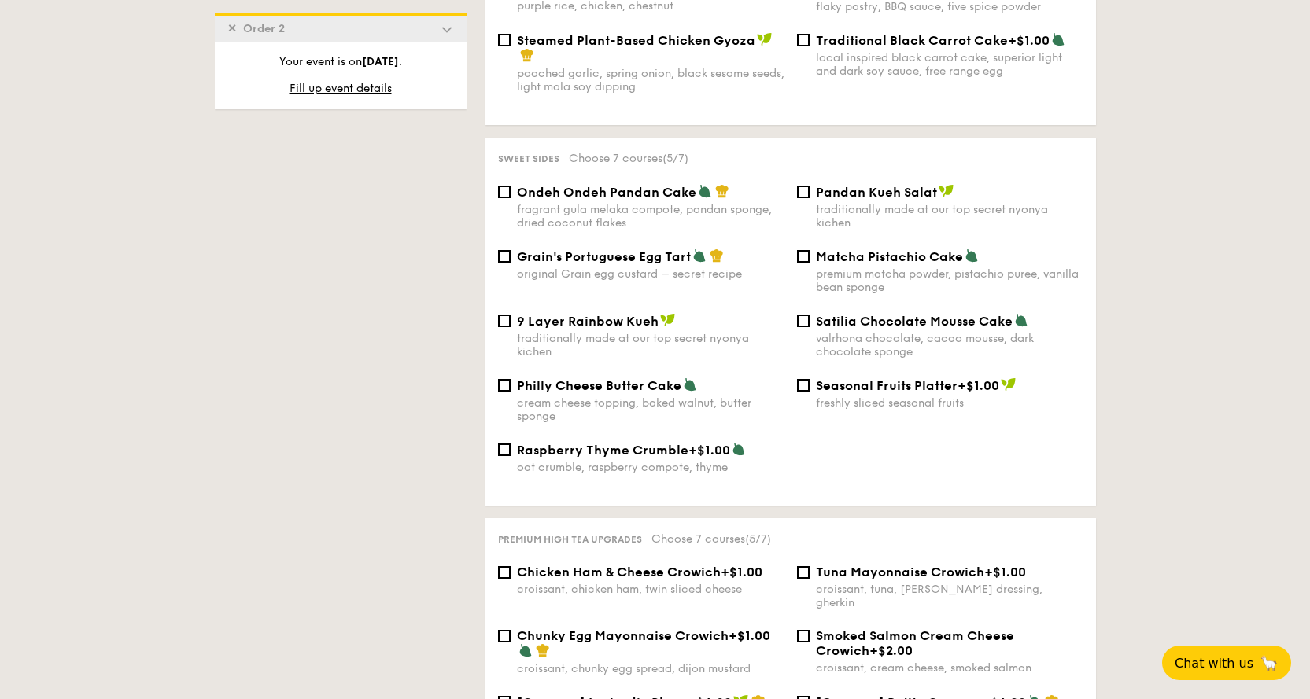
scroll to position [1661, 0]
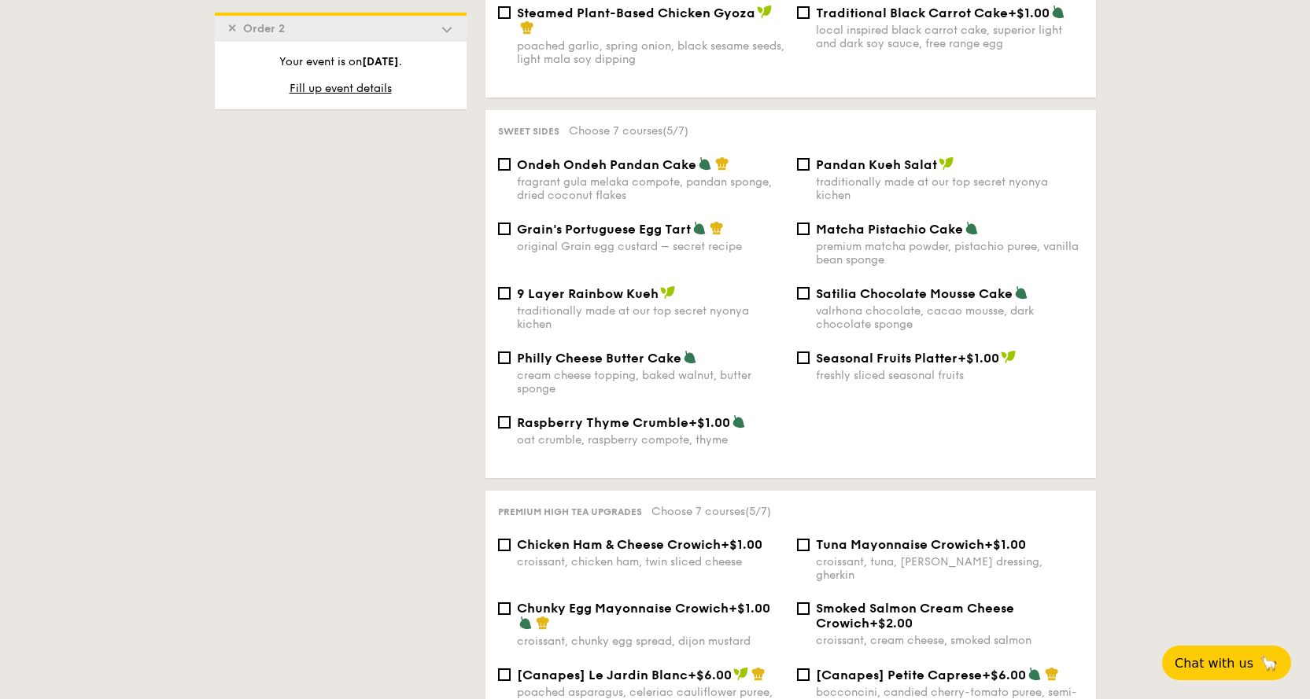
click at [878, 240] on div "premium matcha powder, pistachio puree, vanilla bean sponge" at bounding box center [950, 253] width 268 height 27
click at [810, 231] on input "Matcha Pistachio Cake premium matcha powder, pistachio puree, vanilla bean spon…" at bounding box center [803, 229] width 13 height 13
checkbox input "true"
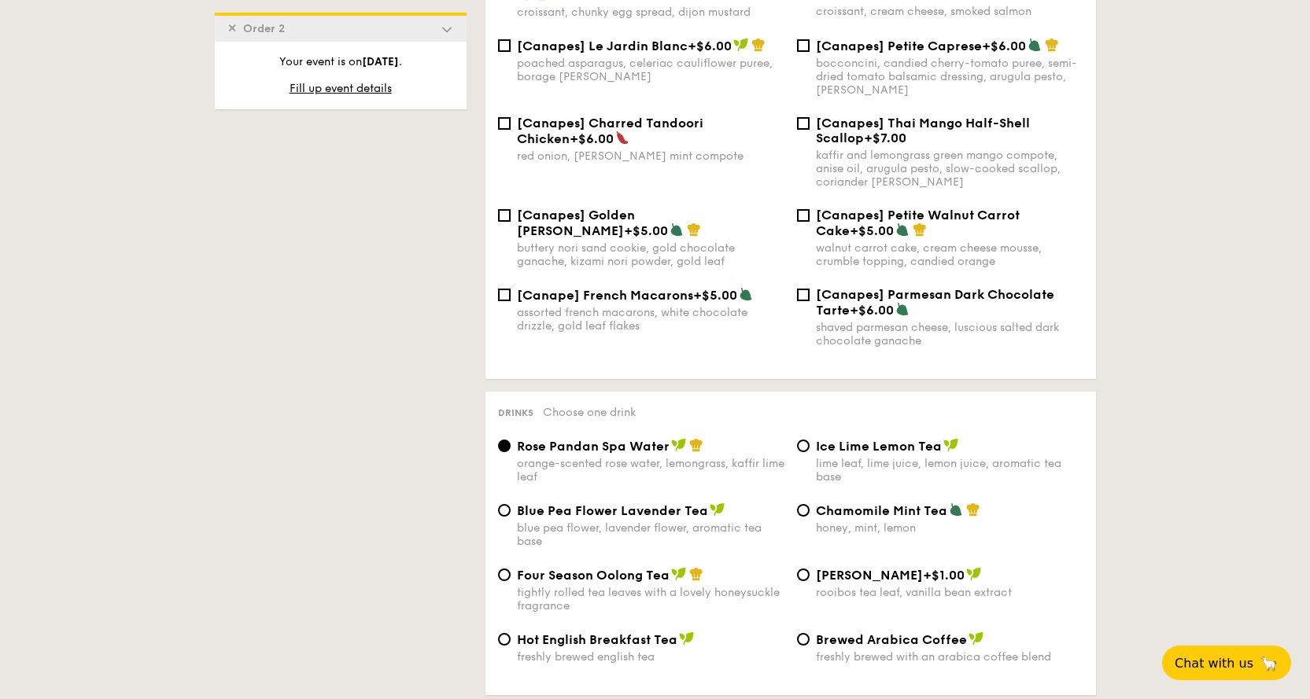
scroll to position [2448, 0]
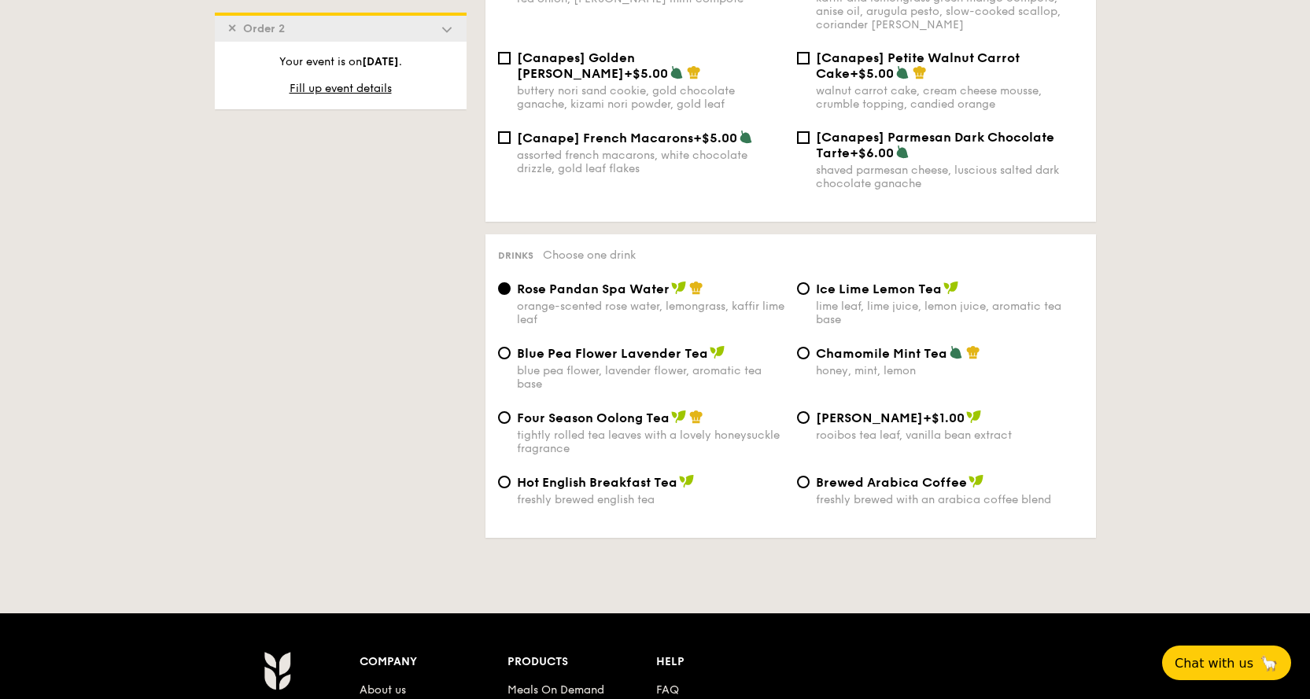
click at [867, 300] on div "lime leaf, lime juice, lemon juice, aromatic tea base" at bounding box center [950, 313] width 268 height 27
click at [810, 282] on input "Ice Lime Lemon Tea lime leaf, lime juice, lemon juice, aromatic tea base" at bounding box center [803, 288] width 13 height 13
radio input "true"
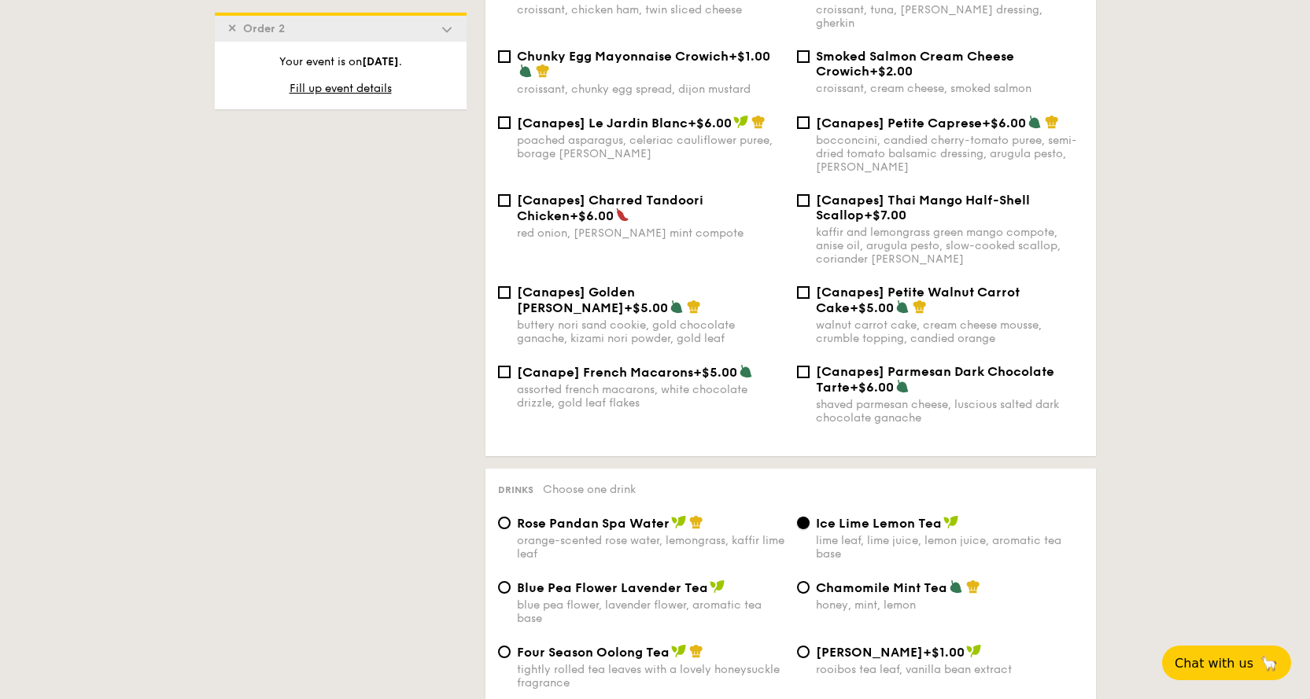
scroll to position [2212, 0]
click at [924, 366] on div "[Canapes] Parmesan Dark Chocolate Tarte +$6.00" at bounding box center [950, 381] width 268 height 31
click at [810, 367] on input "[Canapes] Parmesan Dark Chocolate Tarte +$6.00 shaved parmesan cheese, luscious…" at bounding box center [803, 373] width 13 height 13
checkbox input "true"
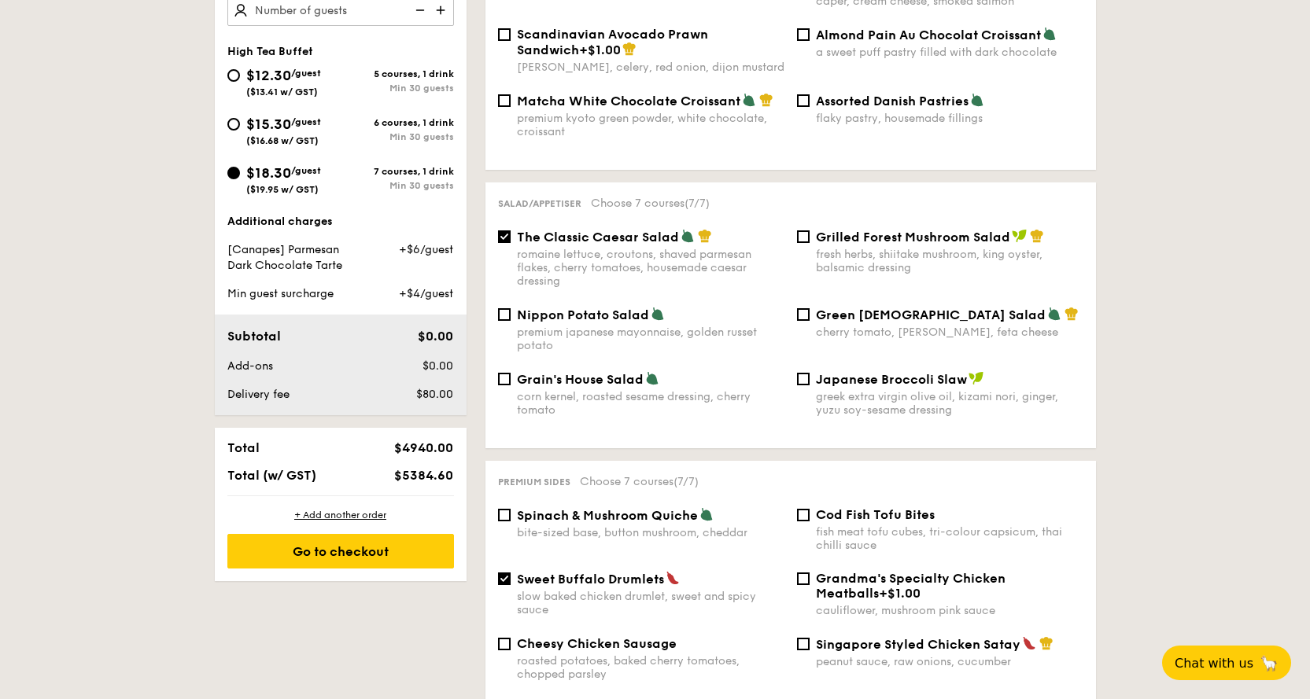
scroll to position [481, 0]
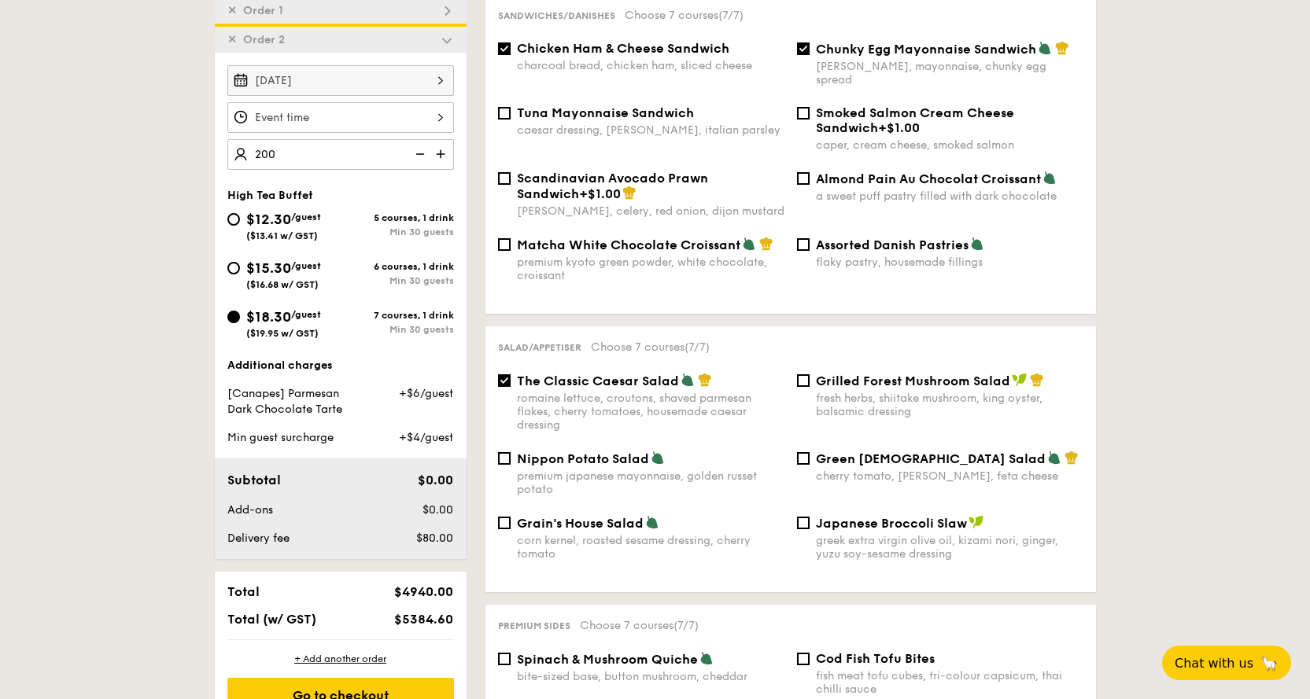
type input "200 guests"
click at [342, 113] on div at bounding box center [340, 117] width 227 height 31
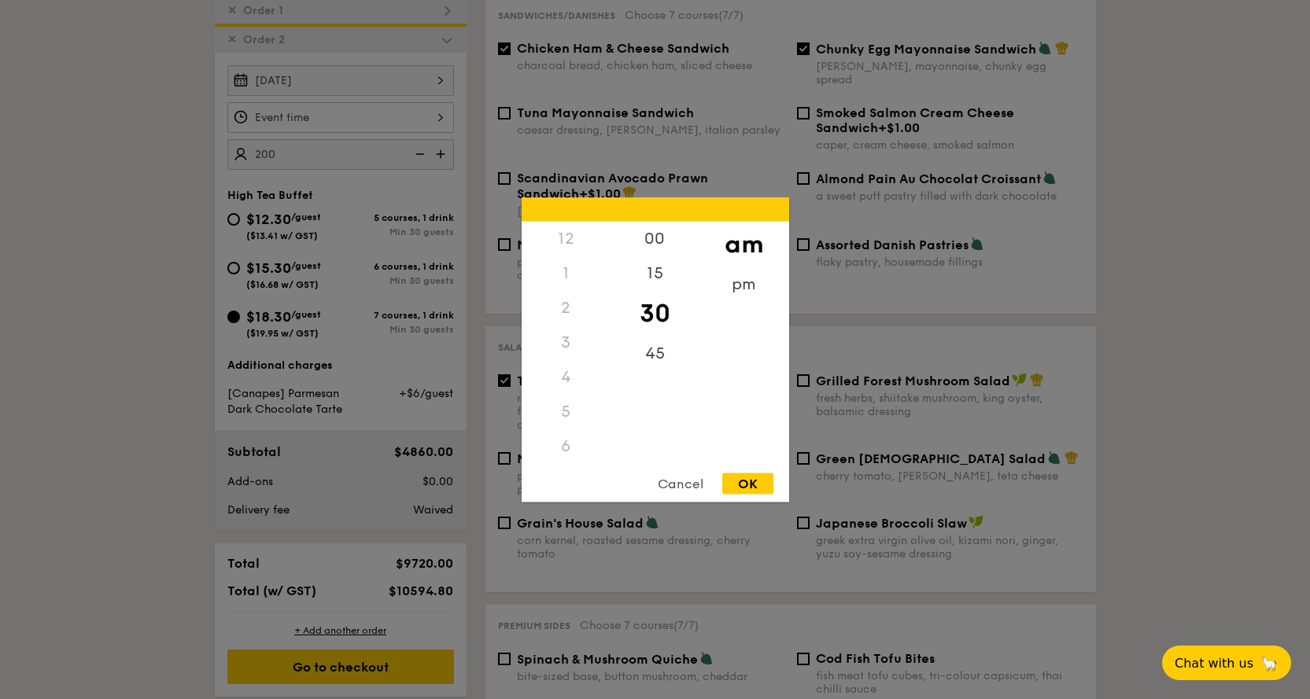
scroll to position [138, 0]
click at [574, 456] on div "10" at bounding box center [566, 463] width 89 height 46
click at [753, 480] on div "OK" at bounding box center [747, 483] width 51 height 21
type input "10:30AM"
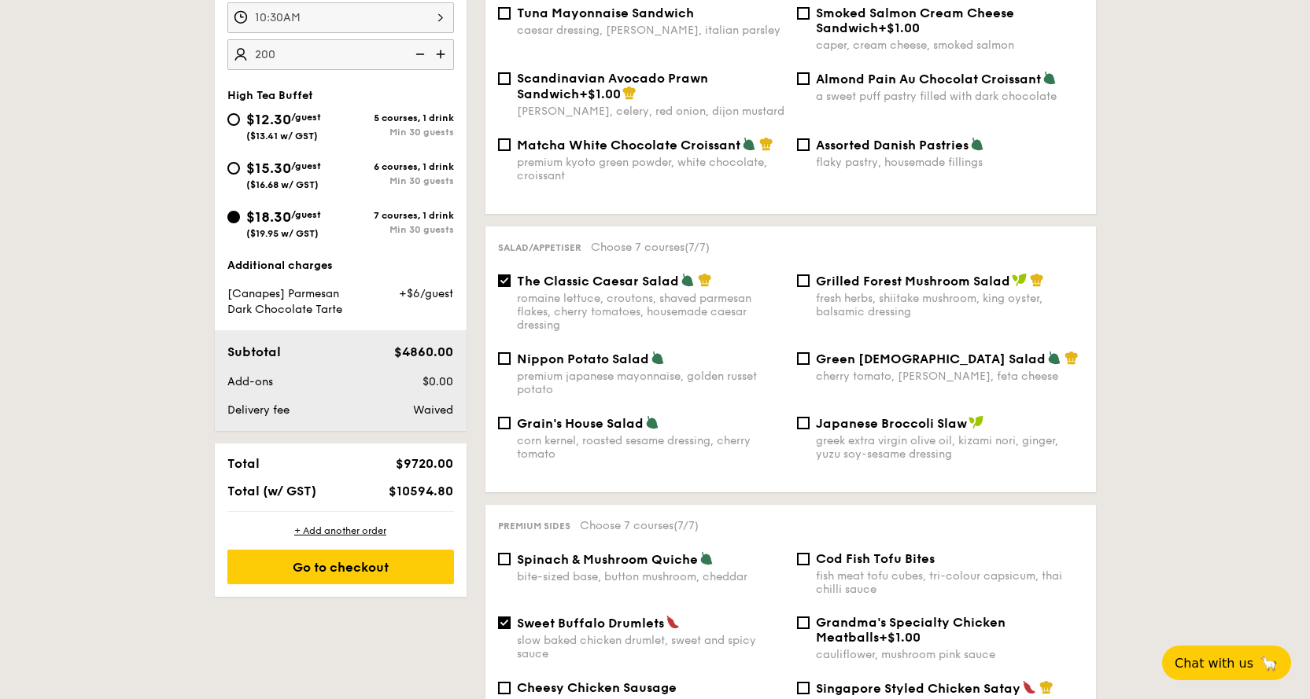
scroll to position [717, 0]
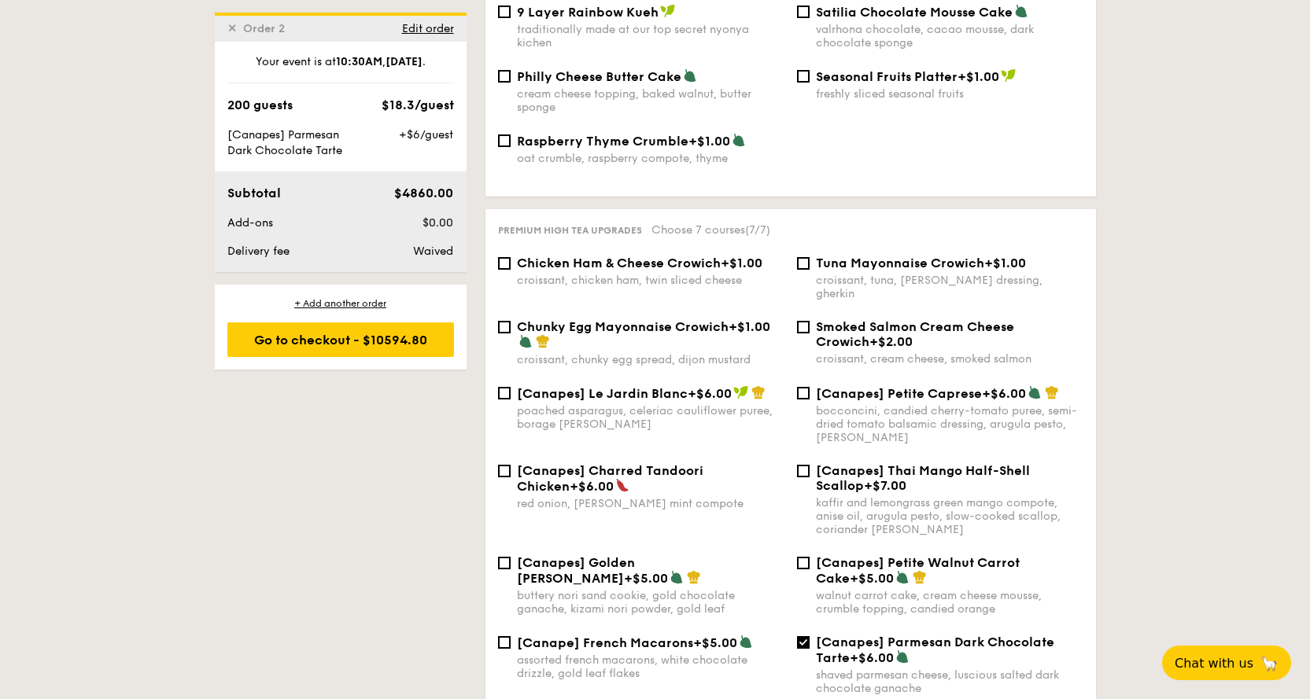
scroll to position [2133, 0]
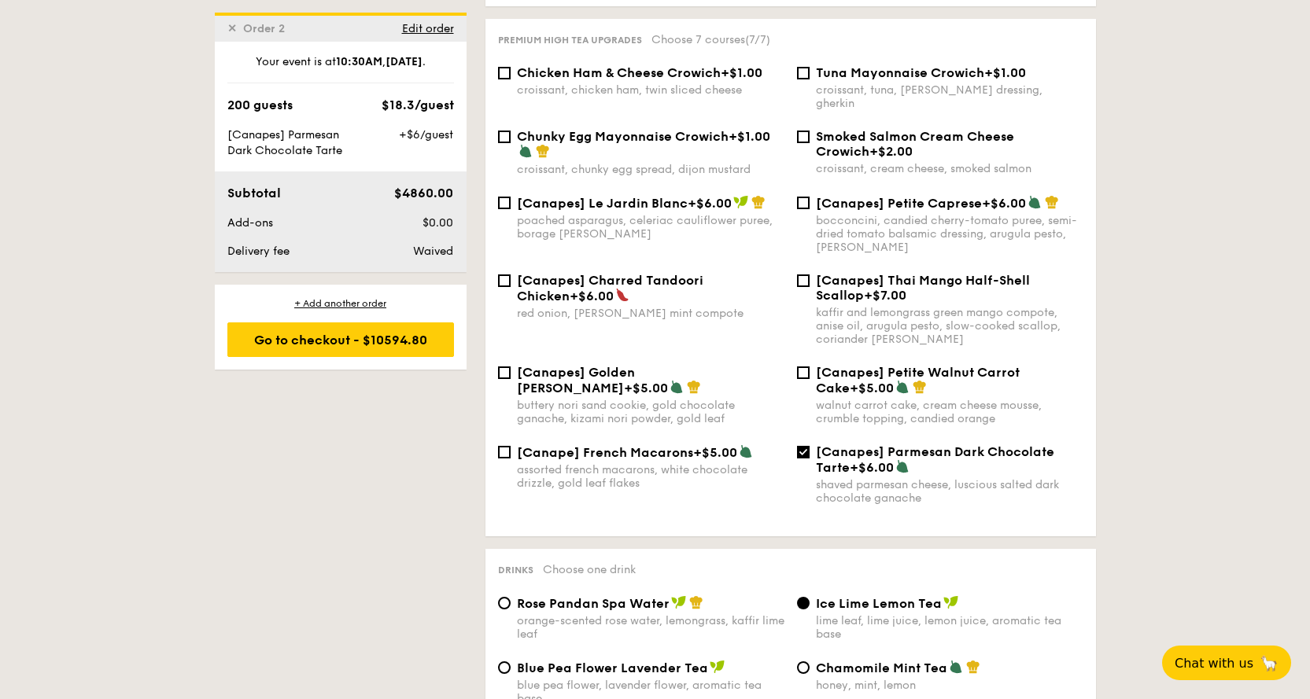
click at [892, 445] on span "[Canapes] Parmesan Dark Chocolate Tarte" at bounding box center [935, 460] width 238 height 31
click at [810, 446] on input "[Canapes] Parmesan Dark Chocolate Tarte +$6.00 shaved parmesan cheese, luscious…" at bounding box center [803, 452] width 13 height 13
checkbox input "false"
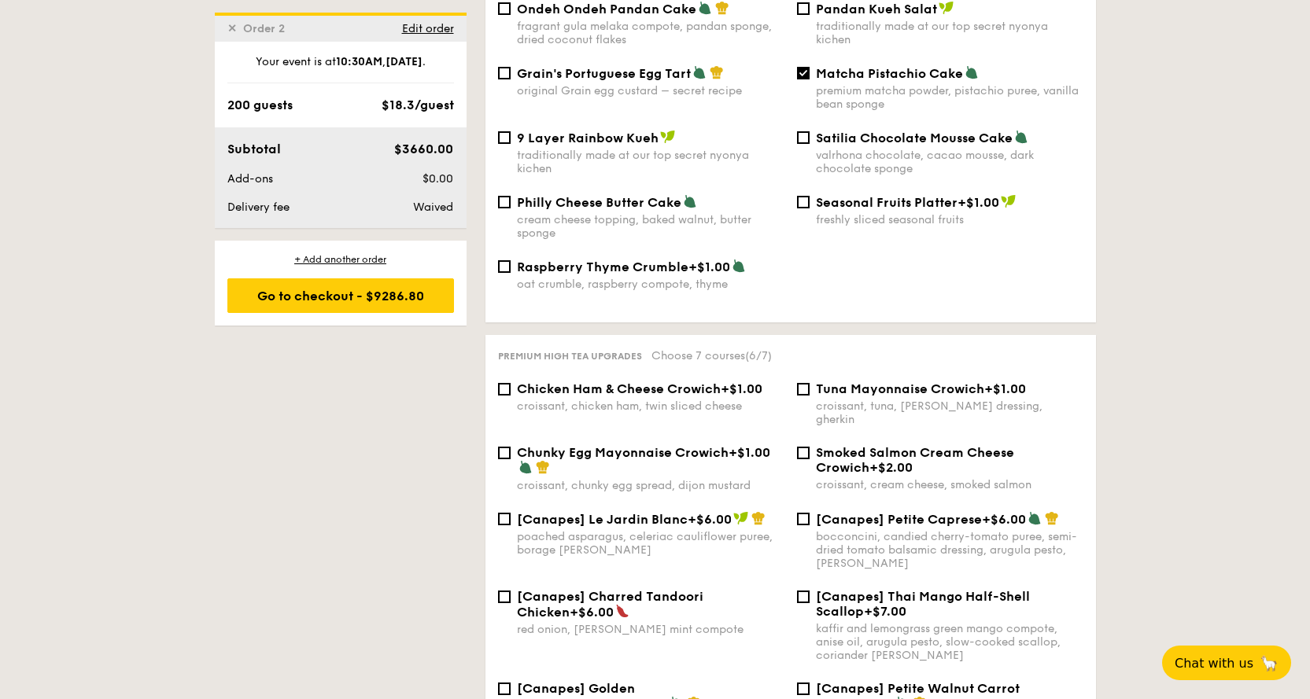
scroll to position [1740, 0]
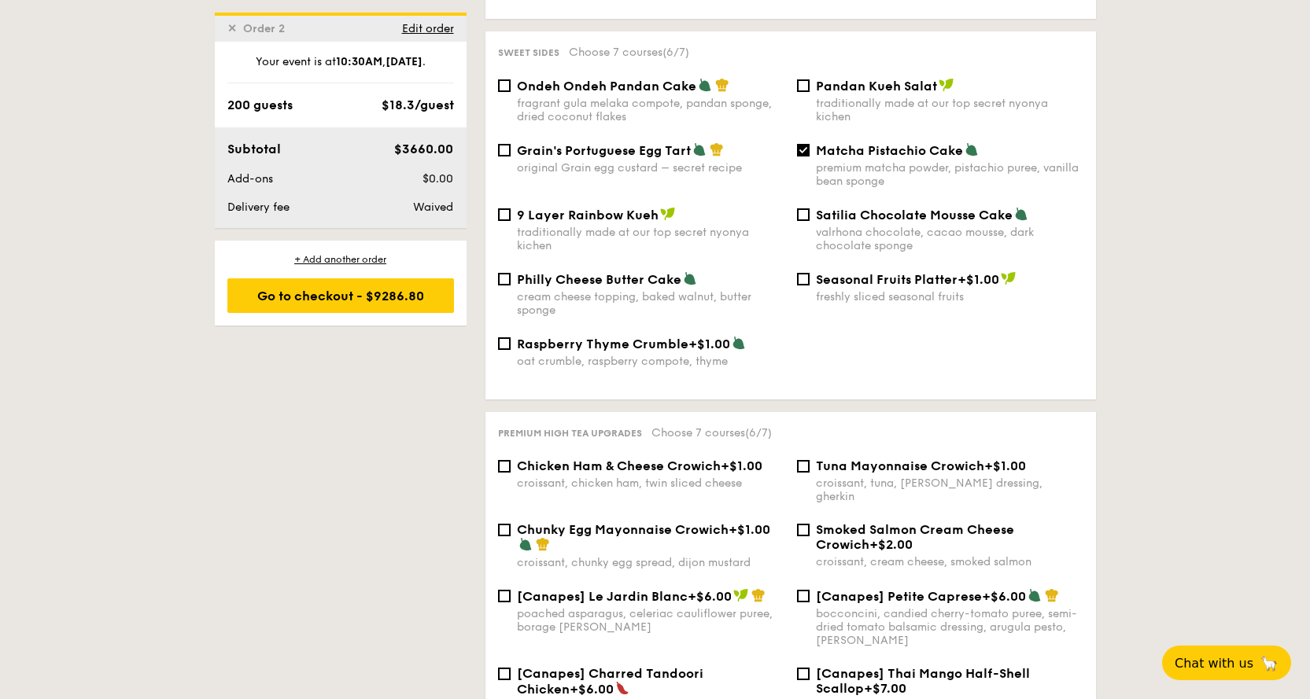
click at [633, 161] on div "original Grain egg custard – secret recipe" at bounding box center [651, 167] width 268 height 13
click at [511, 152] on input "Grain's Portuguese Egg Tart original Grain egg custard – secret recipe" at bounding box center [504, 150] width 13 height 13
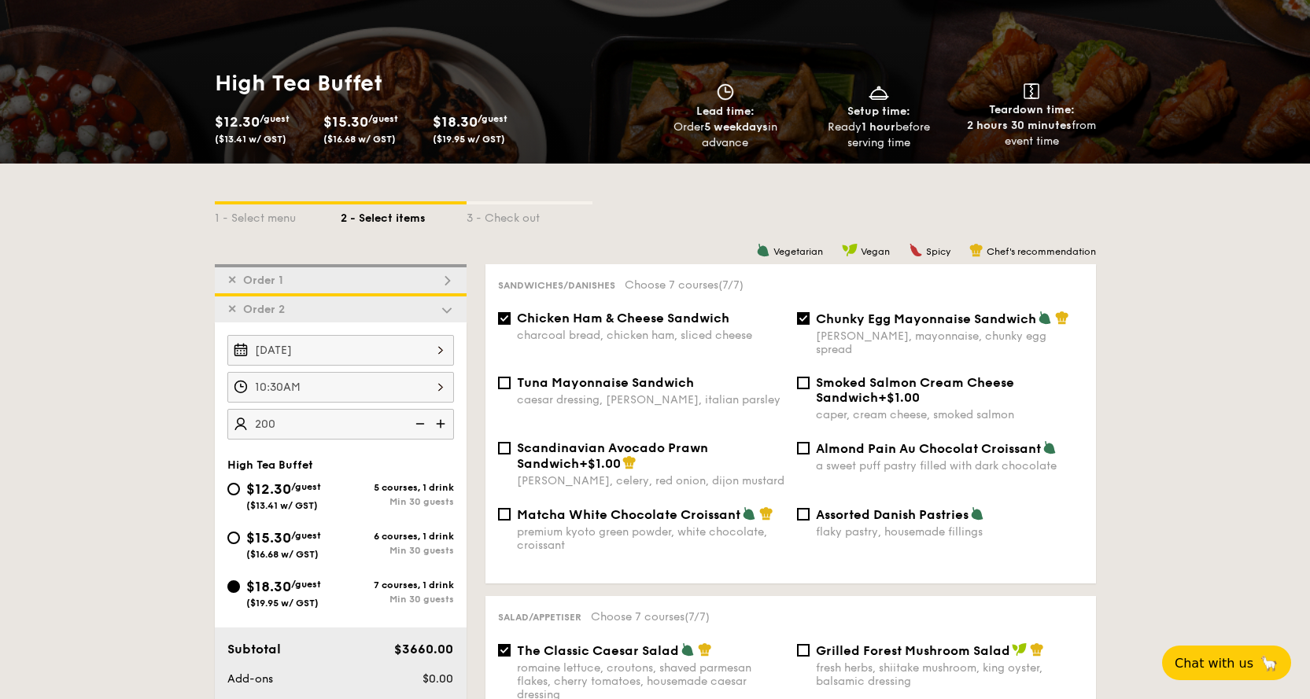
scroll to position [323, 0]
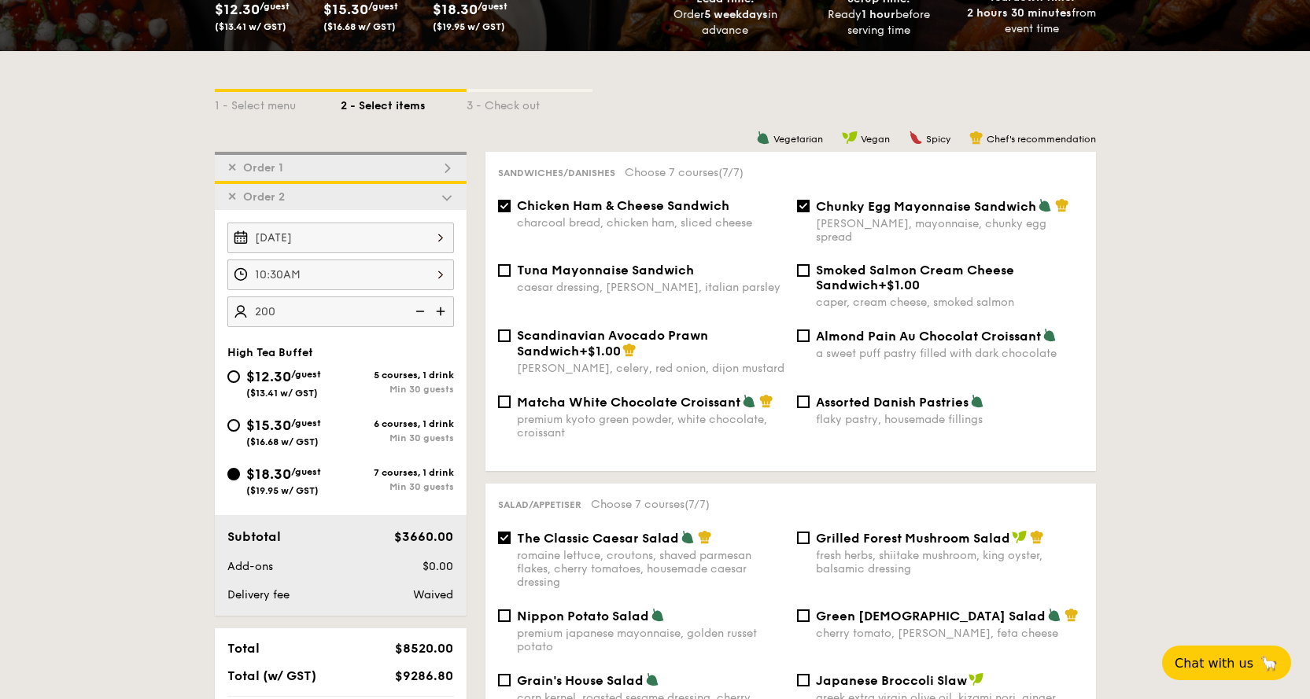
click at [352, 166] on div "✕ Order 1" at bounding box center [341, 166] width 252 height 29
checkbox input "false"
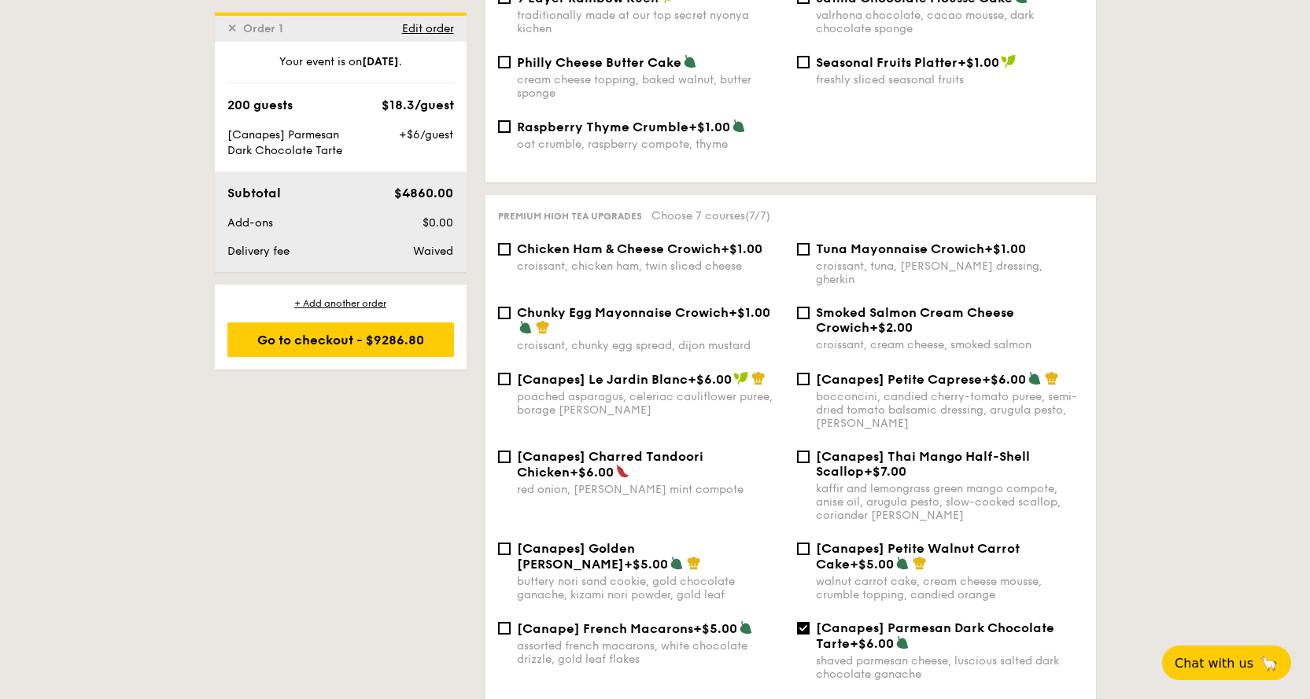
scroll to position [2104, 0]
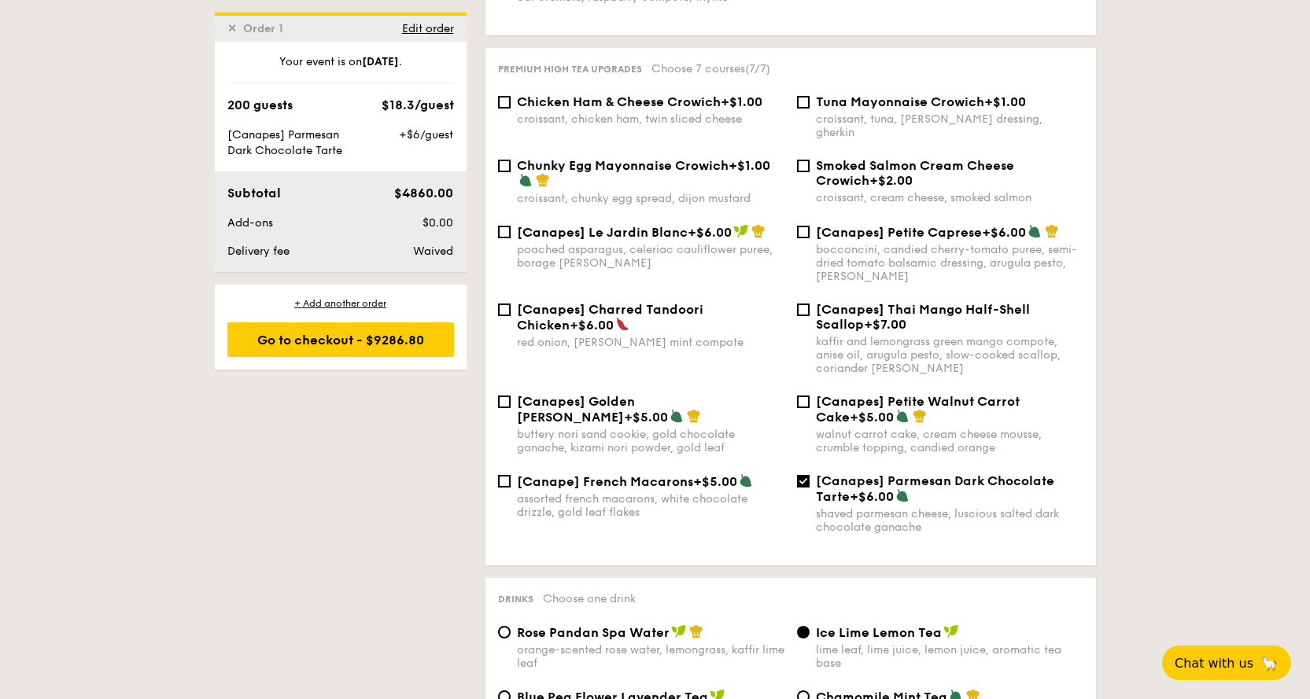
click at [880, 474] on span "[Canapes] Parmesan Dark Chocolate Tarte" at bounding box center [935, 489] width 238 height 31
click at [810, 475] on input "[Canapes] Parmesan Dark Chocolate Tarte +$6.00 shaved parmesan cheese, luscious…" at bounding box center [803, 481] width 13 height 13
checkbox input "false"
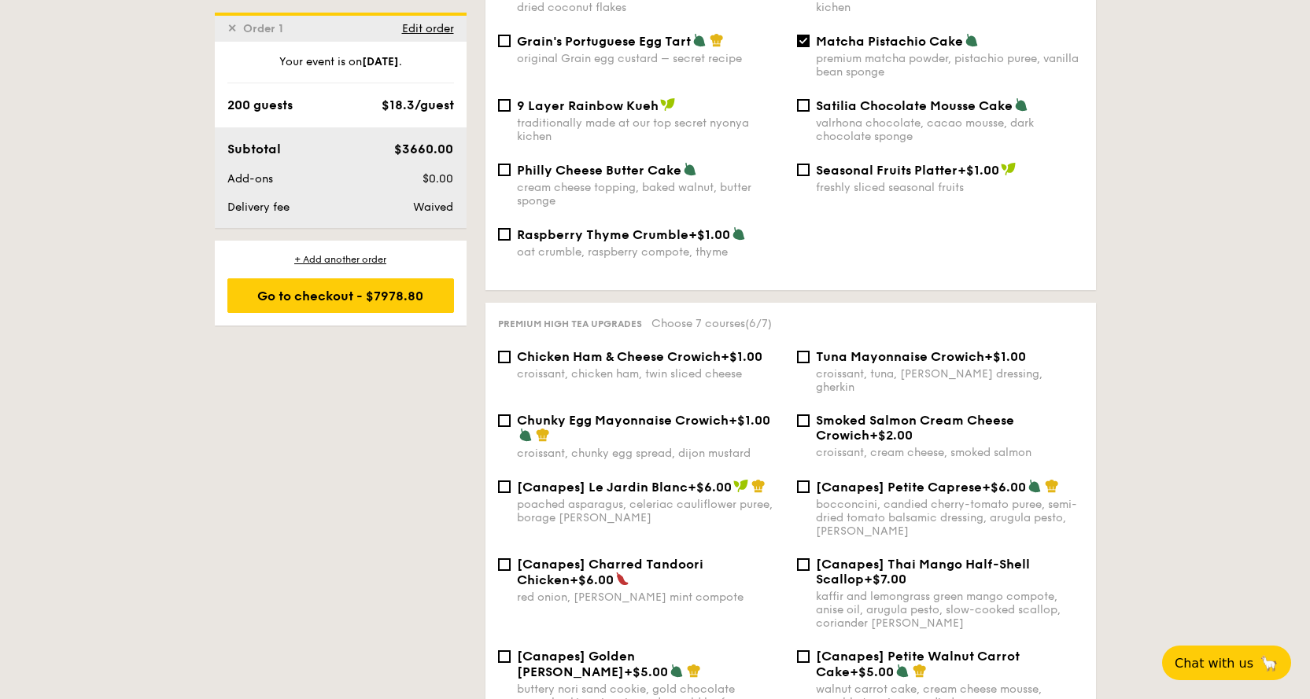
scroll to position [1710, 0]
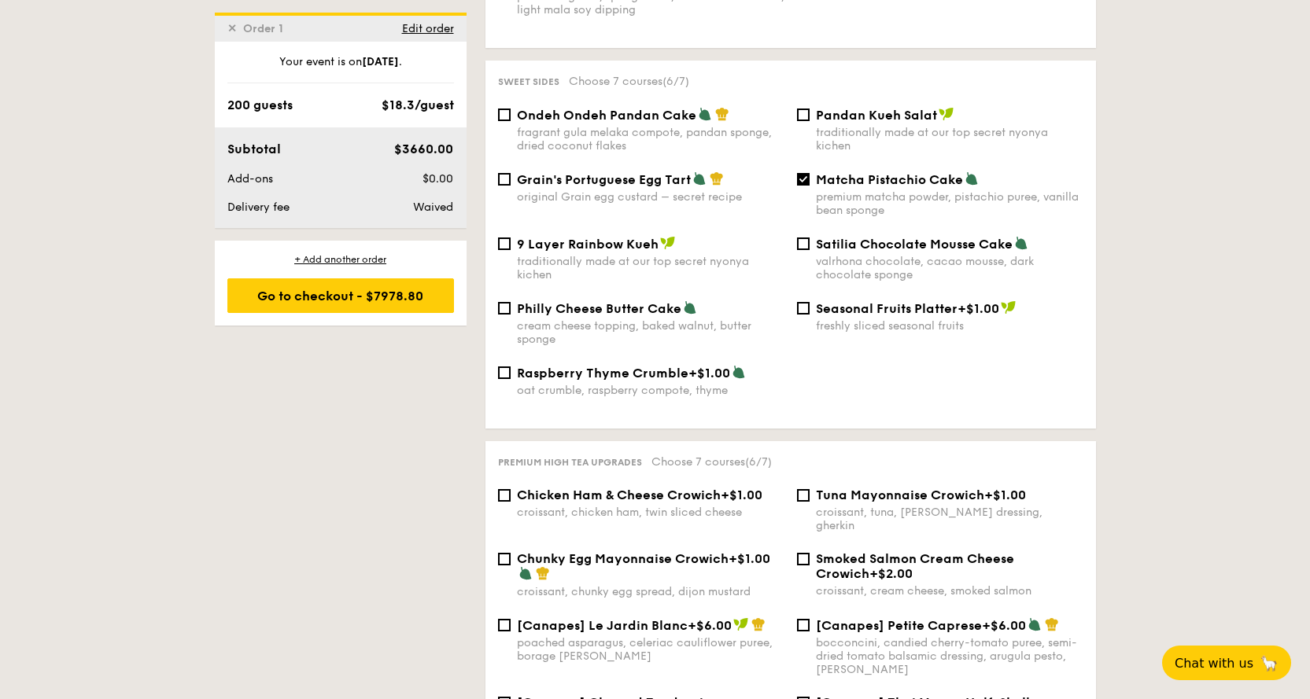
click at [625, 190] on div "original Grain egg custard – secret recipe" at bounding box center [651, 196] width 268 height 13
click at [511, 184] on input "Grain's Portuguese Egg Tart original Grain egg custard – secret recipe" at bounding box center [504, 179] width 13 height 13
checkbox input "true"
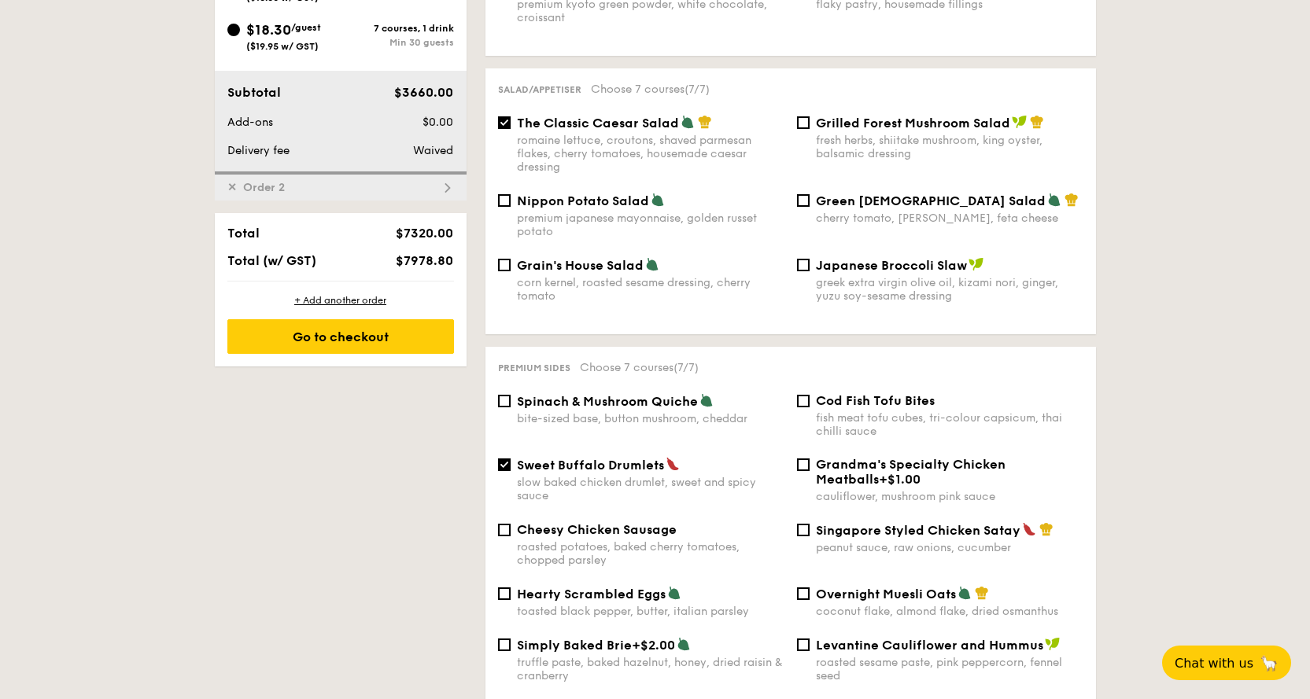
scroll to position [609, 0]
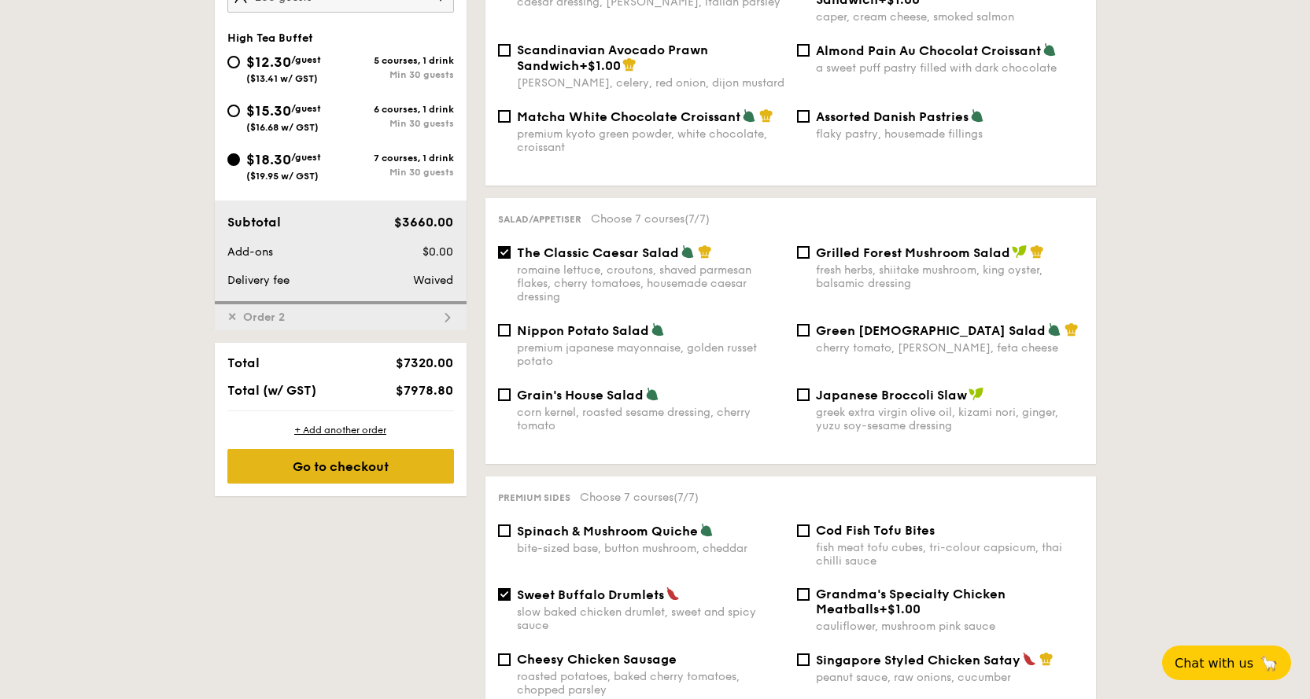
click at [360, 467] on div "Go to checkout" at bounding box center [340, 466] width 227 height 35
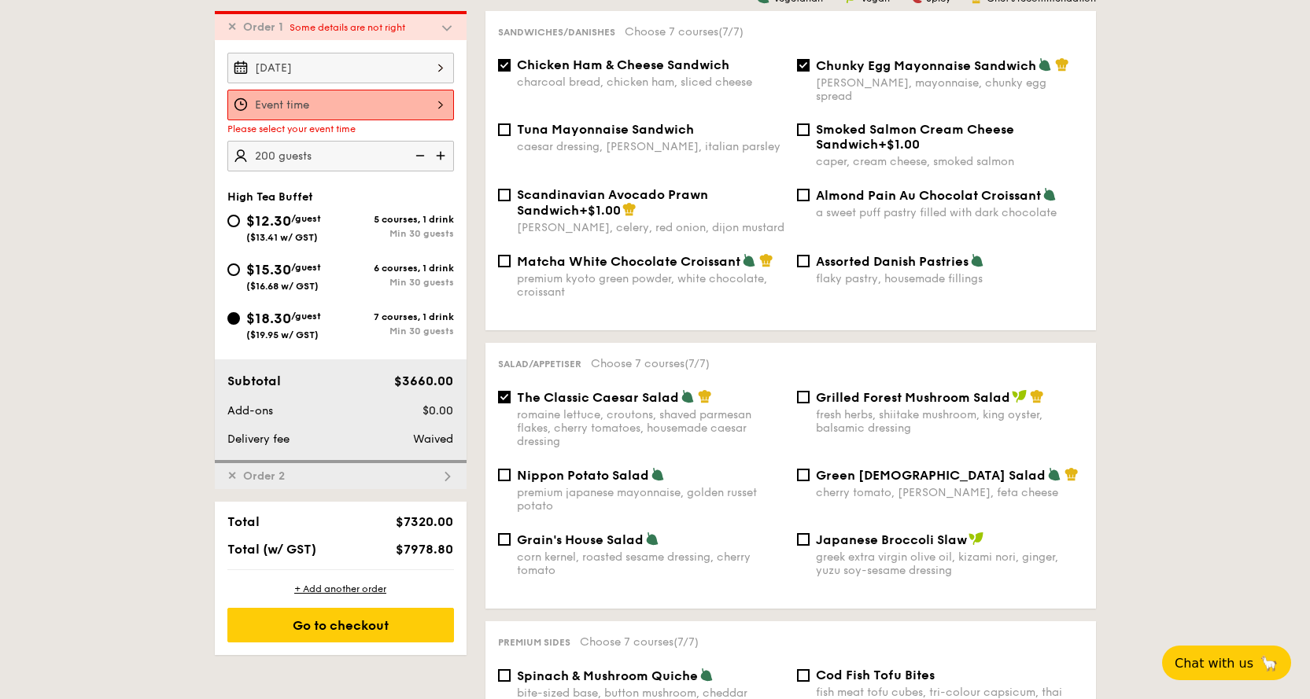
scroll to position [452, 0]
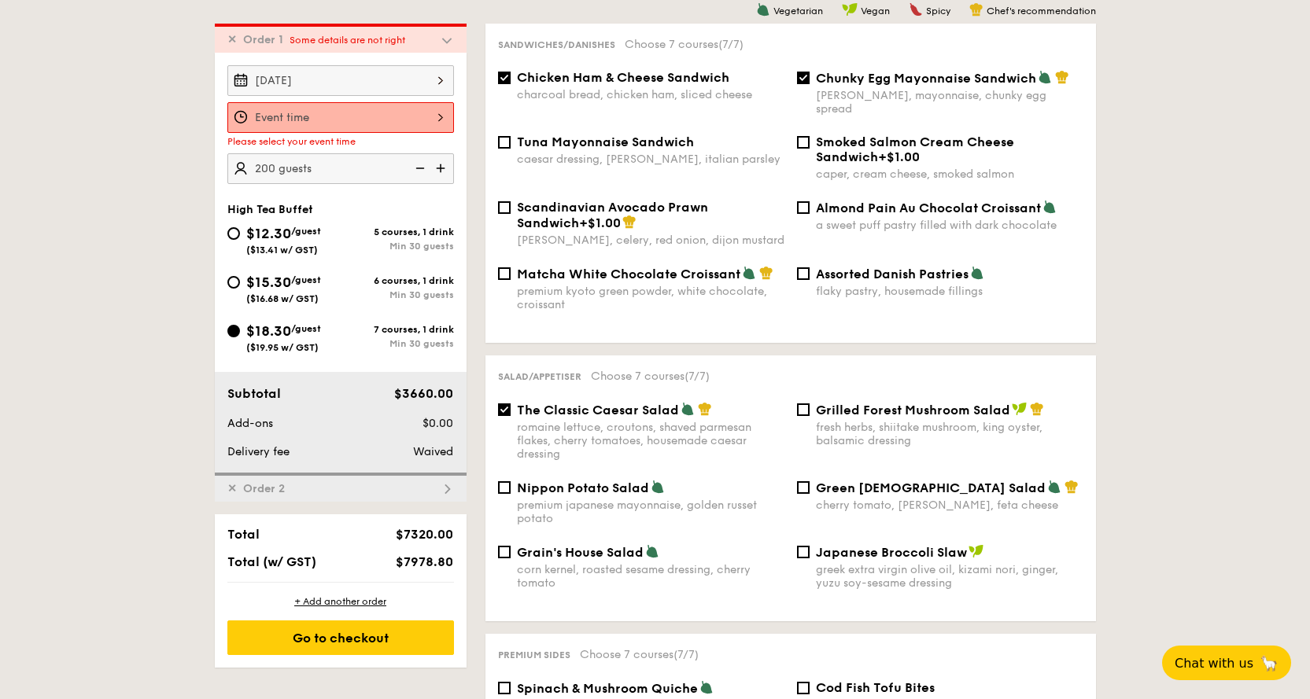
click at [334, 105] on div at bounding box center [340, 117] width 227 height 31
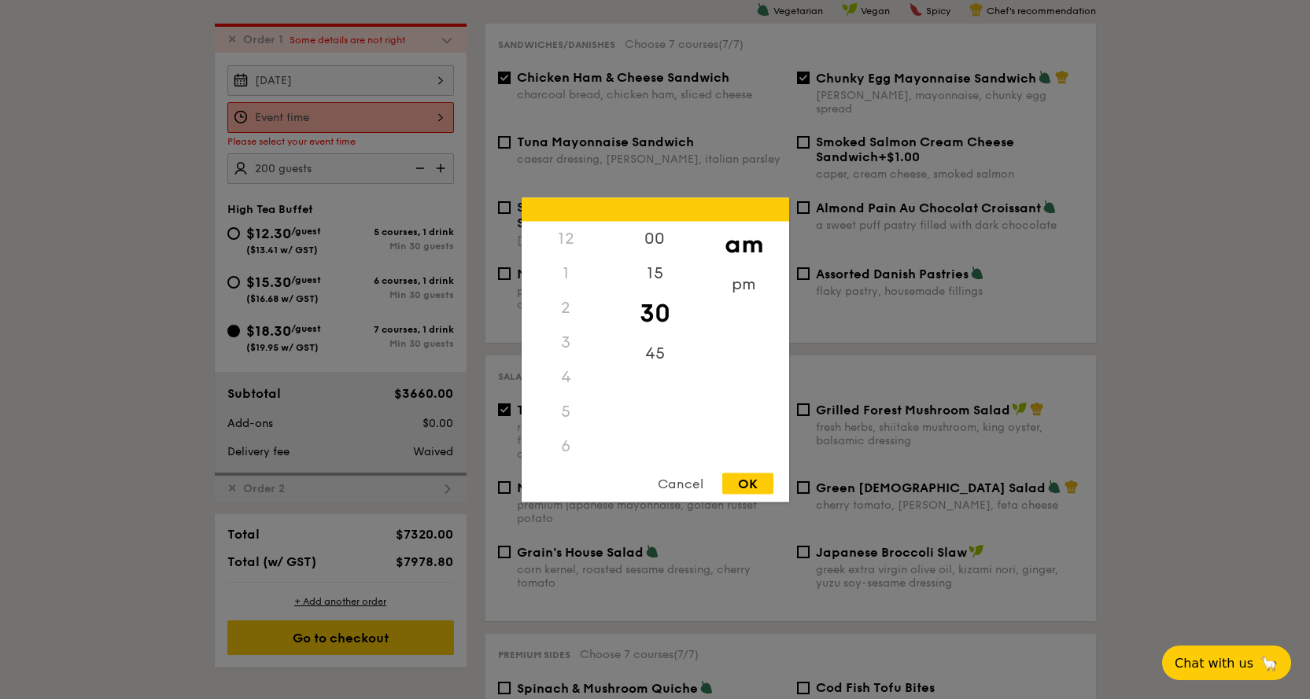
scroll to position [138, 0]
click at [566, 448] on div "10" at bounding box center [566, 463] width 89 height 46
click at [774, 487] on div "Cancel OK" at bounding box center [656, 487] width 268 height 29
click at [761, 485] on div "OK" at bounding box center [747, 483] width 51 height 21
type input "10:30AM"
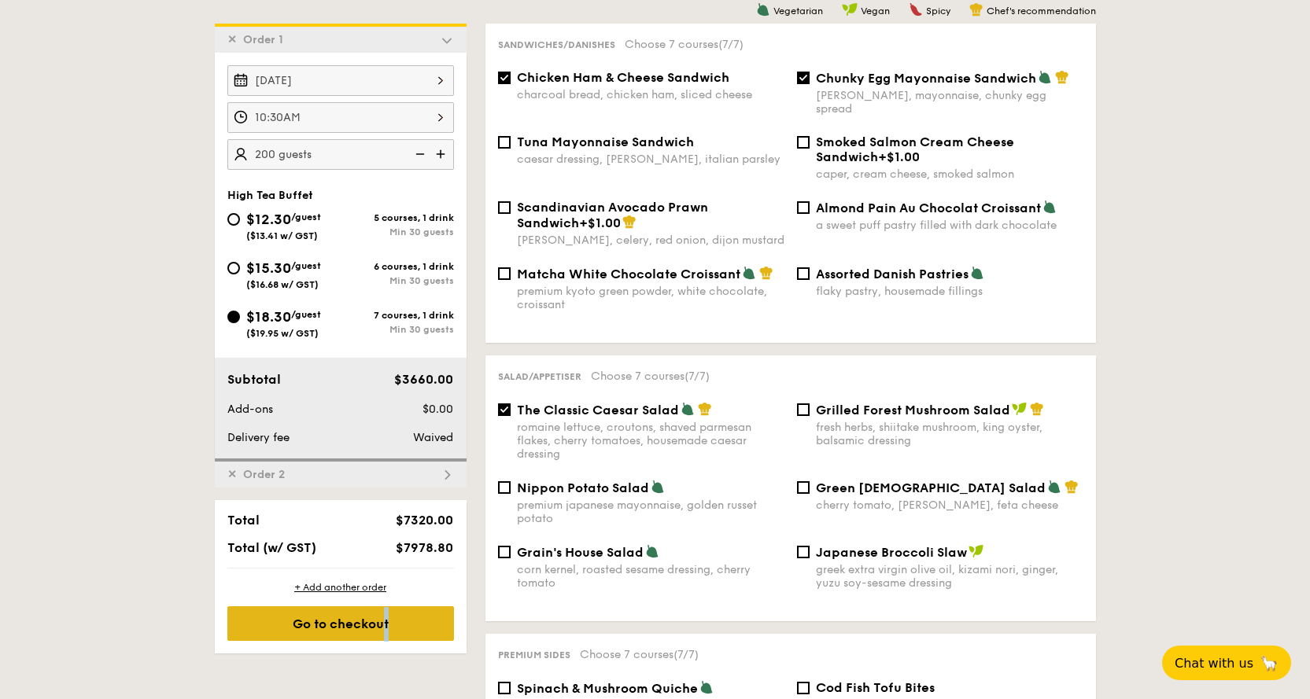
click at [324, 631] on div "Go to checkout" at bounding box center [340, 624] width 227 height 35
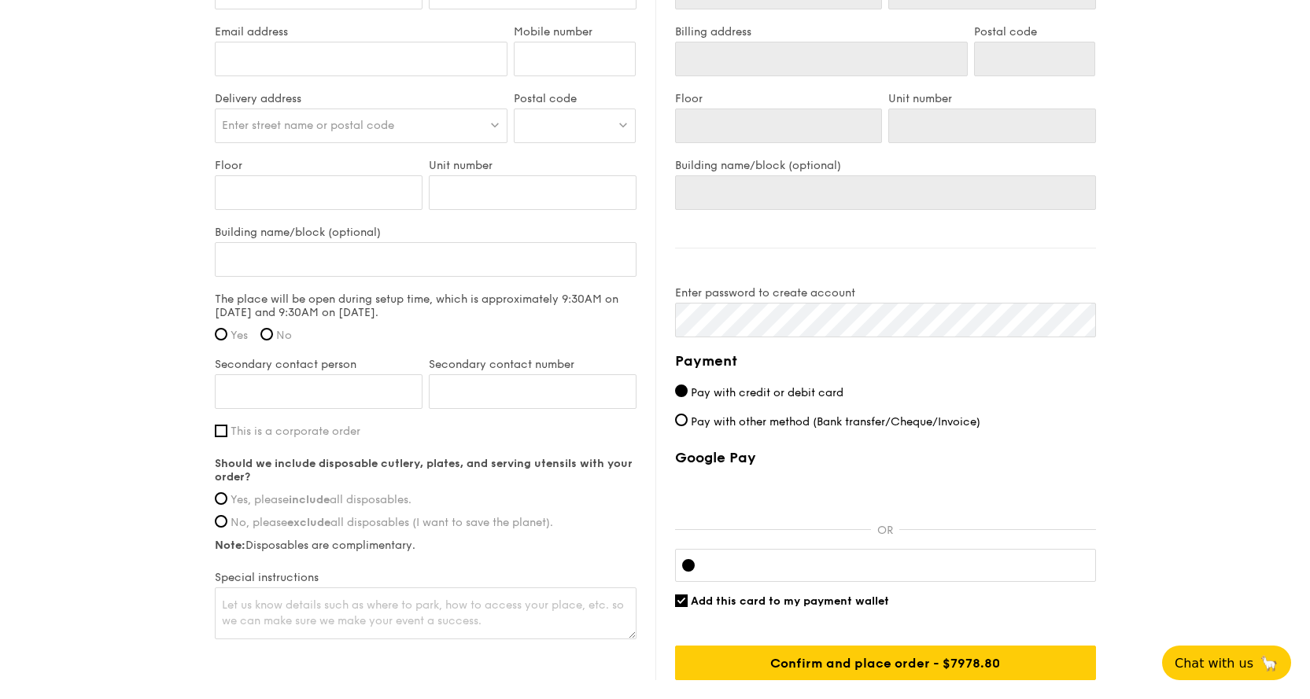
scroll to position [1775, 0]
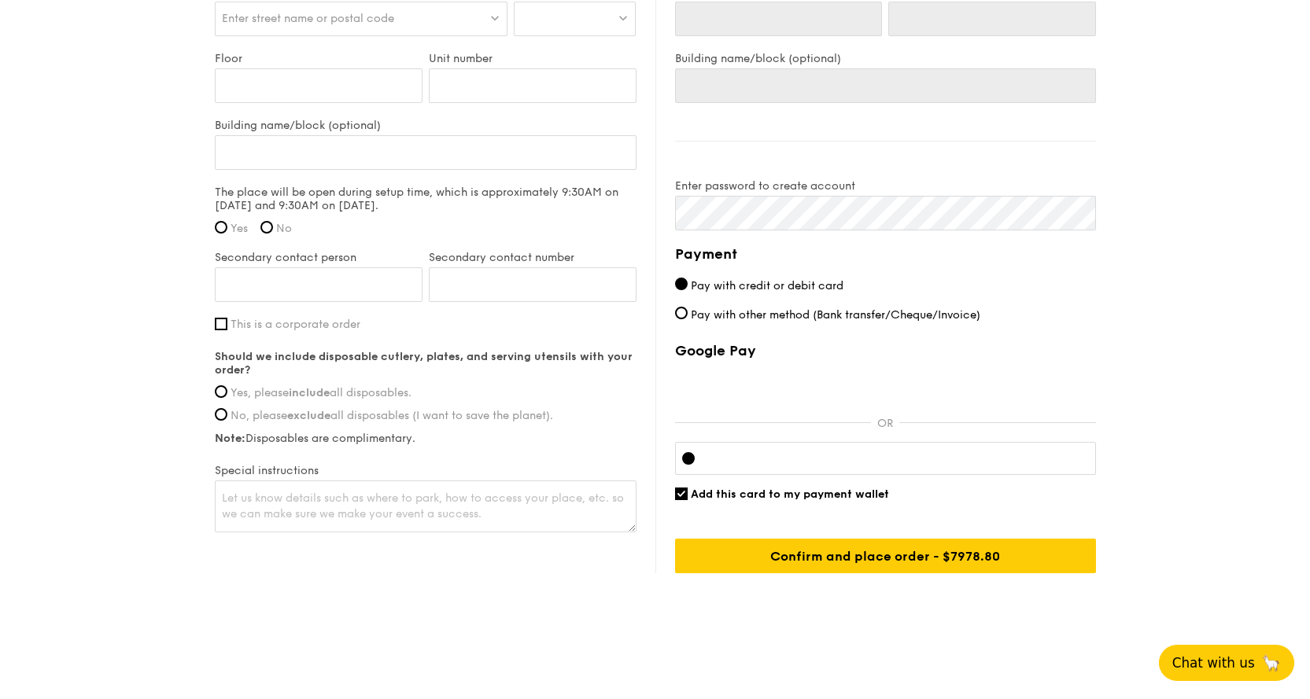
click at [1208, 657] on span "Chat with us" at bounding box center [1213, 663] width 83 height 16
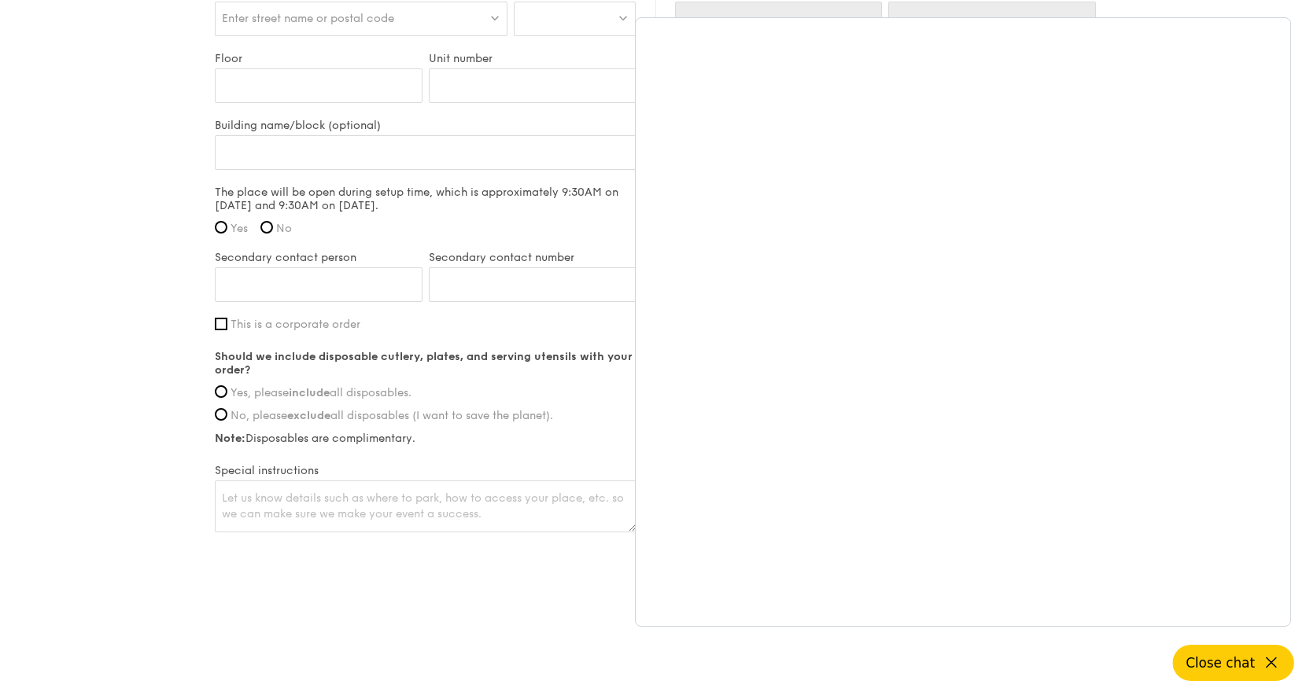
click at [1270, 663] on icon at bounding box center [1271, 663] width 19 height 19
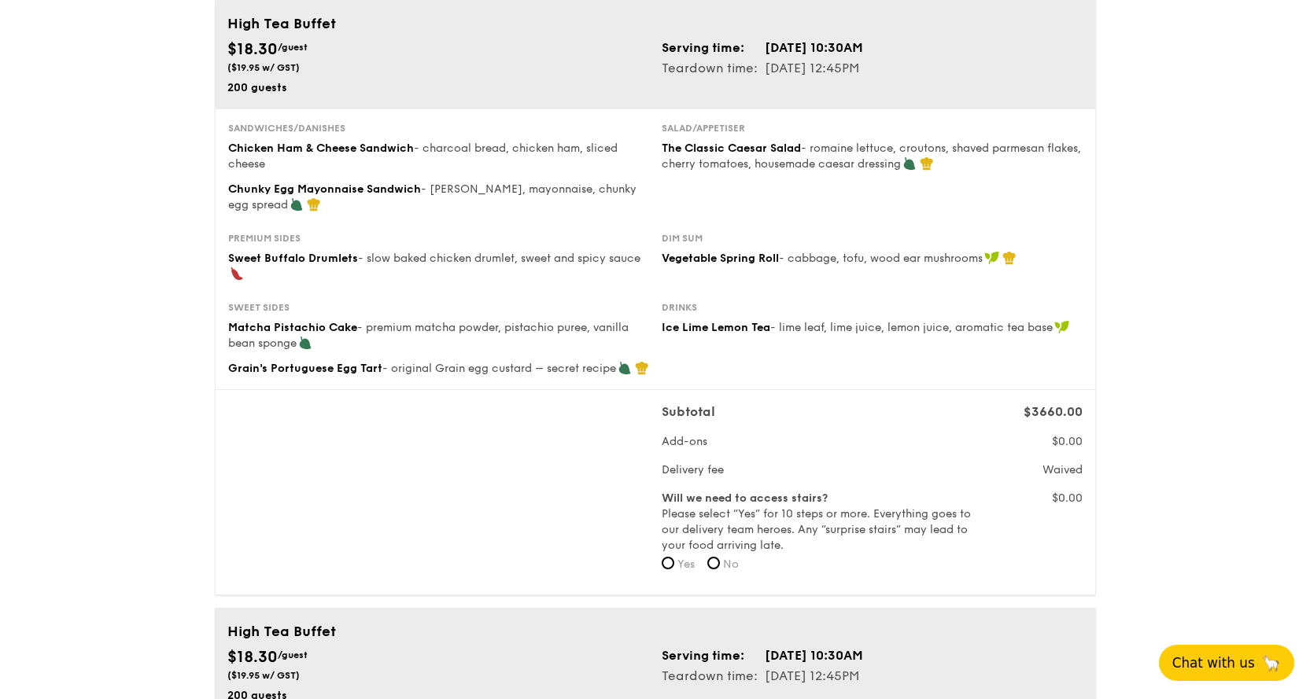
scroll to position [79, 0]
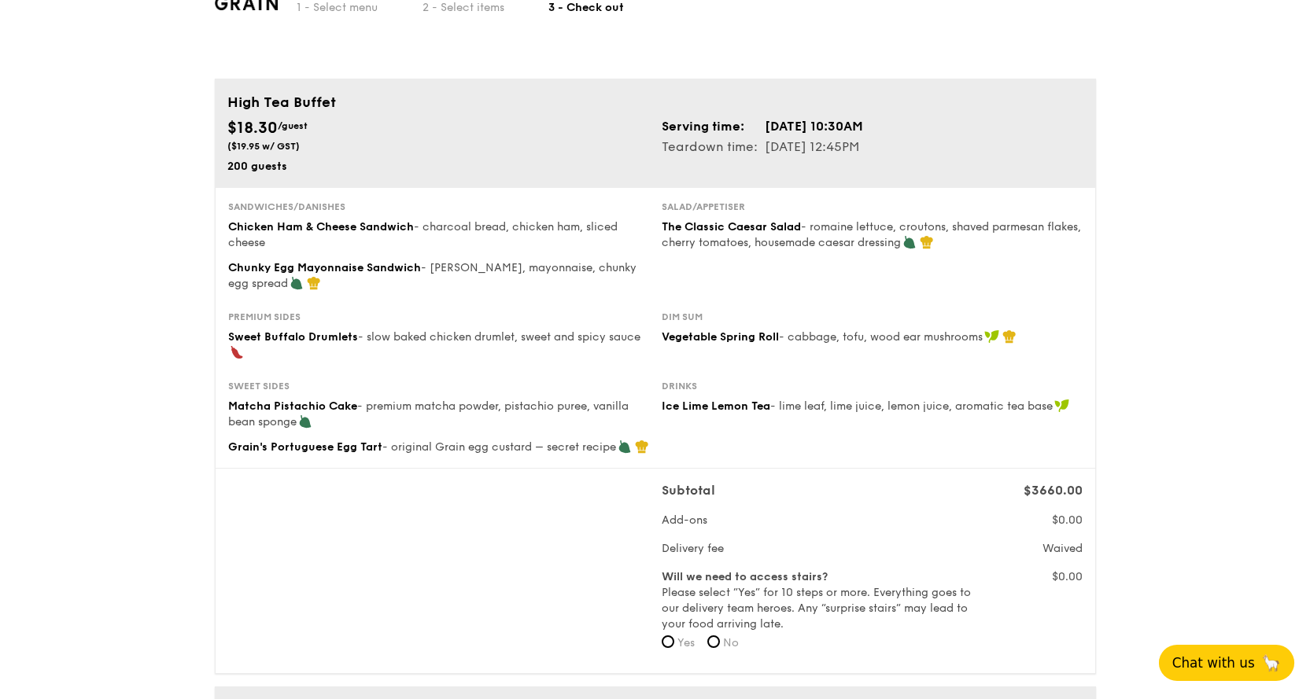
click at [726, 637] on span "No" at bounding box center [731, 643] width 16 height 13
click at [720, 637] on input "No" at bounding box center [713, 642] width 13 height 13
radio input "true"
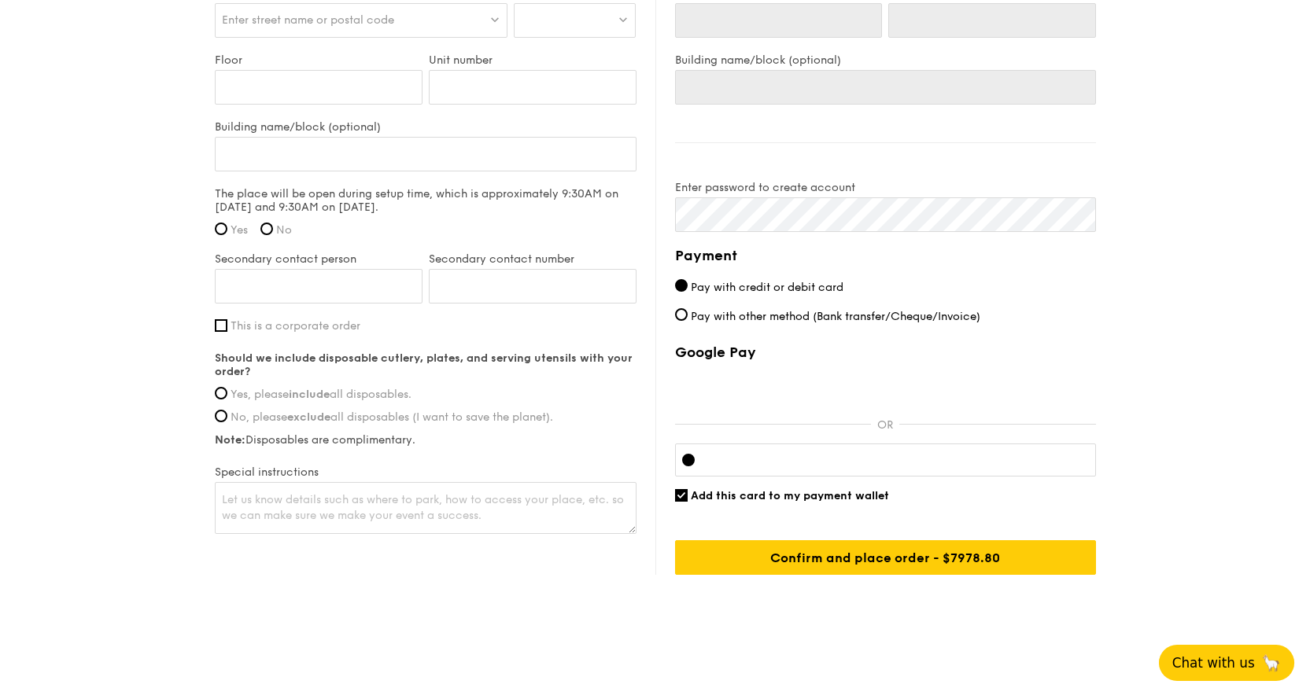
scroll to position [1775, 0]
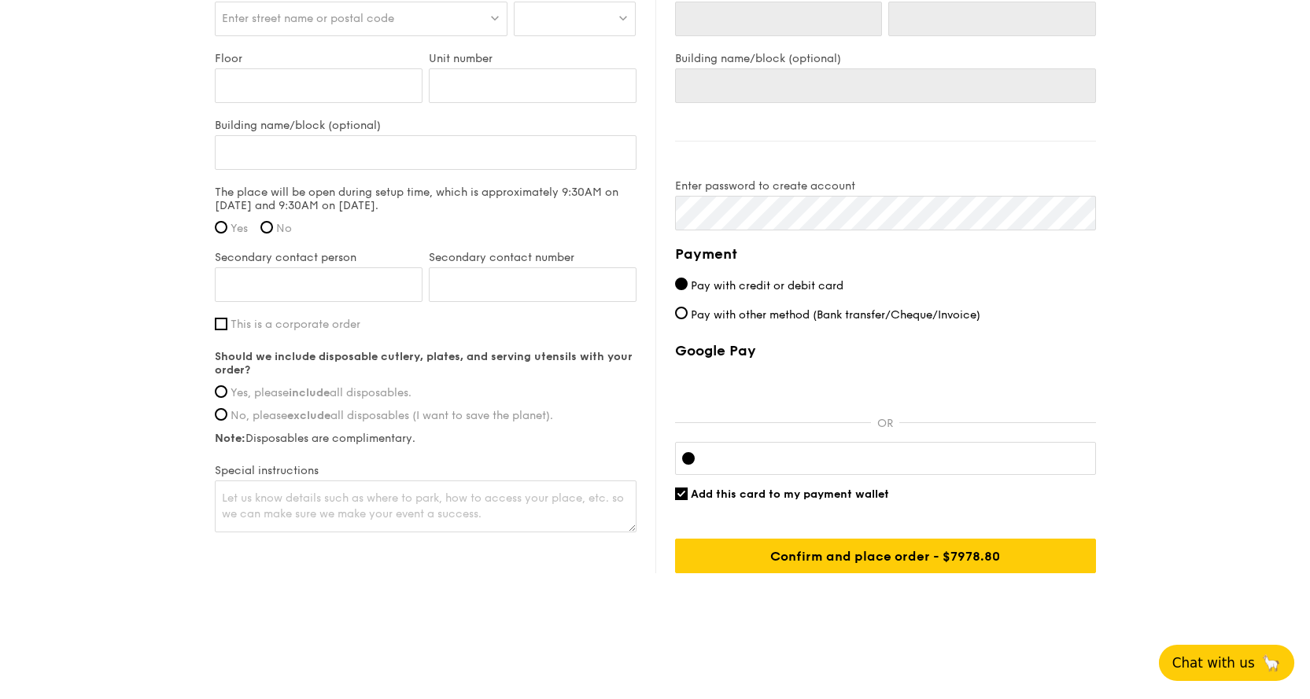
click at [1243, 666] on span "Chat with us" at bounding box center [1213, 663] width 83 height 16
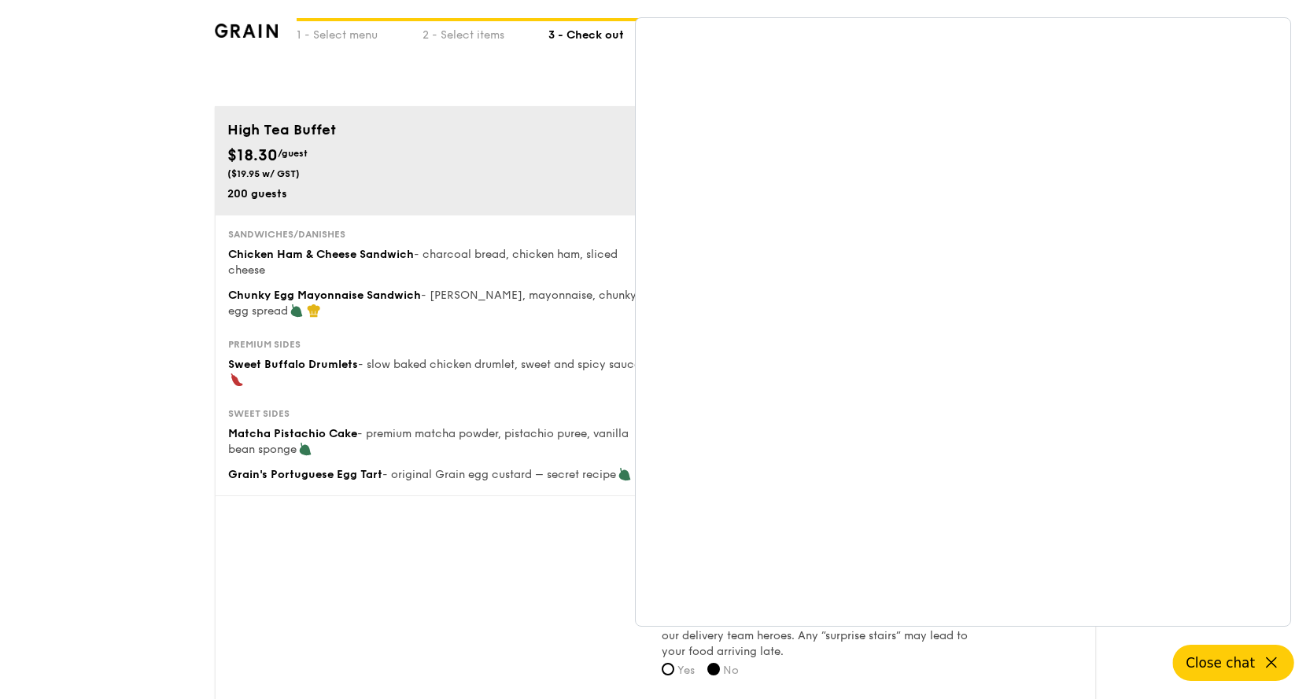
scroll to position [0, 0]
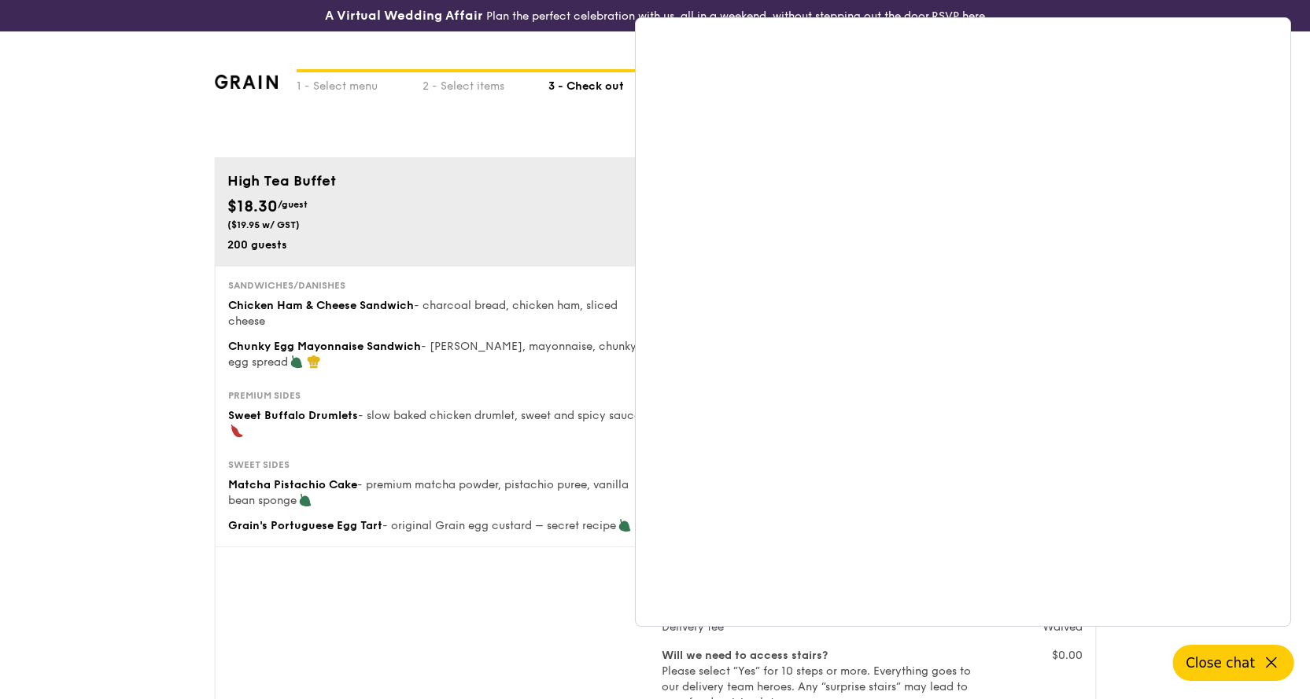
click at [1271, 660] on icon at bounding box center [1271, 663] width 19 height 19
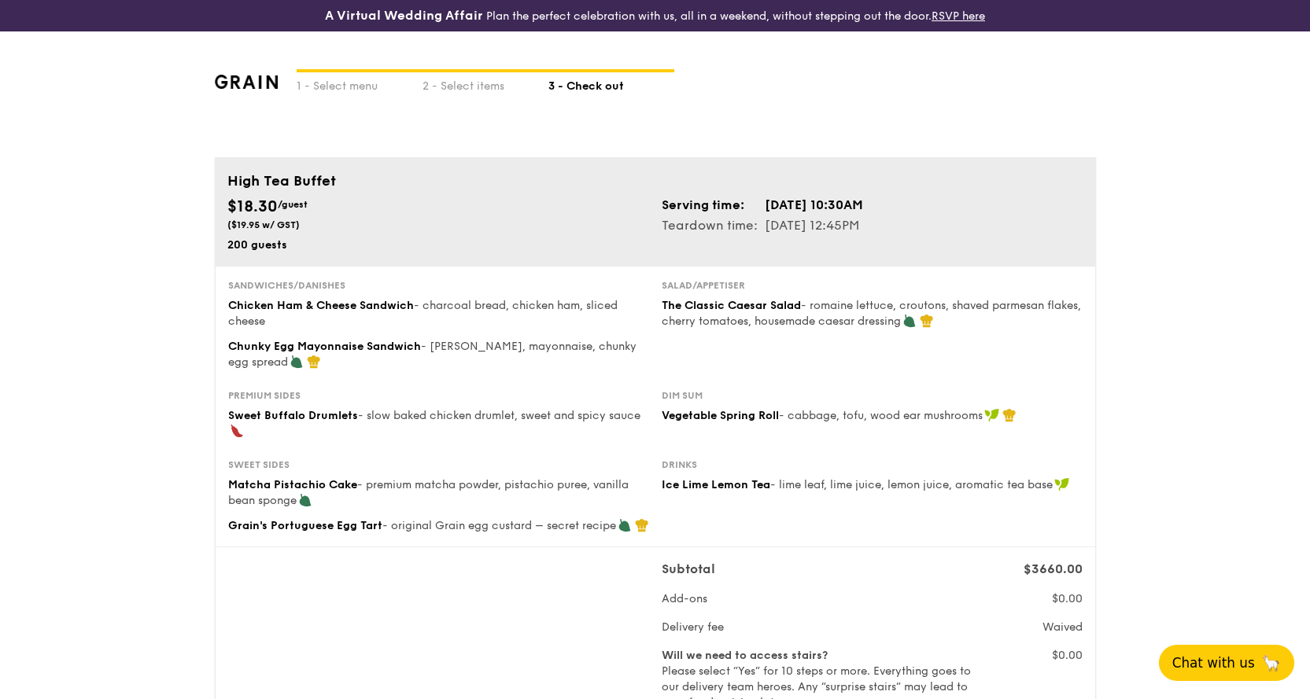
click at [245, 78] on img at bounding box center [247, 82] width 64 height 14
click at [352, 17] on h4 "A Virtual Wedding Affair" at bounding box center [404, 15] width 158 height 19
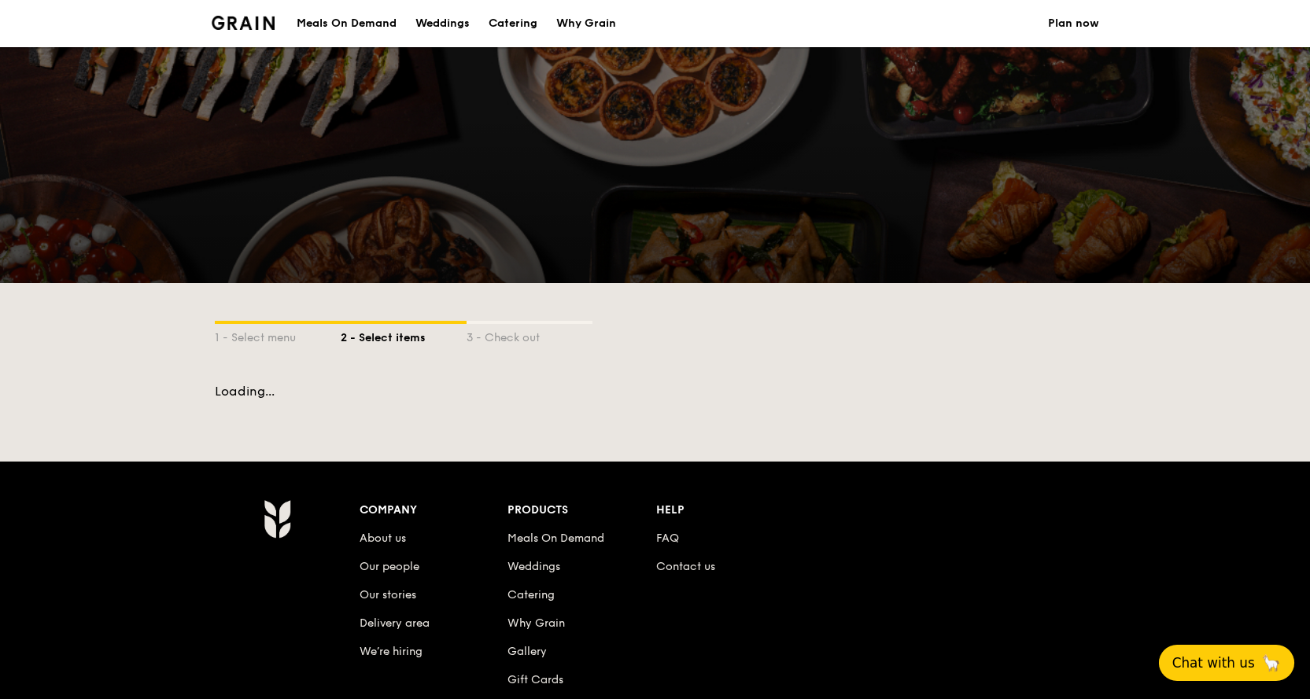
scroll to position [260, 0]
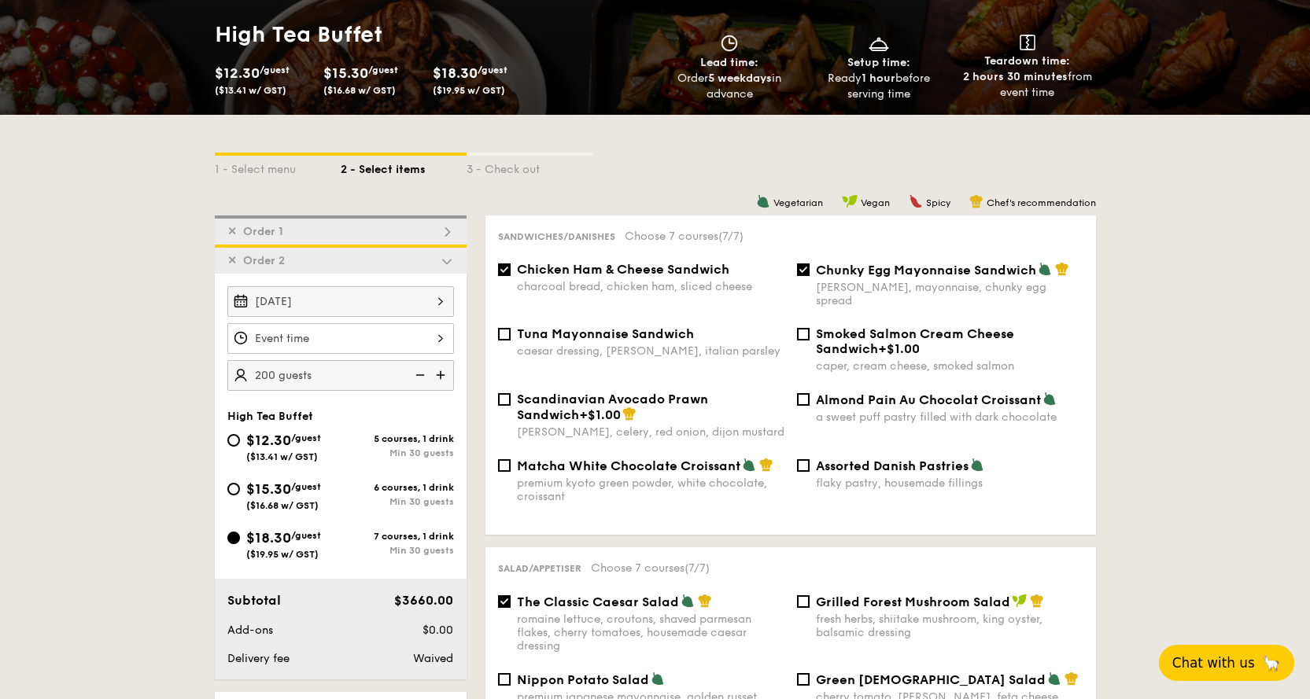
select select
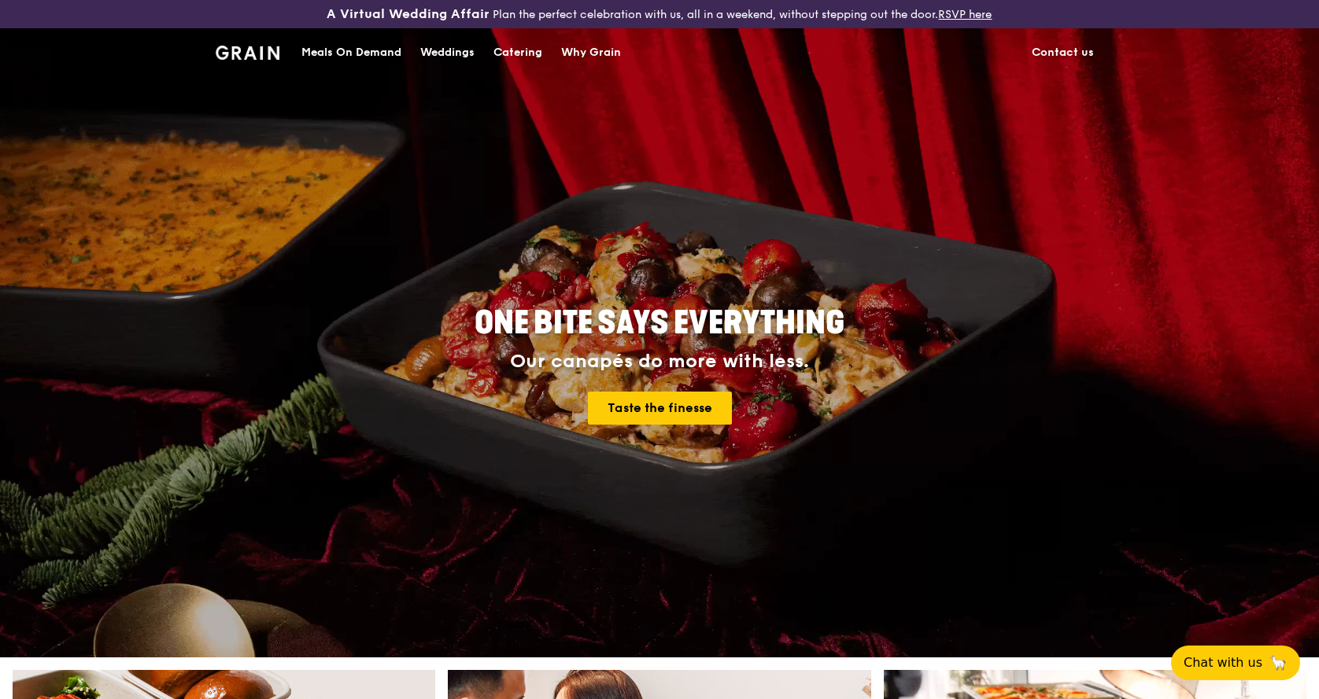
click at [1056, 46] on link "Contact us" at bounding box center [1062, 52] width 81 height 47
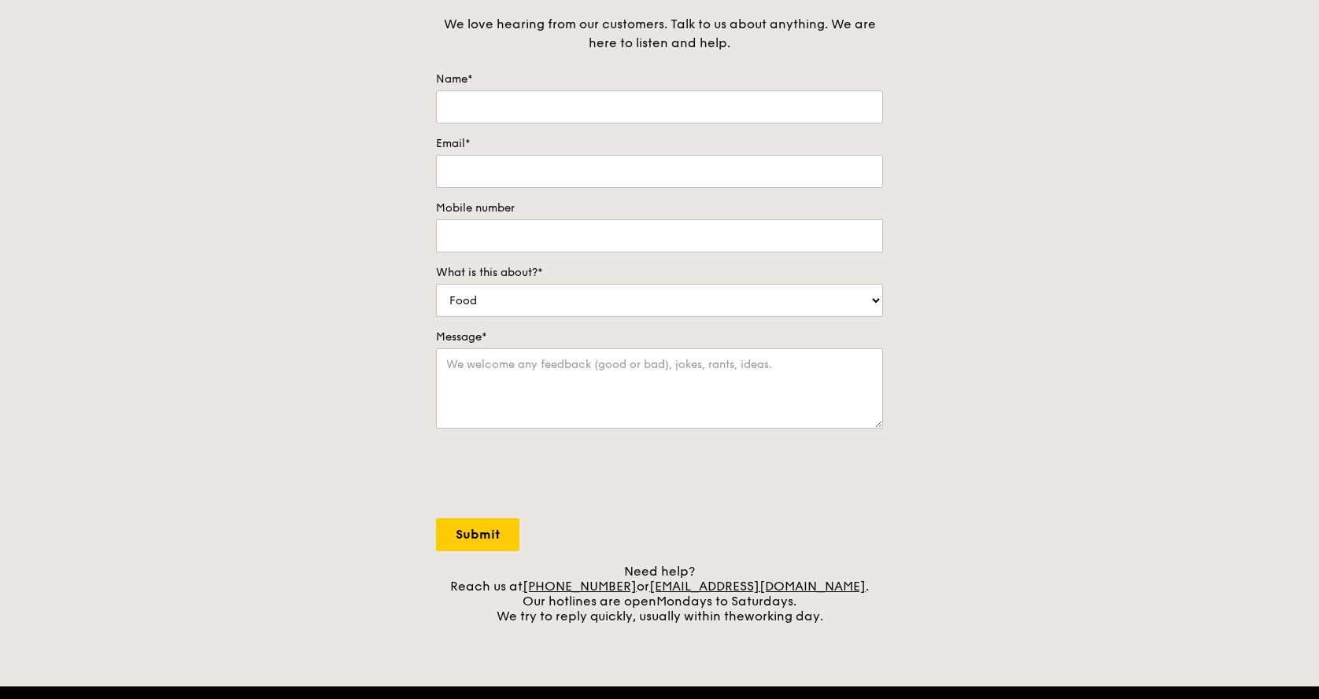
scroll to position [157, 0]
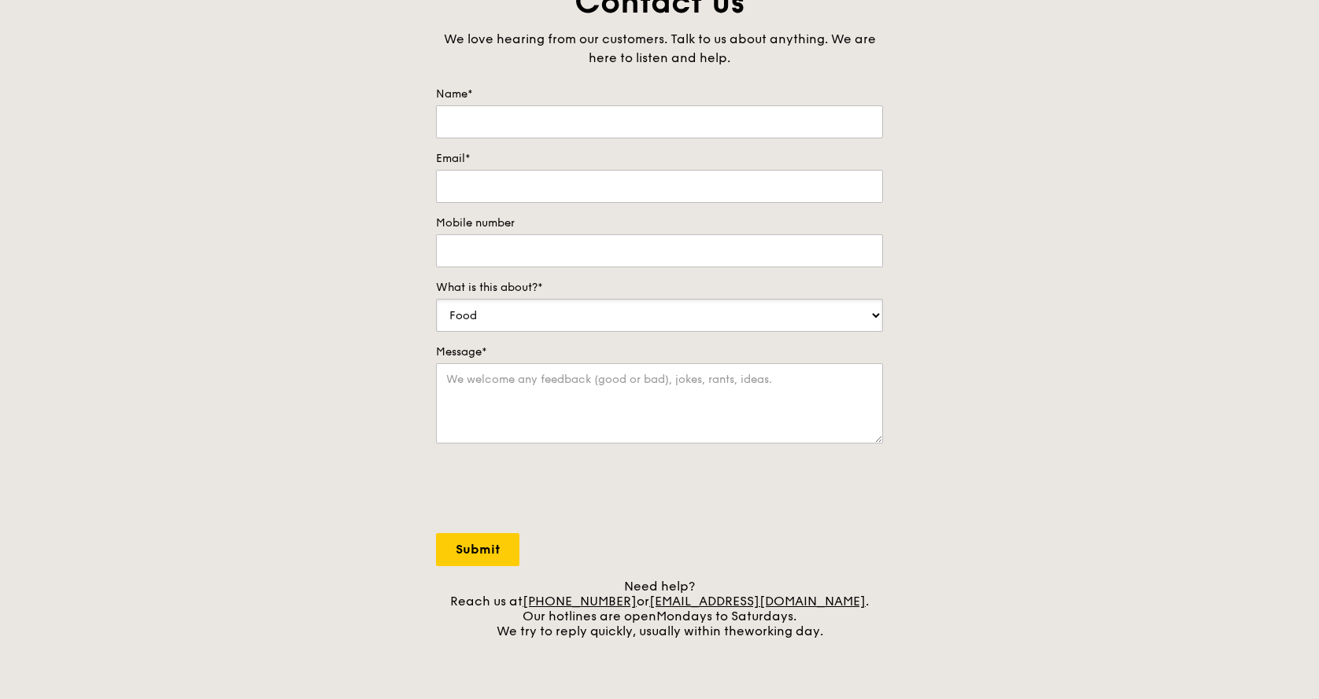
click at [656, 328] on select "Food Service Billing/Payment Catering Others" at bounding box center [659, 315] width 447 height 33
click at [1107, 339] on div "Contact us We love hearing from our customers. Talk to us about anything. We ar…" at bounding box center [659, 310] width 1319 height 658
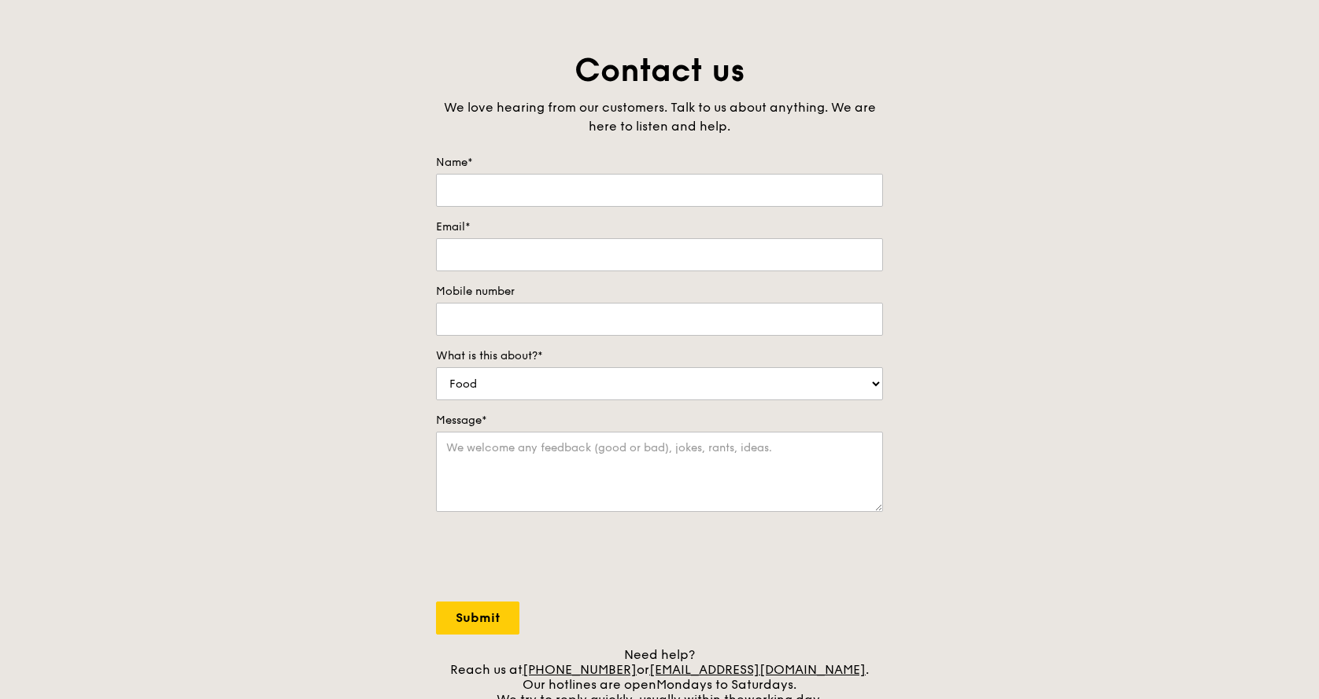
scroll to position [0, 0]
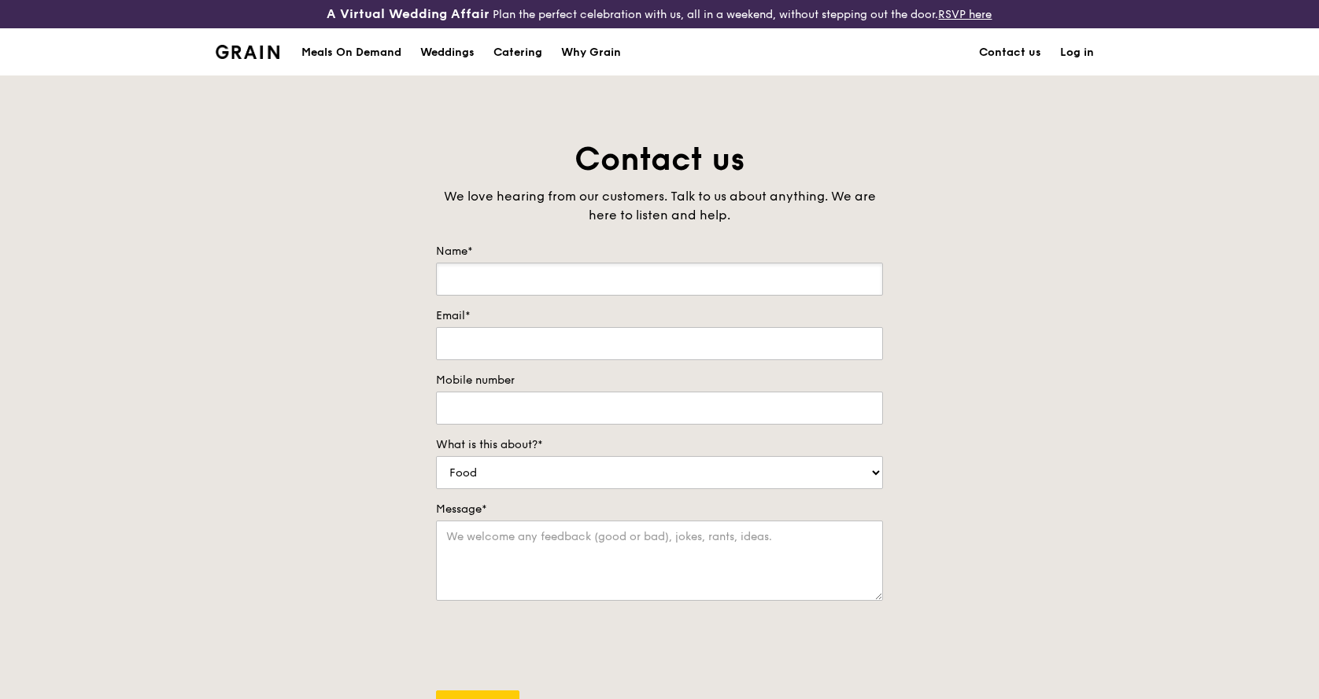
click at [812, 266] on input "Name*" at bounding box center [659, 279] width 447 height 33
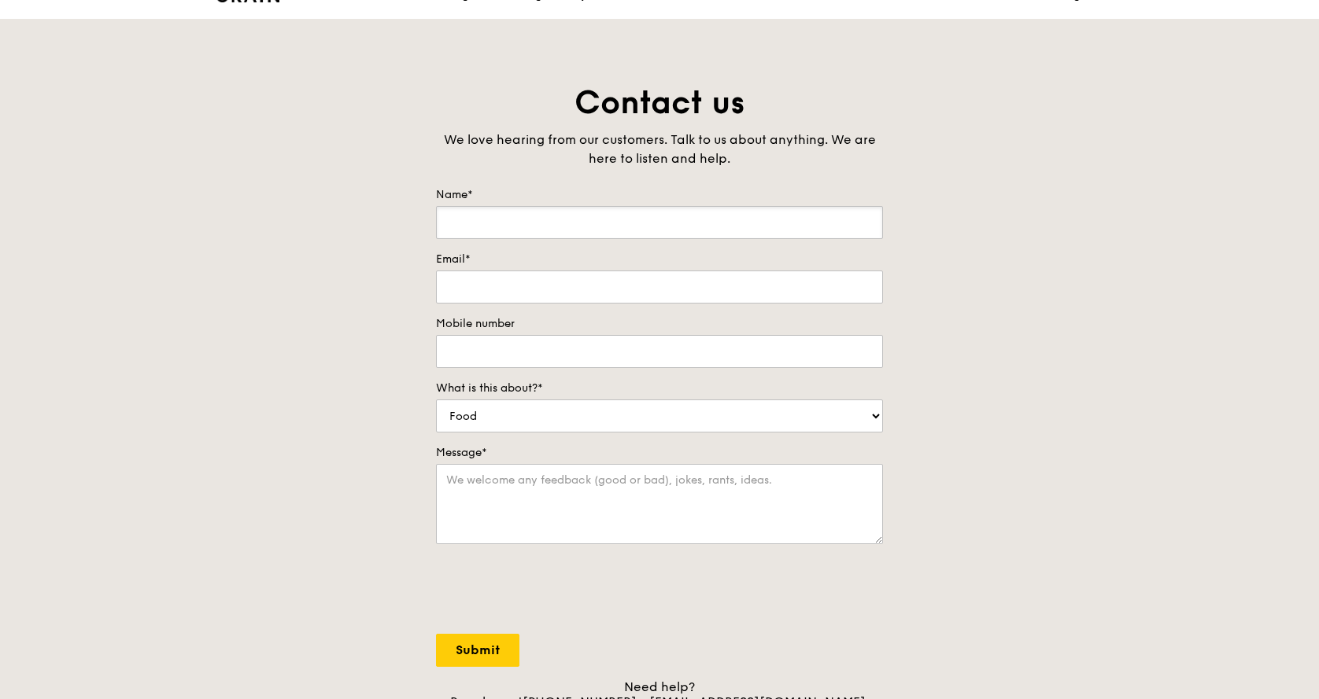
scroll to position [79, 0]
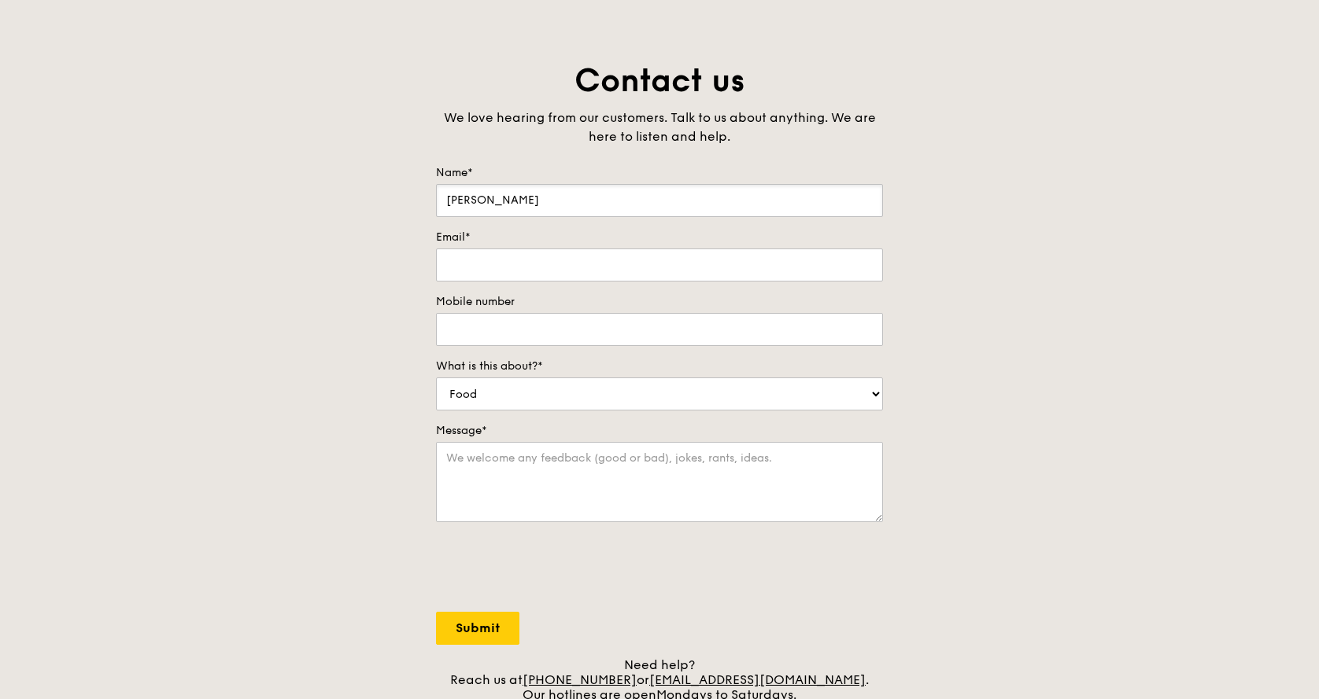
type input "[PERSON_NAME]"
click at [540, 245] on div "Email*" at bounding box center [659, 256] width 447 height 52
click at [520, 256] on input "Email*" at bounding box center [659, 265] width 447 height 33
type input "sookyung.kim@kotra.or.kr"
click at [540, 336] on input "Mobile number" at bounding box center [659, 329] width 447 height 33
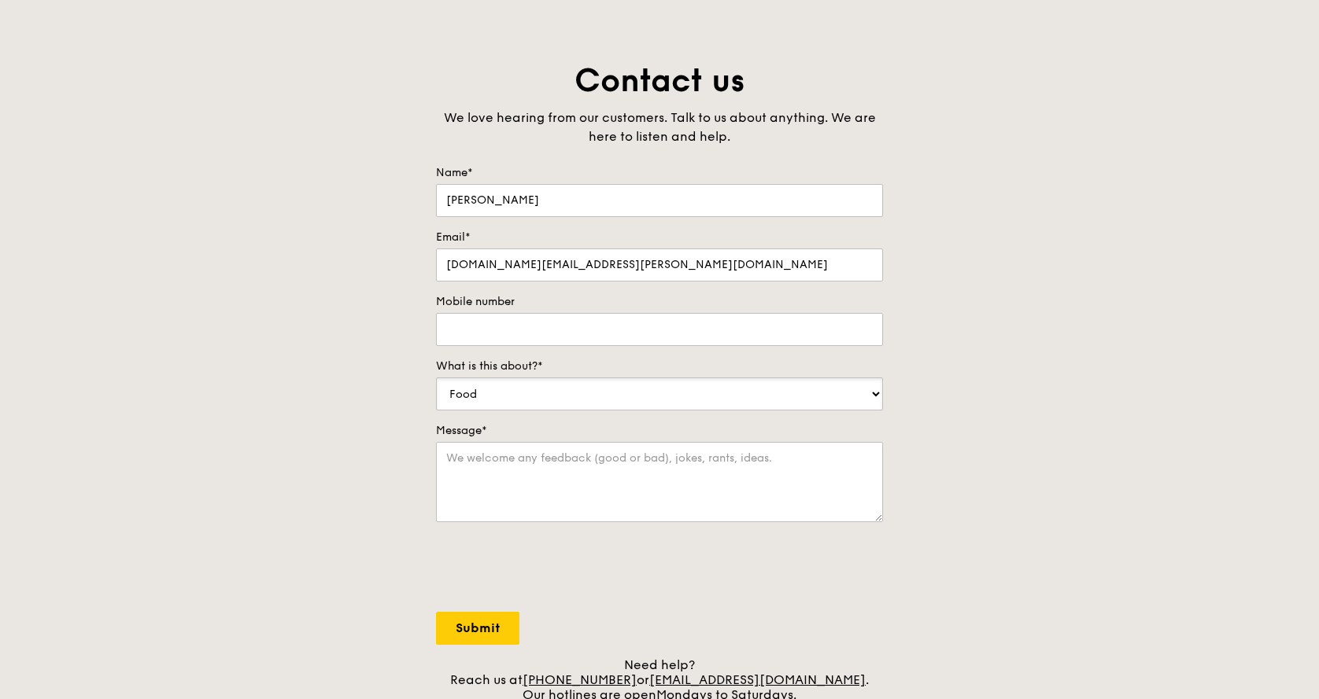
click at [562, 391] on select "Food Service Billing/Payment Catering Others" at bounding box center [659, 394] width 447 height 33
select select "Catering"
click at [436, 378] on select "Food Service Billing/Payment Catering Others" at bounding box center [659, 394] width 447 height 33
click at [537, 468] on textarea "Message*" at bounding box center [659, 482] width 447 height 80
type textarea "Dear Grain Team, I am writing to enquire about"
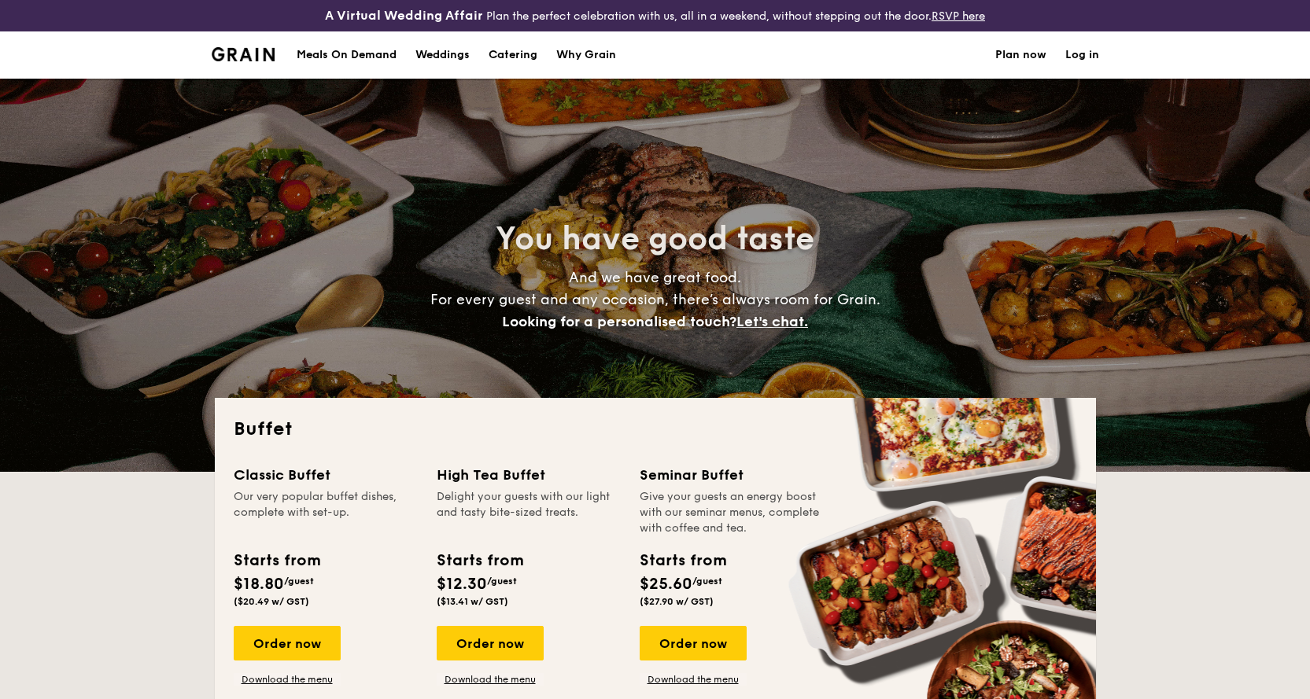
select select
